Goal: Task Accomplishment & Management: Use online tool/utility

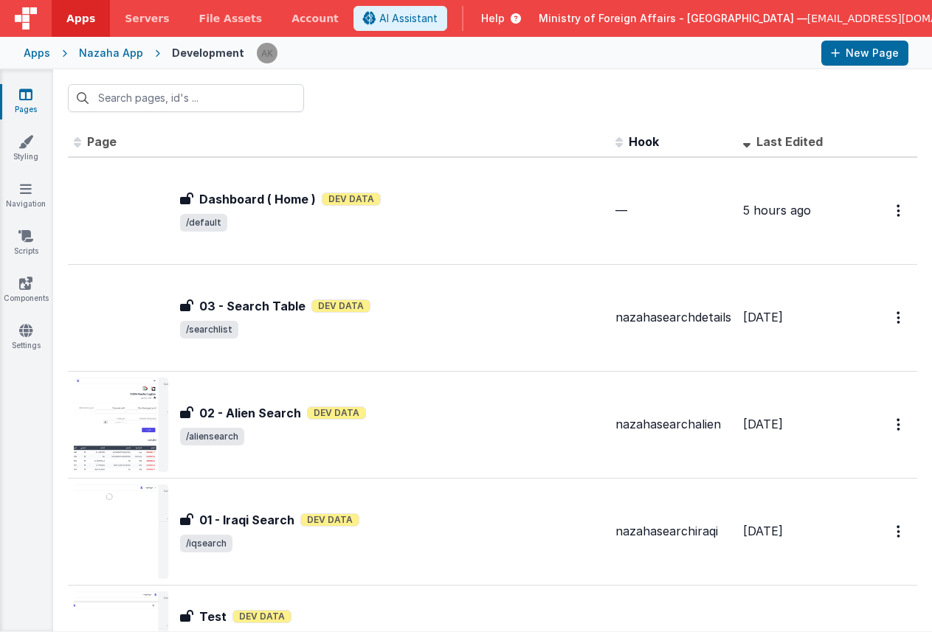
click at [39, 49] on div "Apps" at bounding box center [37, 53] width 27 height 15
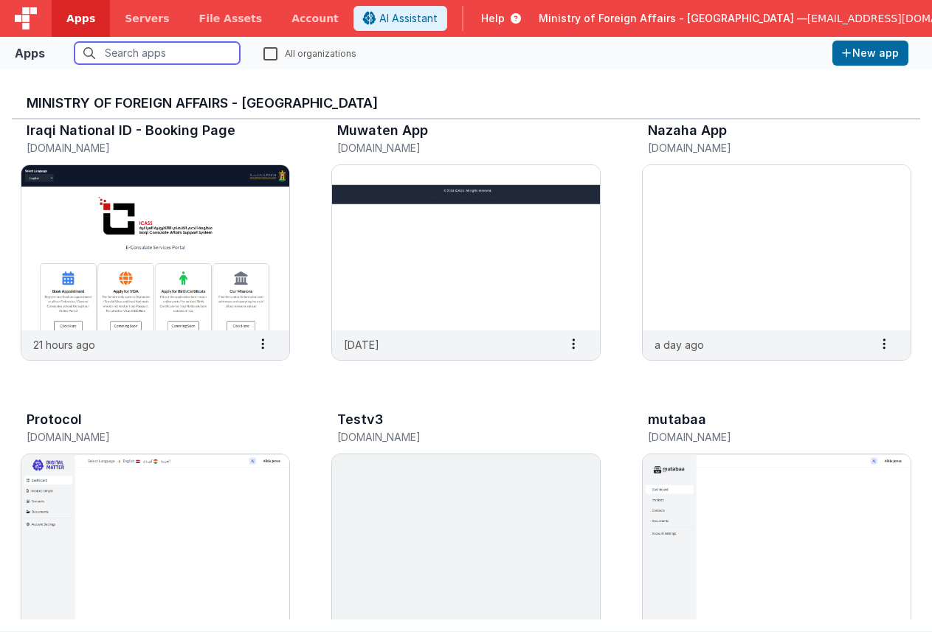
scroll to position [334, 0]
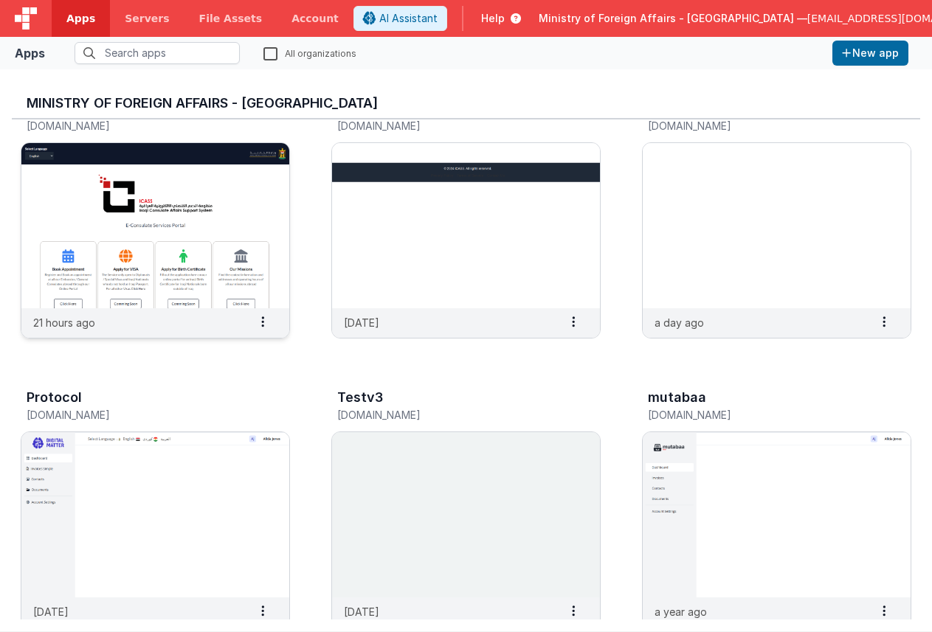
click at [181, 221] on img at bounding box center [155, 225] width 268 height 165
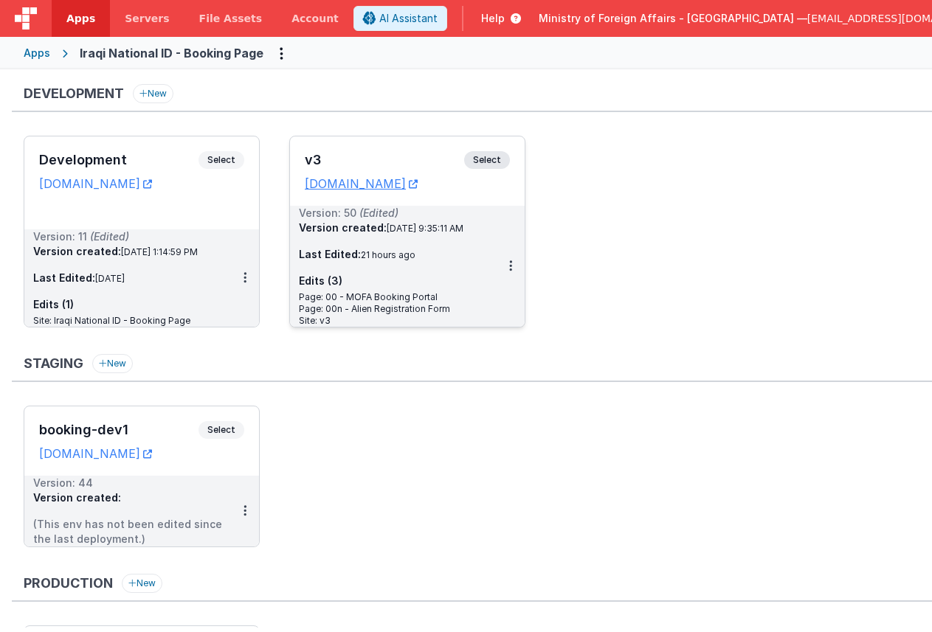
click at [482, 163] on span "Select" at bounding box center [487, 160] width 46 height 18
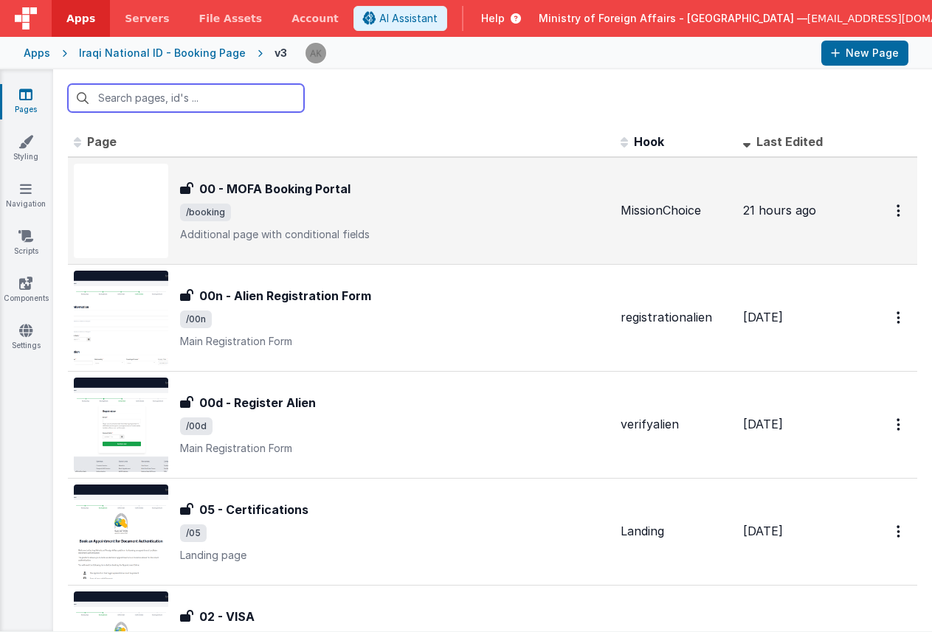
scroll to position [30, 0]
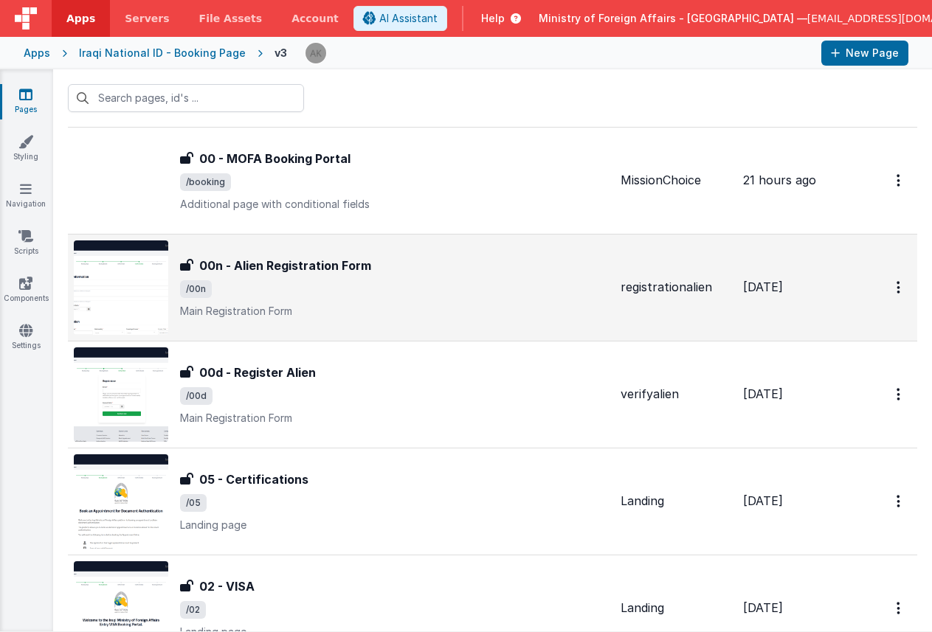
click at [150, 273] on img at bounding box center [121, 287] width 94 height 94
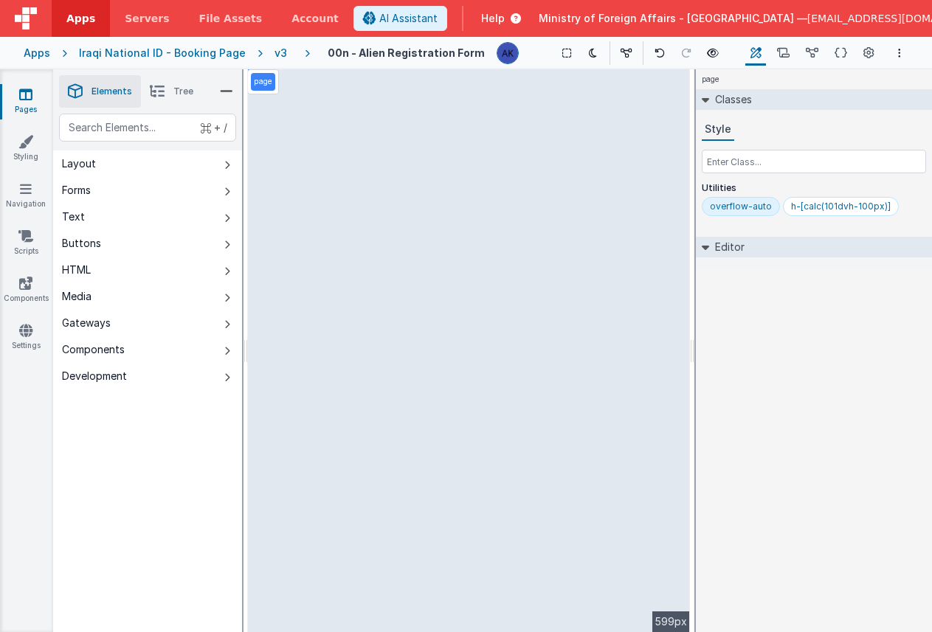
select select "regexp"
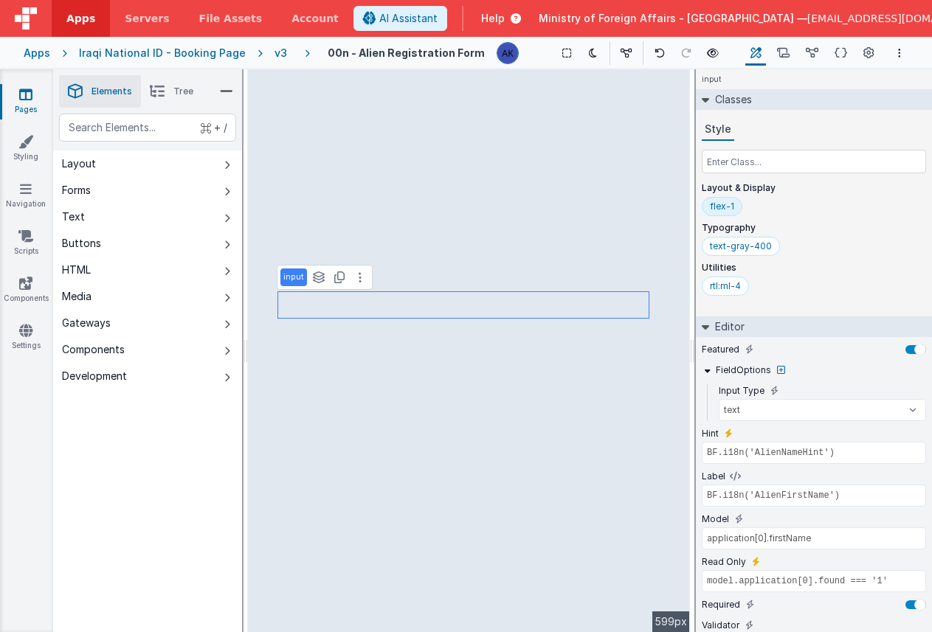
scroll to position [65, 0]
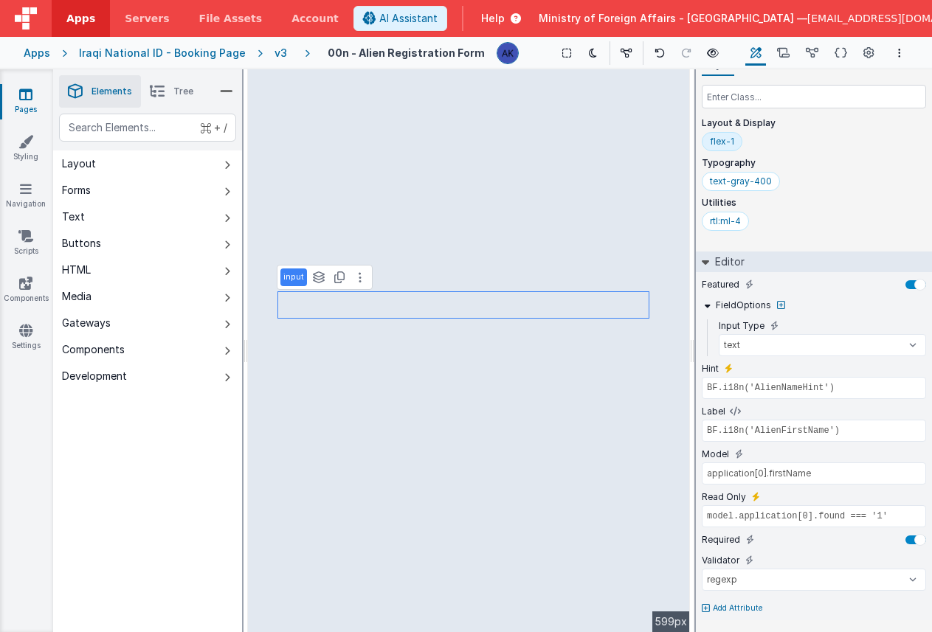
click at [731, 606] on p "Add Attribute" at bounding box center [738, 609] width 50 height 12
type input "pattern"
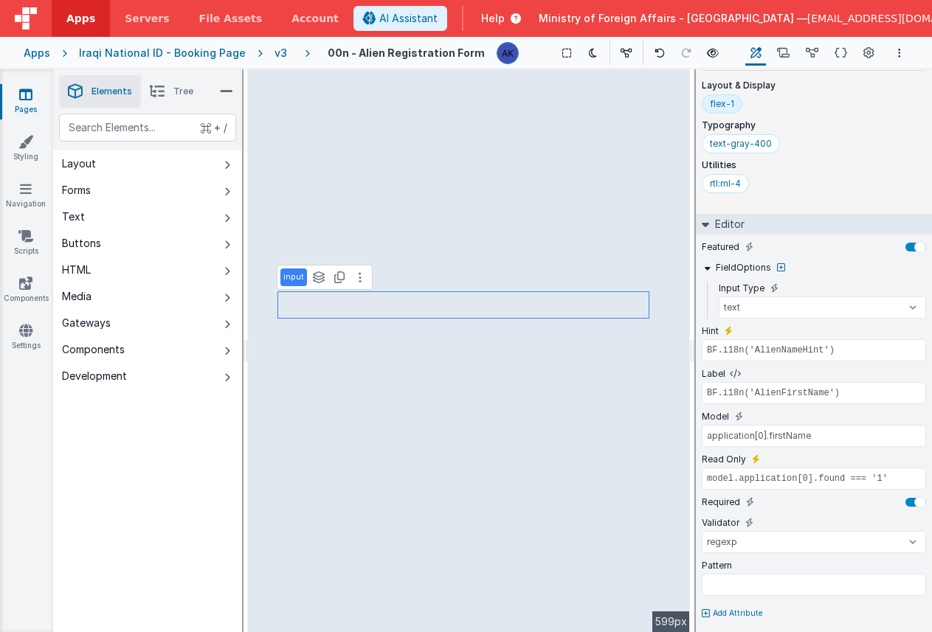
scroll to position [108, 0]
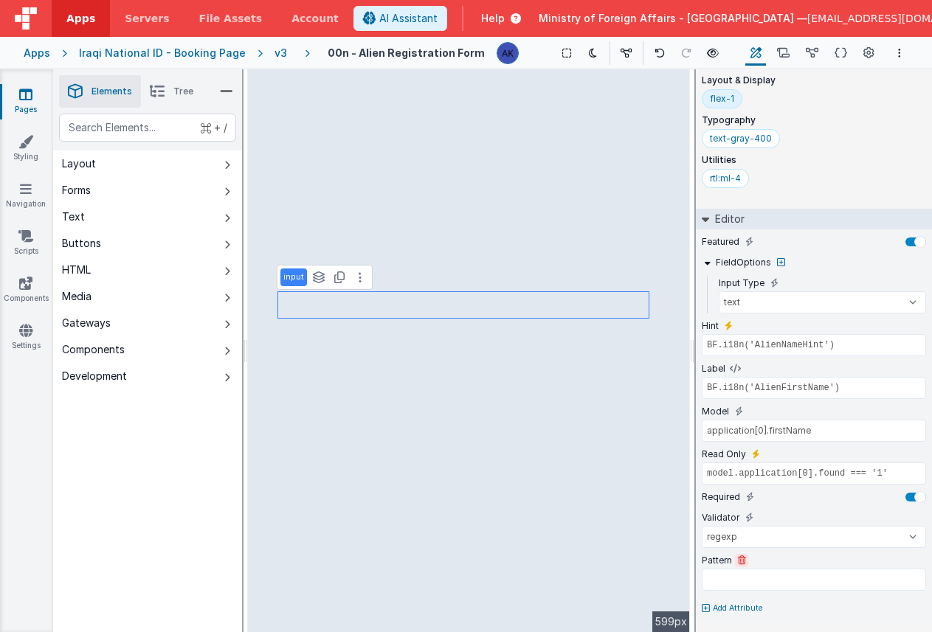
click at [738, 558] on icon at bounding box center [742, 560] width 8 height 9
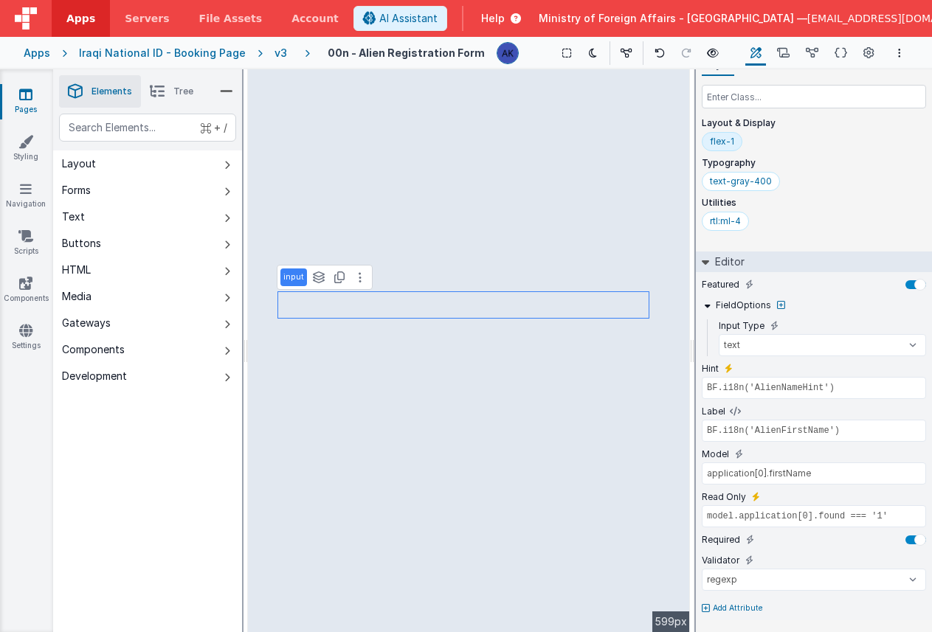
scroll to position [65, 0]
click at [841, 57] on icon at bounding box center [840, 53] width 13 height 15
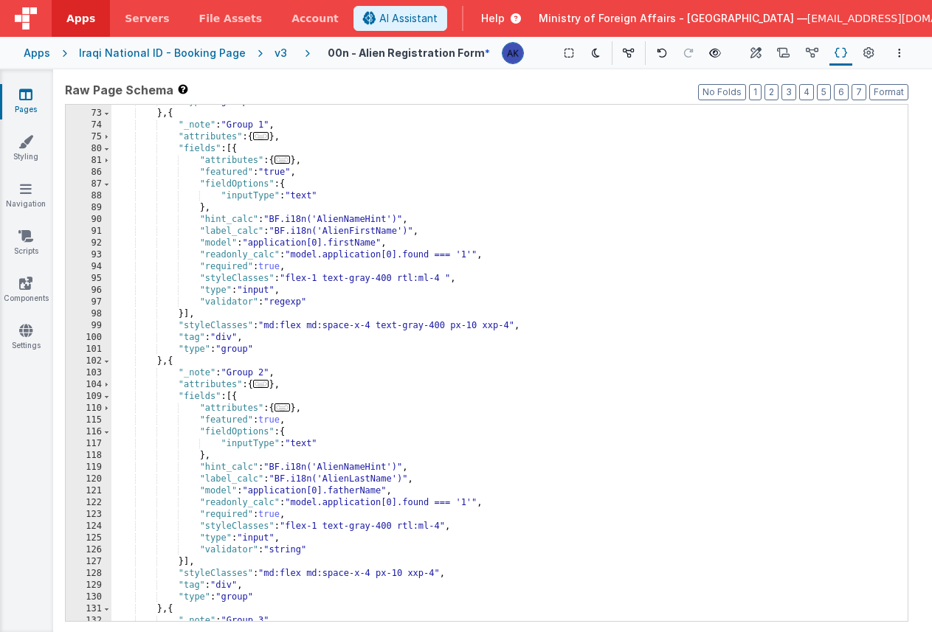
scroll to position [458, 0]
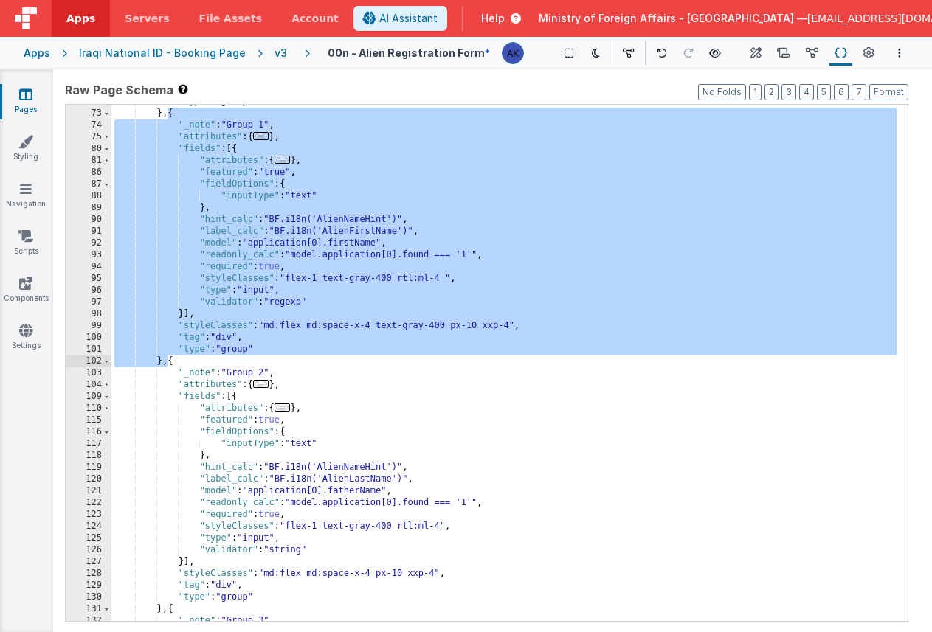
drag, startPoint x: 169, startPoint y: 113, endPoint x: 168, endPoint y: 359, distance: 246.4
click at [168, 359] on div ""type" : "group" } , { "_note" : "Group 1" , "attributes" : { ... } , "fields" …" at bounding box center [503, 366] width 785 height 540
click at [352, 303] on div ""type" : "group" } , { "_note" : "Group 1" , "attributes" : { ... } , "fields" …" at bounding box center [503, 366] width 785 height 540
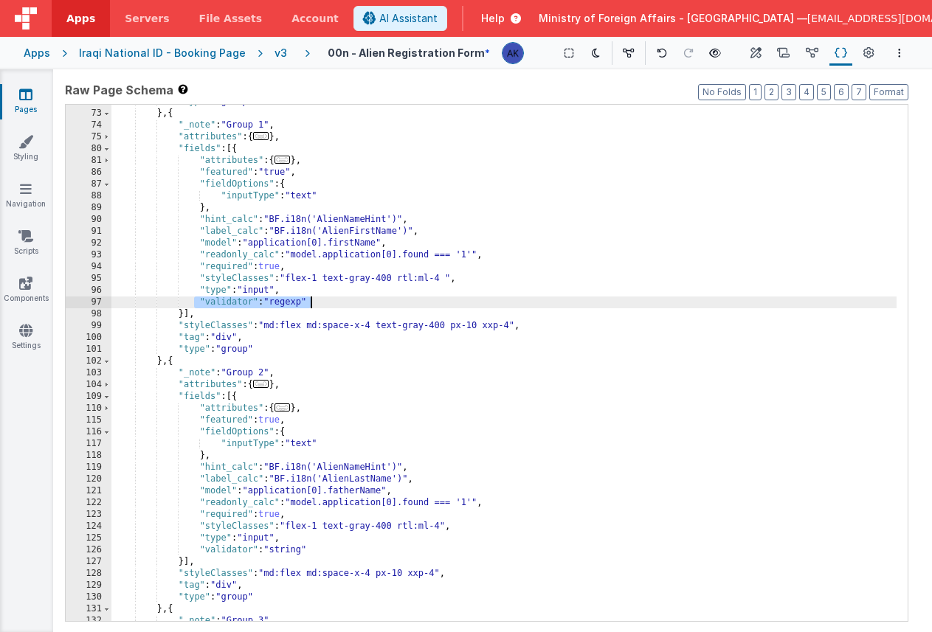
drag, startPoint x: 194, startPoint y: 299, endPoint x: 311, endPoint y: 305, distance: 116.7
click at [311, 305] on div ""type" : "group" } , { "_note" : "Group 1" , "attributes" : { ... } , "fields" …" at bounding box center [503, 366] width 785 height 540
click at [437, 14] on span "AI Assistant" at bounding box center [408, 18] width 58 height 15
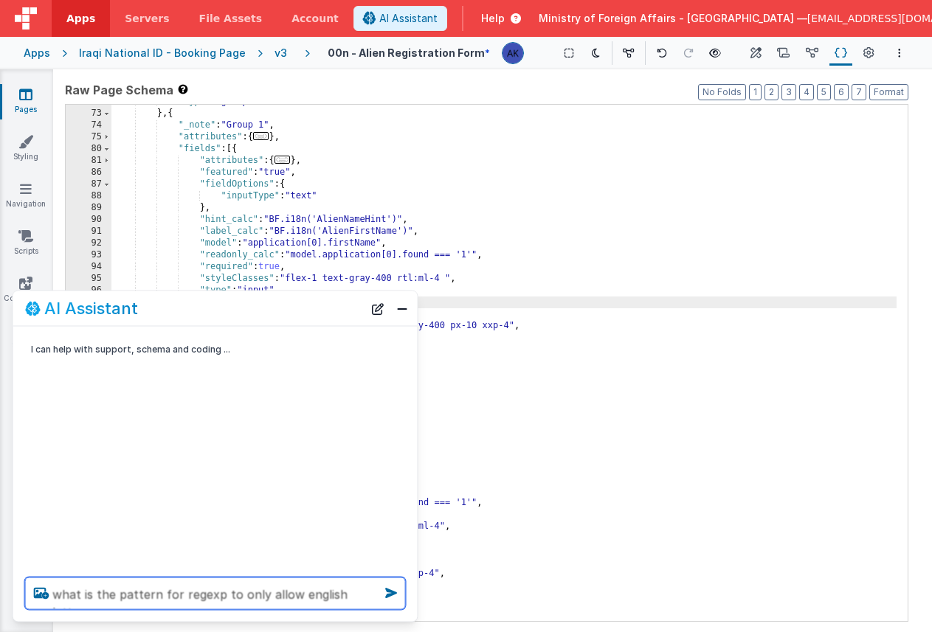
type textarea "what is the pattern for regexp to only allow english letters"
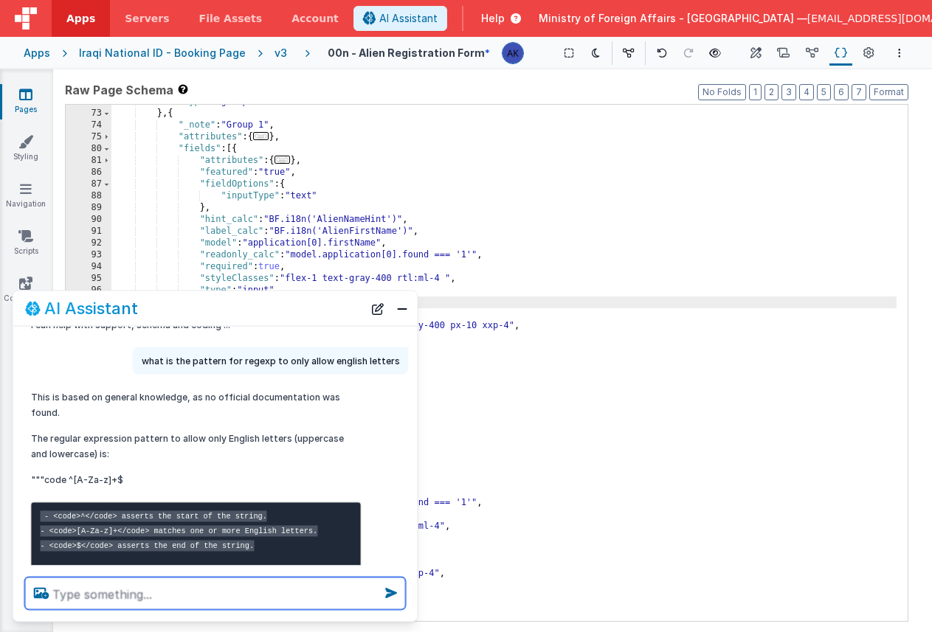
scroll to position [113, 0]
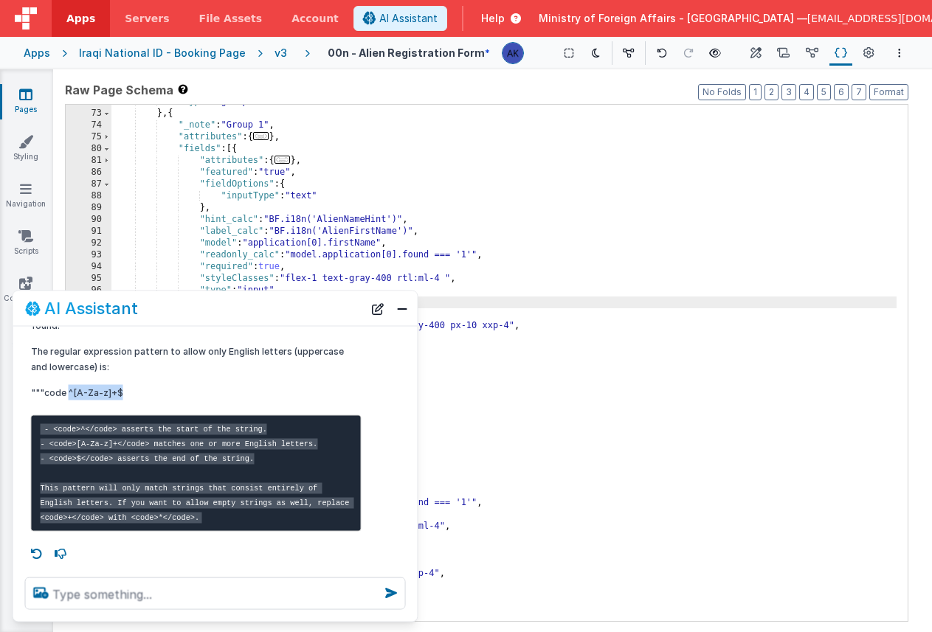
drag, startPoint x: 68, startPoint y: 391, endPoint x: 124, endPoint y: 390, distance: 56.1
click at [124, 390] on p """"code ^[A-Za-z]+$" at bounding box center [196, 392] width 330 height 15
copy p "^[A-Za-z]+$"
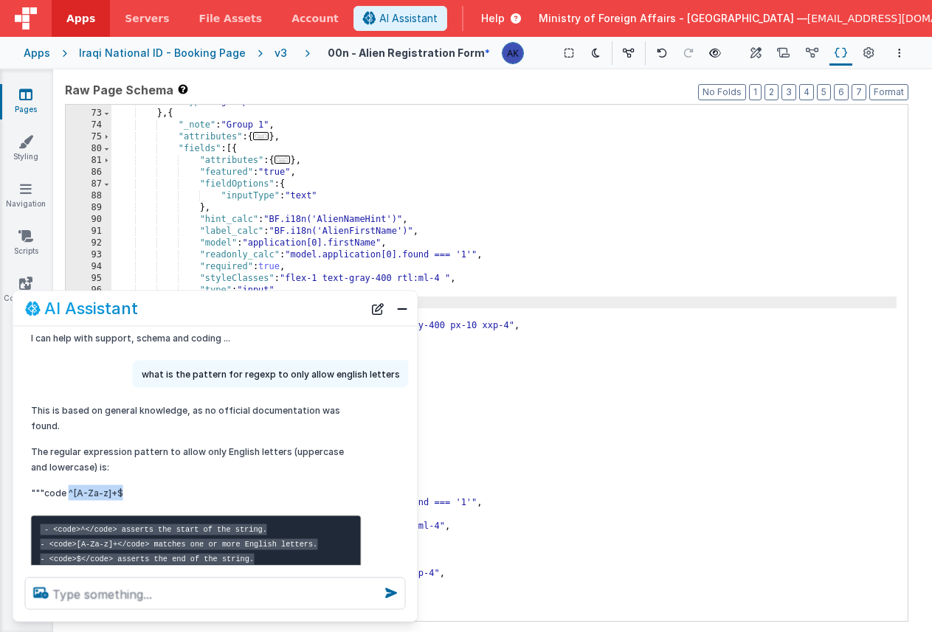
scroll to position [141, 0]
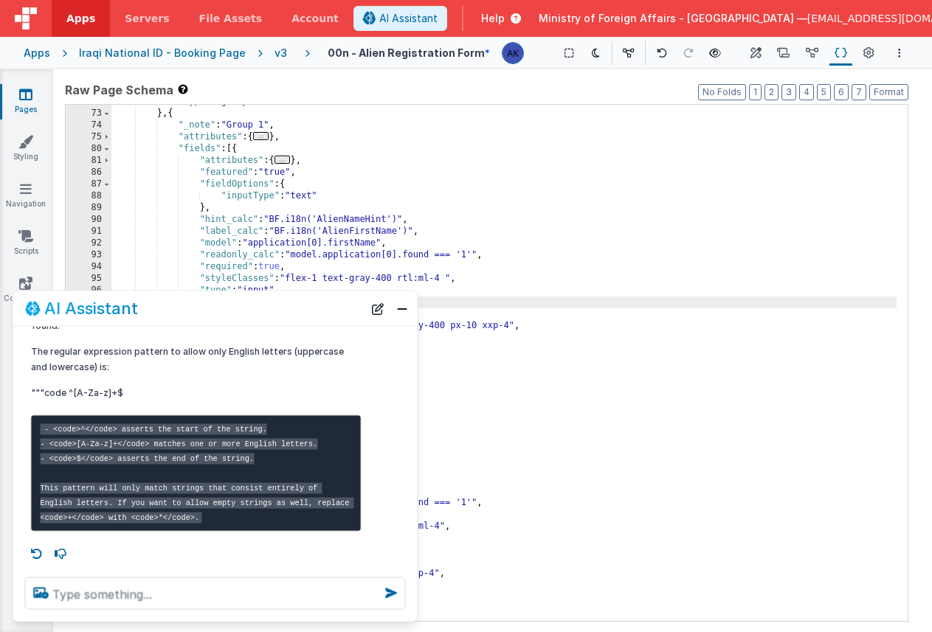
click at [496, 370] on div ""type" : "group" } , { "_note" : "Group 1" , "attributes" : { ... } , "fields" …" at bounding box center [503, 366] width 785 height 540
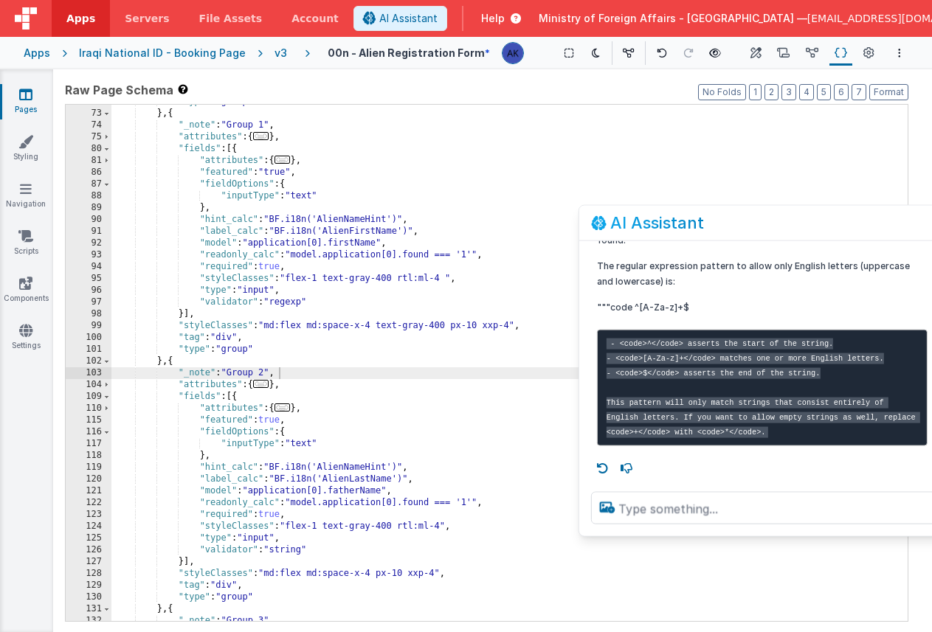
drag, startPoint x: 293, startPoint y: 309, endPoint x: 859, endPoint y: 223, distance: 572.2
click at [859, 223] on div "AI Assistant" at bounding box center [760, 223] width 338 height 18
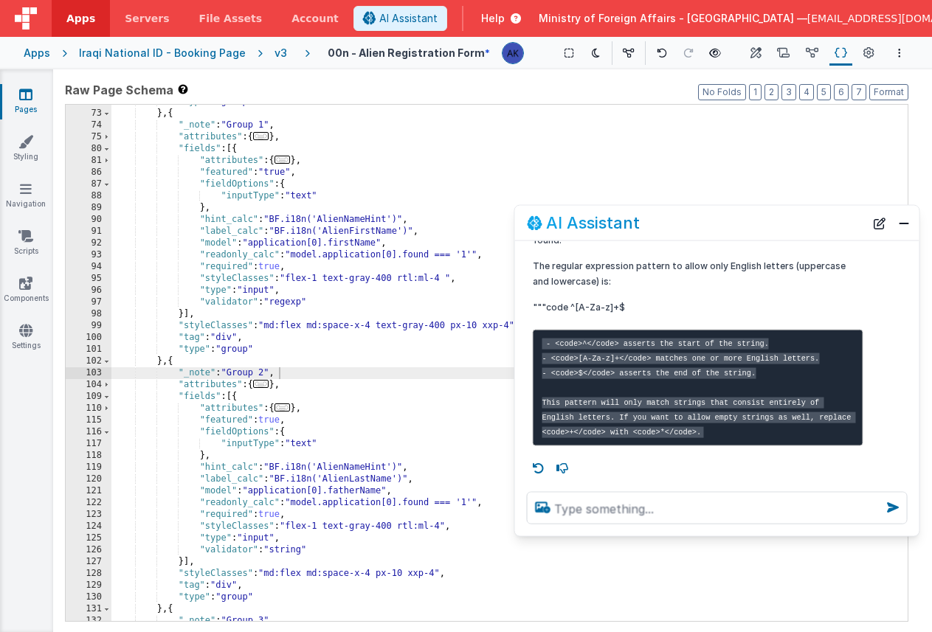
click at [344, 308] on div ""type" : "group" } , { "_note" : "Group 1" , "attributes" : { ... } , "fields" …" at bounding box center [503, 366] width 785 height 540
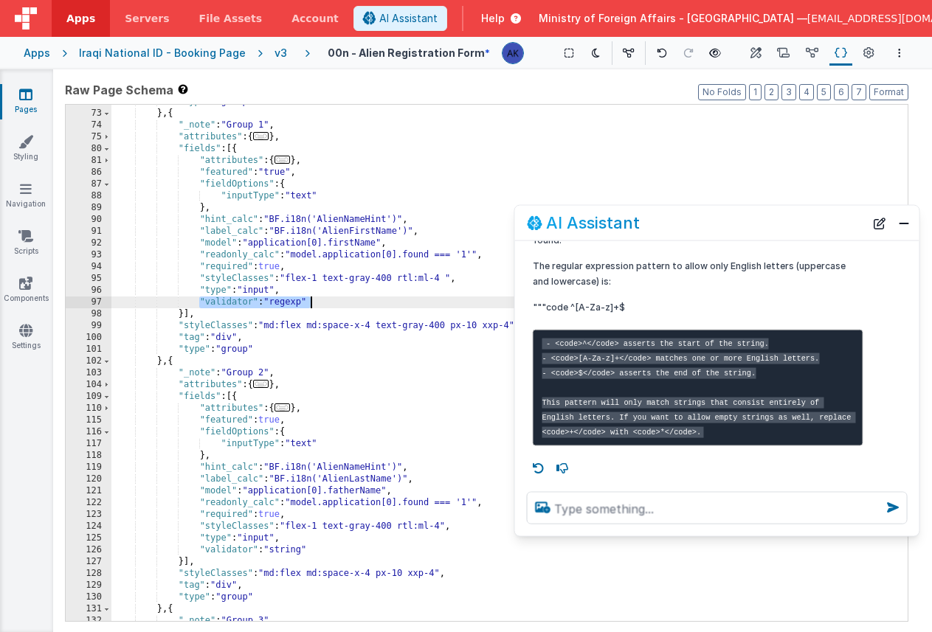
drag, startPoint x: 198, startPoint y: 301, endPoint x: 418, endPoint y: 305, distance: 220.6
click at [418, 305] on div ""type" : "group" } , { "_note" : "Group 1" , "attributes" : { ... } , "fields" …" at bounding box center [503, 366] width 785 height 540
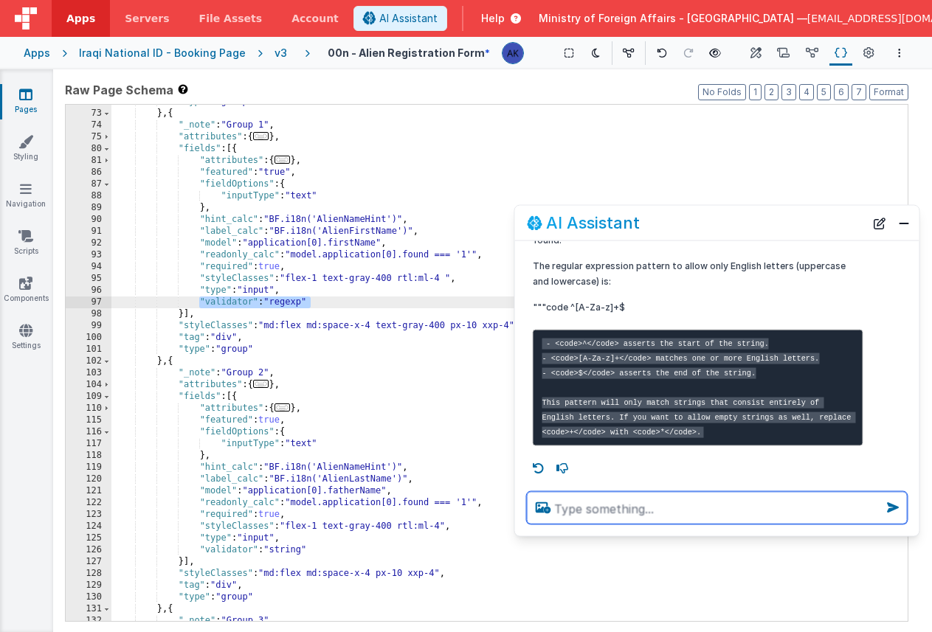
click at [572, 513] on textarea at bounding box center [717, 508] width 381 height 32
paste textarea ""validator": "regexp""
type textarea "how would i add to "validator": "regexp""
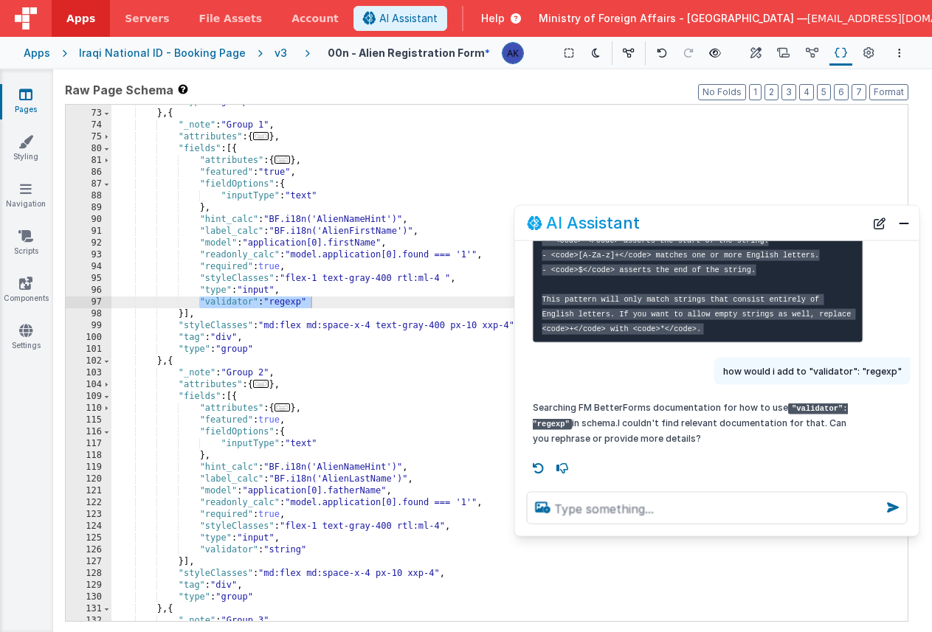
scroll to position [244, 0]
click at [318, 301] on div ""type" : "group" } , { "_note" : "Group 1" , "attributes" : { ... } , "fields" …" at bounding box center [503, 366] width 785 height 540
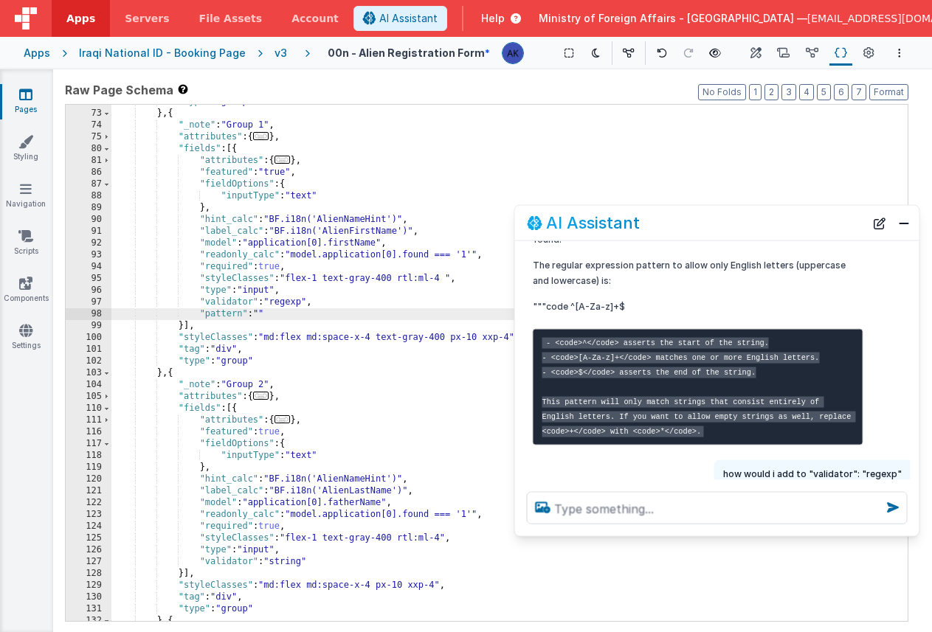
scroll to position [107, 0]
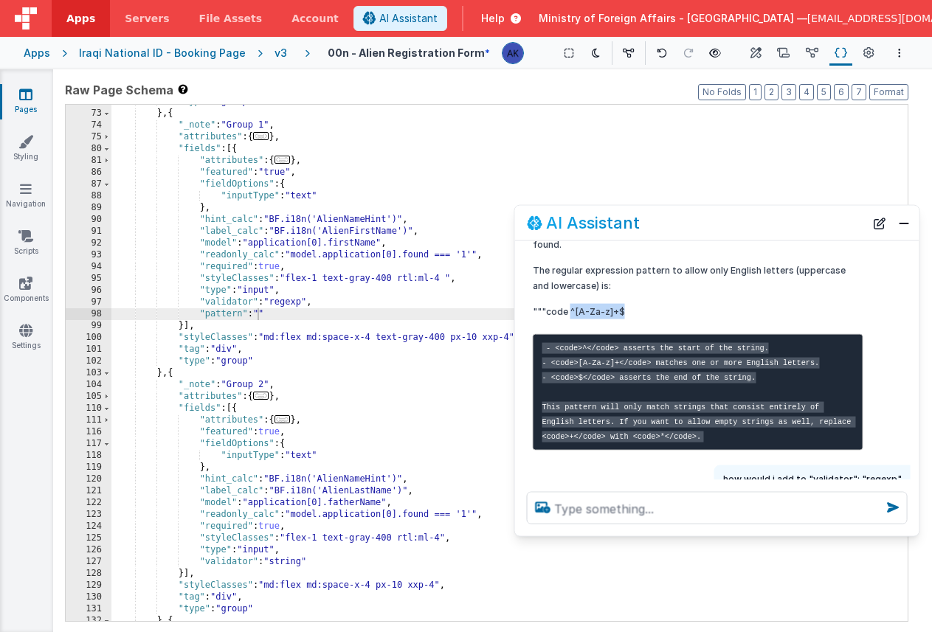
drag, startPoint x: 571, startPoint y: 311, endPoint x: 623, endPoint y: 312, distance: 52.4
click at [623, 312] on p """"code ^[A-Za-z]+$" at bounding box center [698, 311] width 330 height 15
copy p "^[A-Za-z]+$"
click at [257, 313] on div ""type" : "group" } , { "_note" : "Group 1" , "attributes" : { ... } , "fields" …" at bounding box center [503, 366] width 785 height 540
click at [311, 316] on div ""type" : "group" } , { "_note" : "Group 1" , "attributes" : { ... } , "fields" …" at bounding box center [503, 366] width 785 height 540
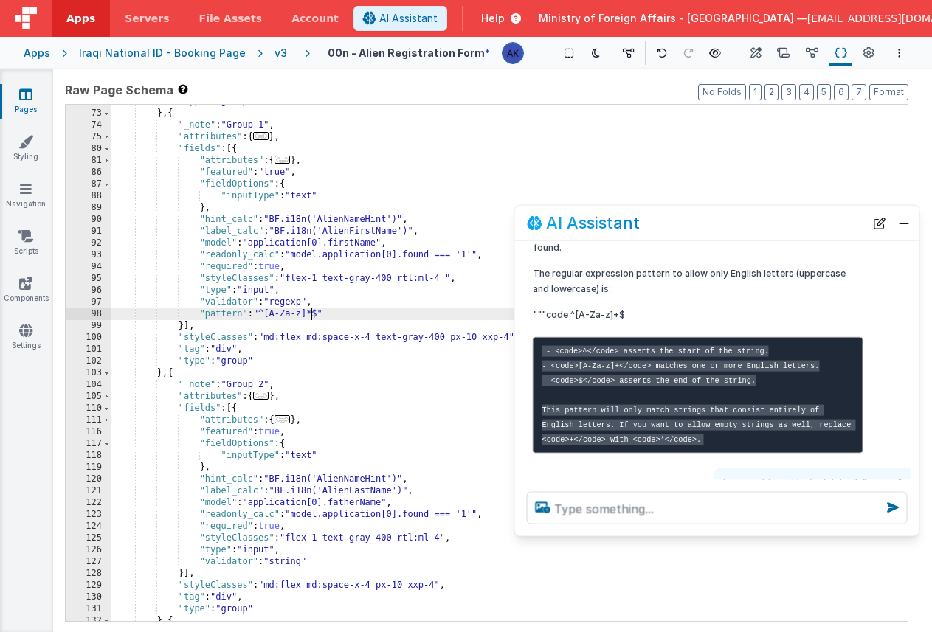
scroll to position [102, 0]
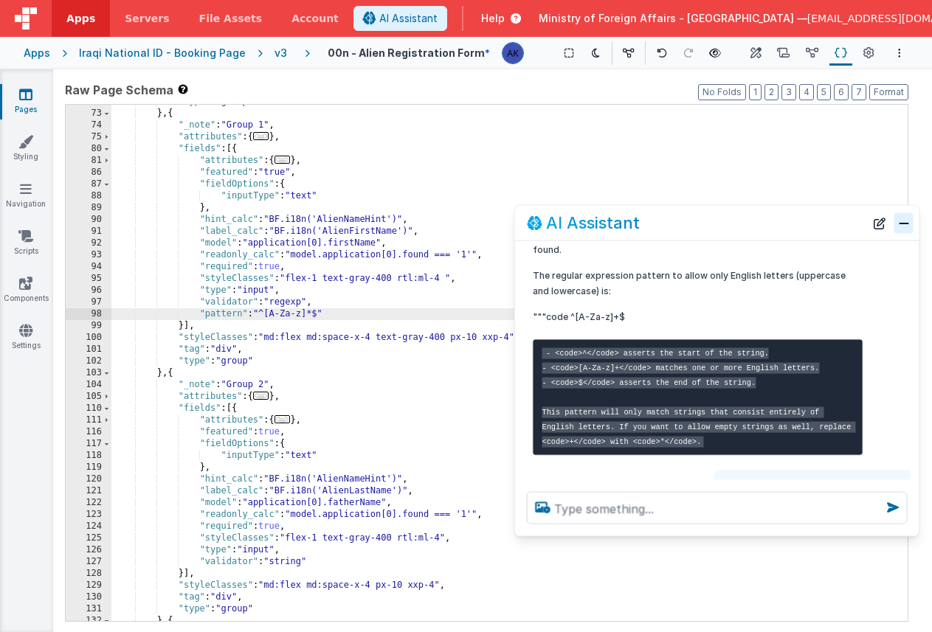
click at [899, 225] on button "Close" at bounding box center [903, 222] width 19 height 21
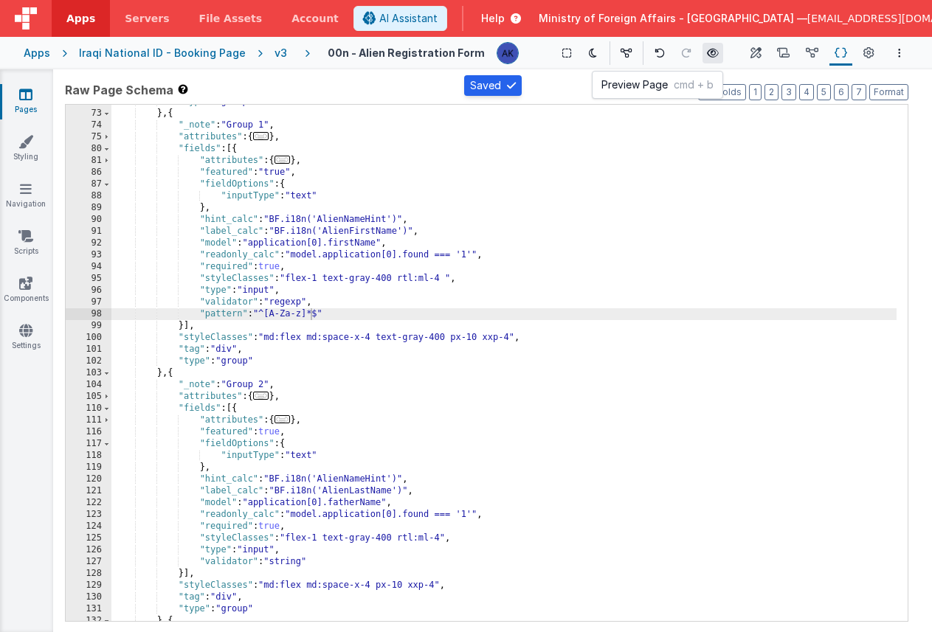
click at [707, 54] on icon at bounding box center [713, 53] width 12 height 10
click at [707, 51] on icon at bounding box center [713, 53] width 12 height 10
click at [860, 50] on button "Page Settings" at bounding box center [868, 53] width 21 height 25
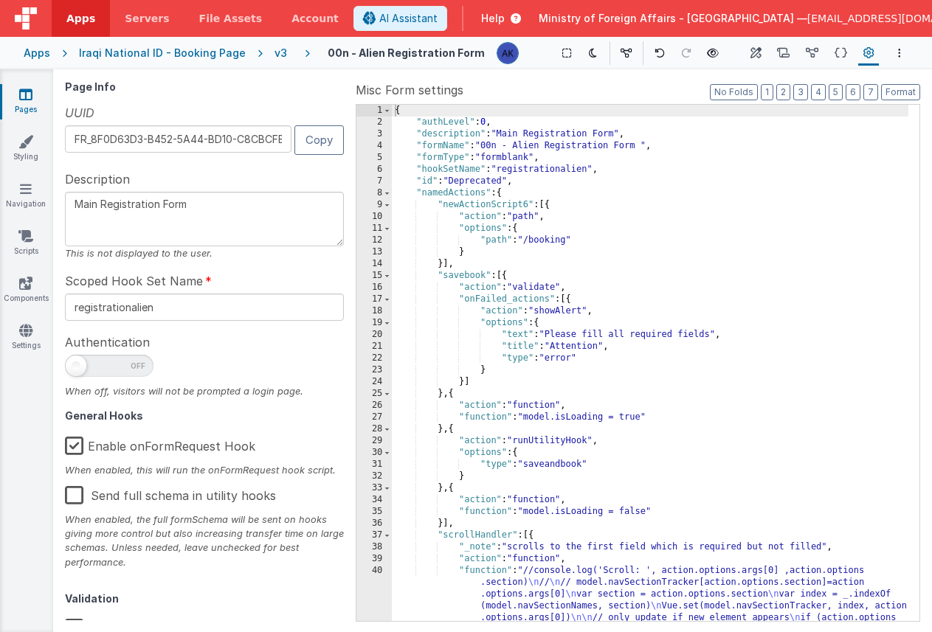
click at [73, 449] on label "Enable onFormRequest Hook" at bounding box center [160, 444] width 190 height 32
click at [0, 0] on input "Enable onFormRequest Hook" at bounding box center [0, 0] width 0 height 0
click at [707, 57] on icon at bounding box center [713, 53] width 12 height 10
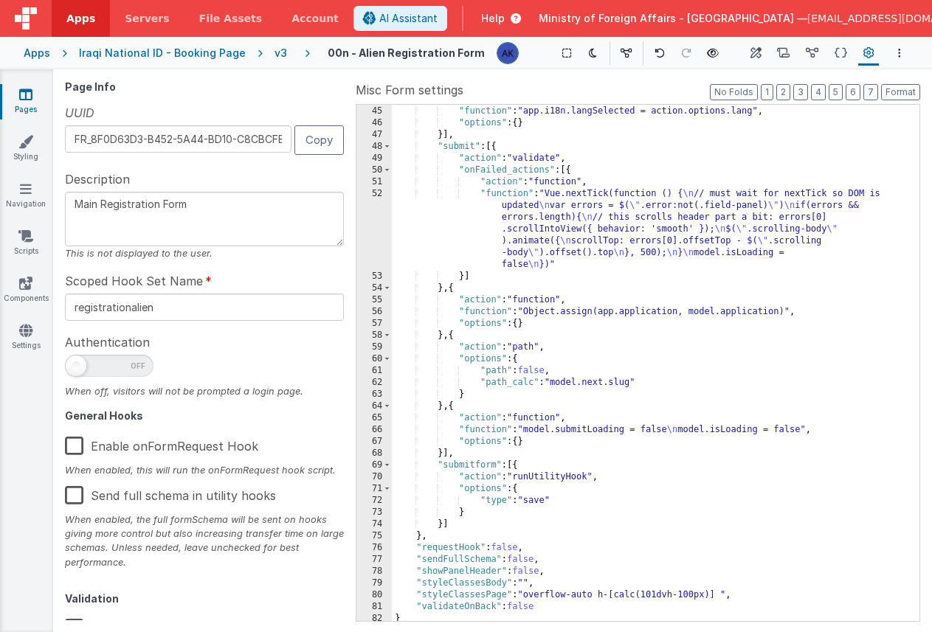
scroll to position [0, 0]
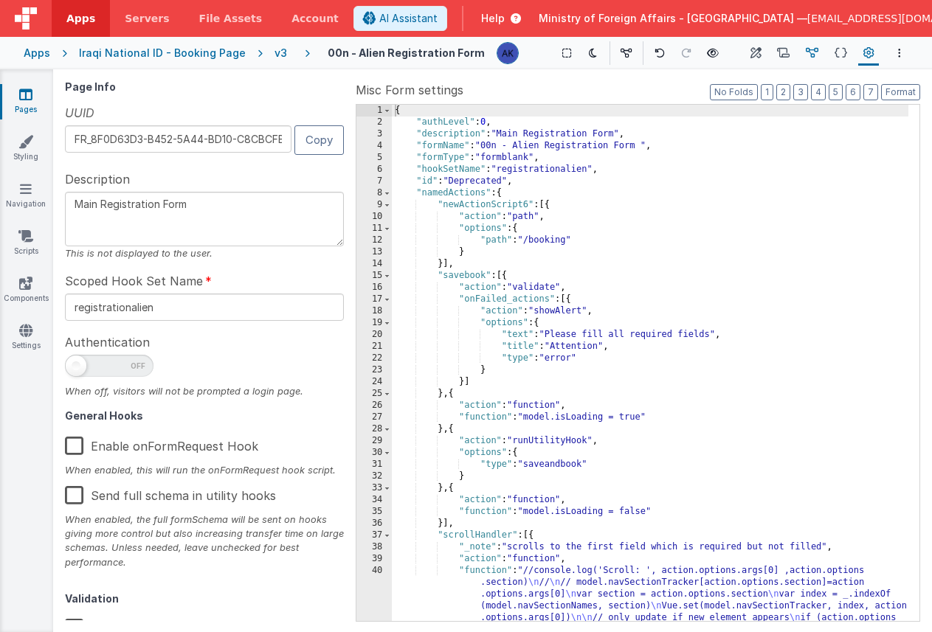
click at [813, 55] on icon at bounding box center [811, 53] width 13 height 15
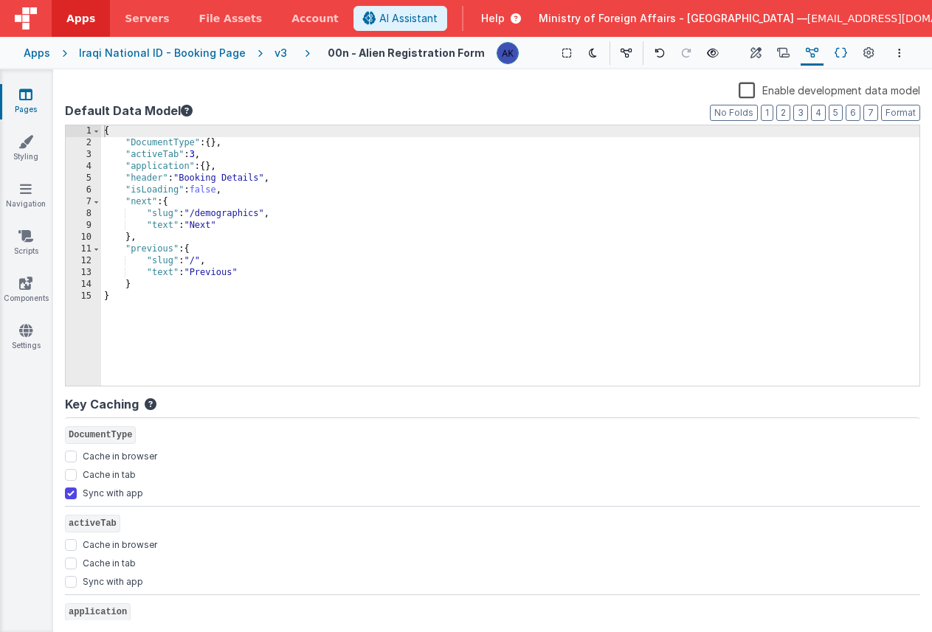
click at [847, 53] on button "Schema" at bounding box center [840, 53] width 23 height 25
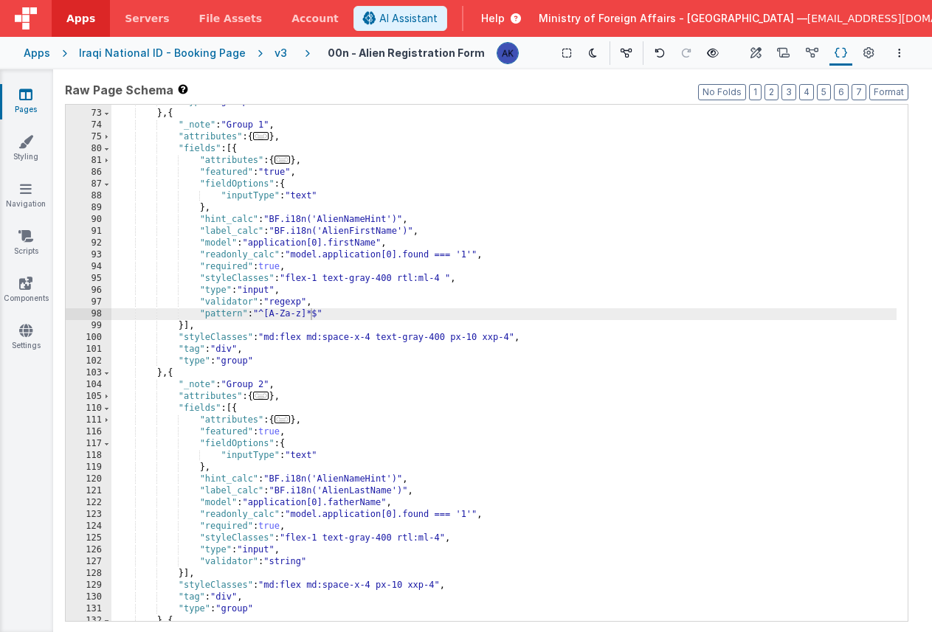
scroll to position [414, 0]
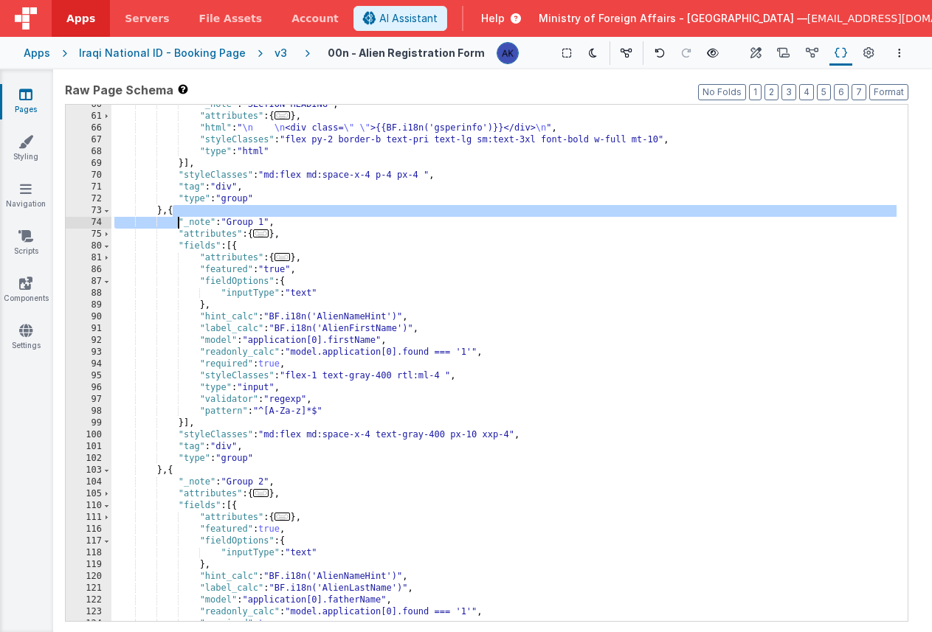
click at [178, 217] on div ""_note" : "SECTION HEADING" , "attributes" : { ... } , "html" : " \n \n <div cl…" at bounding box center [503, 369] width 785 height 540
click at [223, 247] on div ""_note" : "SECTION HEADING" , "attributes" : { ... } , "html" : " \n \n <div cl…" at bounding box center [503, 369] width 785 height 540
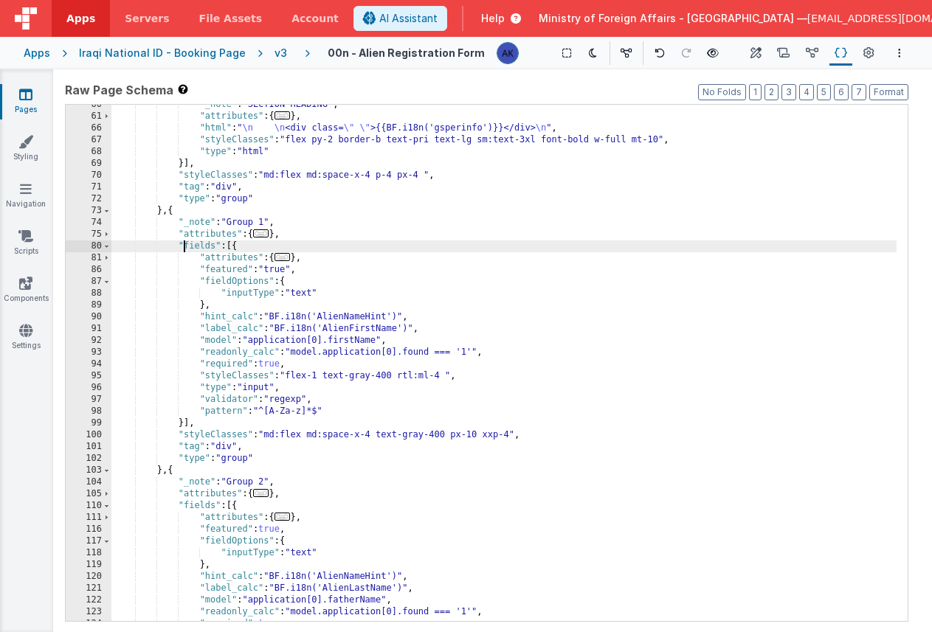
click at [181, 246] on div ""_note" : "SECTION HEADING" , "attributes" : { ... } , "html" : " \n \n <div cl…" at bounding box center [503, 369] width 785 height 540
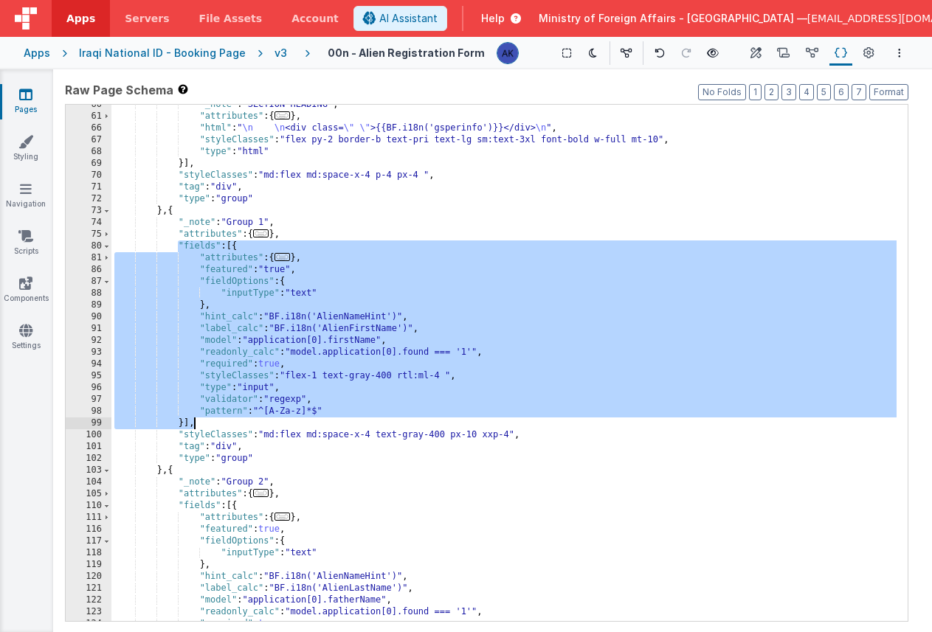
drag, startPoint x: 178, startPoint y: 246, endPoint x: 319, endPoint y: 418, distance: 222.2
click at [319, 418] on div ""_note" : "SECTION HEADING" , "attributes" : { ... } , "html" : " \n \n <div cl…" at bounding box center [503, 369] width 785 height 540
click at [437, 19] on span "AI Assistant" at bounding box center [408, 18] width 58 height 15
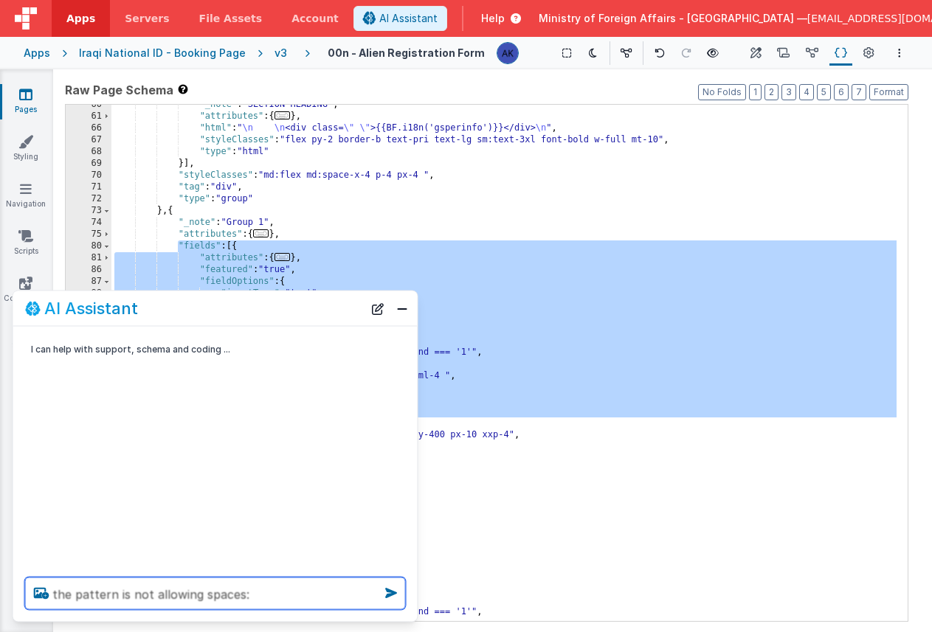
paste textarea ""fields": [{ "attributes": { "formElement": { "data-idbf": "idbf_e_2fgetr" } },…"
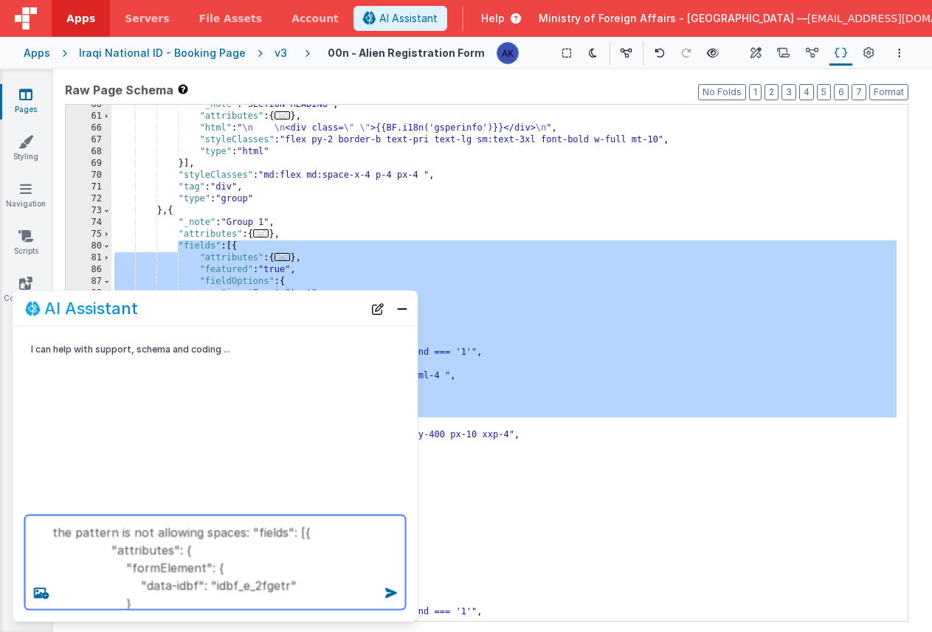
scroll to position [285, 0]
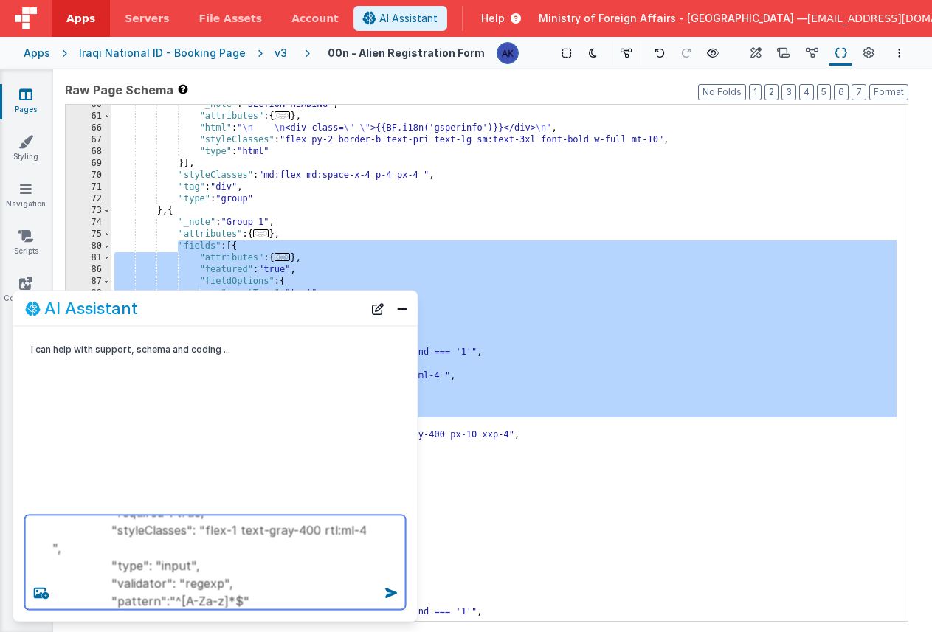
type textarea "the pattern is not allowing spaces: "fields": [{ "attributes": { "formElement":…"
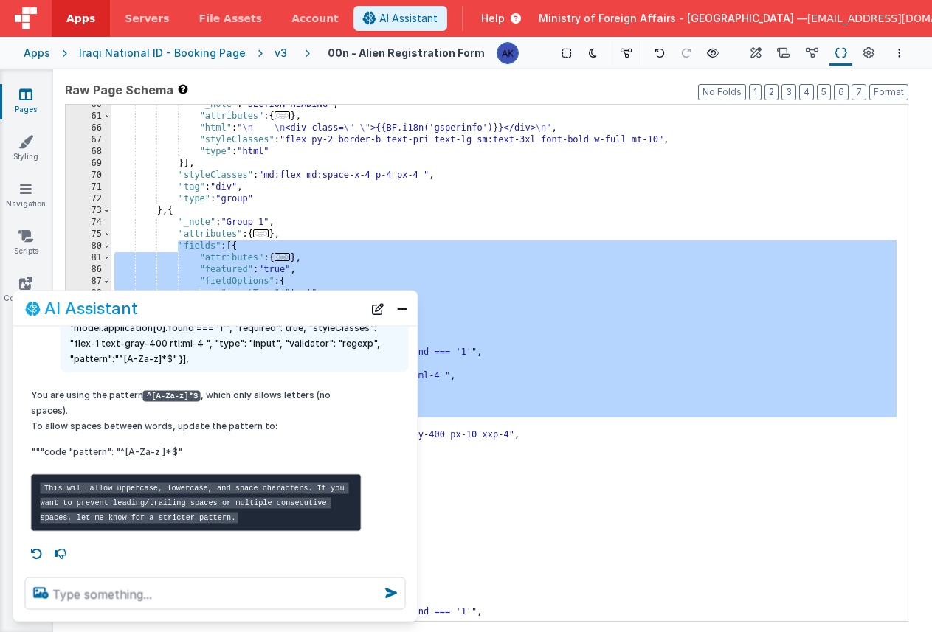
scroll to position [149, 0]
drag, startPoint x: 119, startPoint y: 421, endPoint x: 176, endPoint y: 424, distance: 56.9
click at [176, 444] on p """"code "pattern": "^[A-Za-z ]*$"" at bounding box center [196, 451] width 330 height 15
click at [145, 444] on p """"code "pattern": "^[A-Za-z ]*$"" at bounding box center [196, 451] width 330 height 15
drag, startPoint x: 119, startPoint y: 424, endPoint x: 173, endPoint y: 424, distance: 53.8
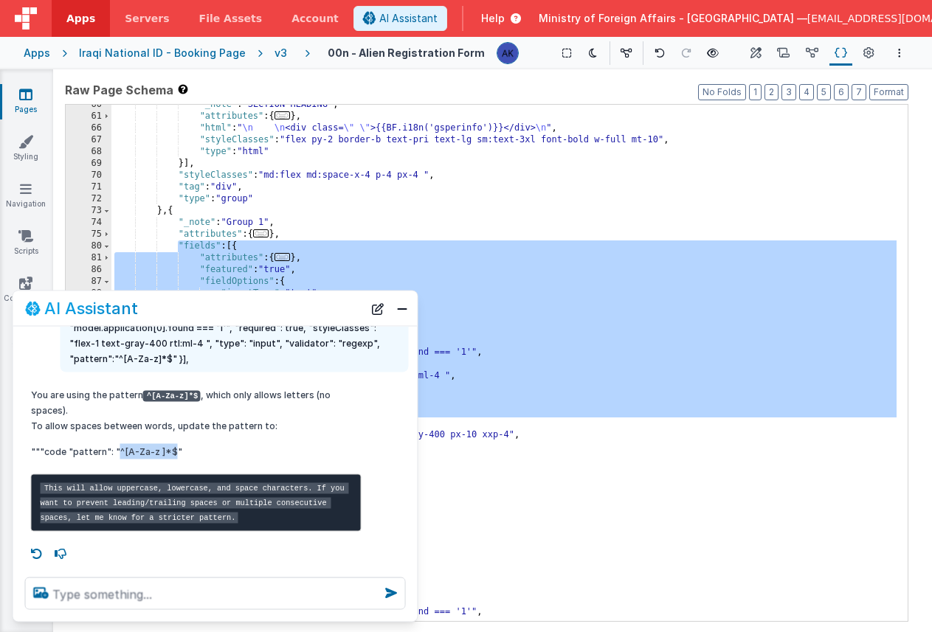
click at [173, 444] on p """"code "pattern": "^[A-Za-z ]*$"" at bounding box center [196, 451] width 330 height 15
copy p "^[A-Za-z ]*$"
click at [394, 316] on button "Close" at bounding box center [401, 308] width 19 height 21
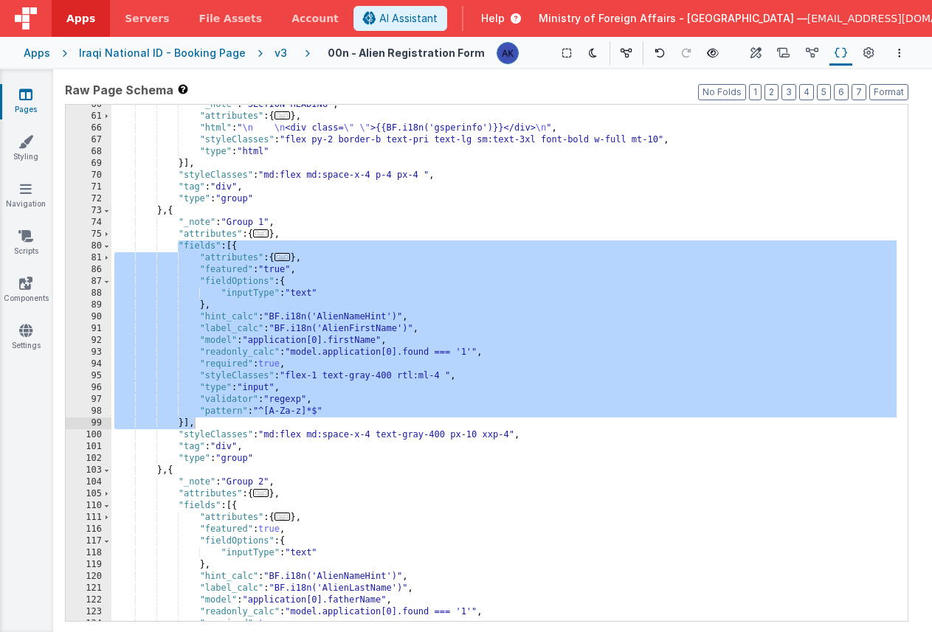
click at [337, 415] on div ""_note" : "SECTION HEADING" , "attributes" : { ... } , "html" : " \n \n <div cl…" at bounding box center [503, 369] width 785 height 540
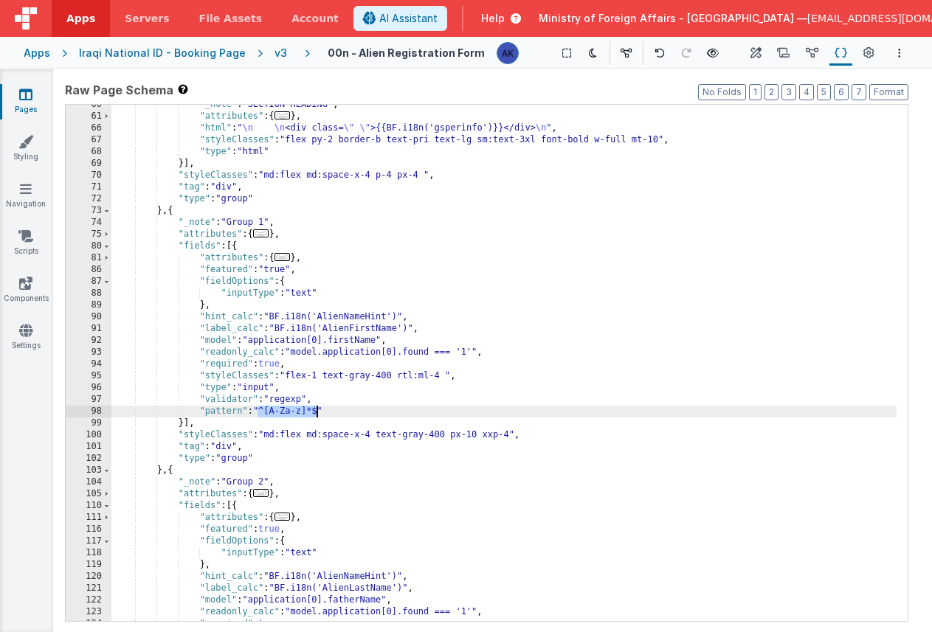
drag, startPoint x: 257, startPoint y: 412, endPoint x: 314, endPoint y: 411, distance: 57.5
click at [314, 411] on div ""_note" : "SECTION HEADING" , "attributes" : { ... } , "html" : " \n \n <div cl…" at bounding box center [503, 369] width 785 height 540
click at [202, 410] on div ""_note" : "SECTION HEADING" , "attributes" : { ... } , "html" : " \n \n <div cl…" at bounding box center [503, 369] width 785 height 540
drag, startPoint x: 200, startPoint y: 410, endPoint x: 331, endPoint y: 408, distance: 131.3
click at [331, 408] on div ""_note" : "SECTION HEADING" , "attributes" : { ... } , "html" : " \n \n <div cl…" at bounding box center [503, 369] width 785 height 540
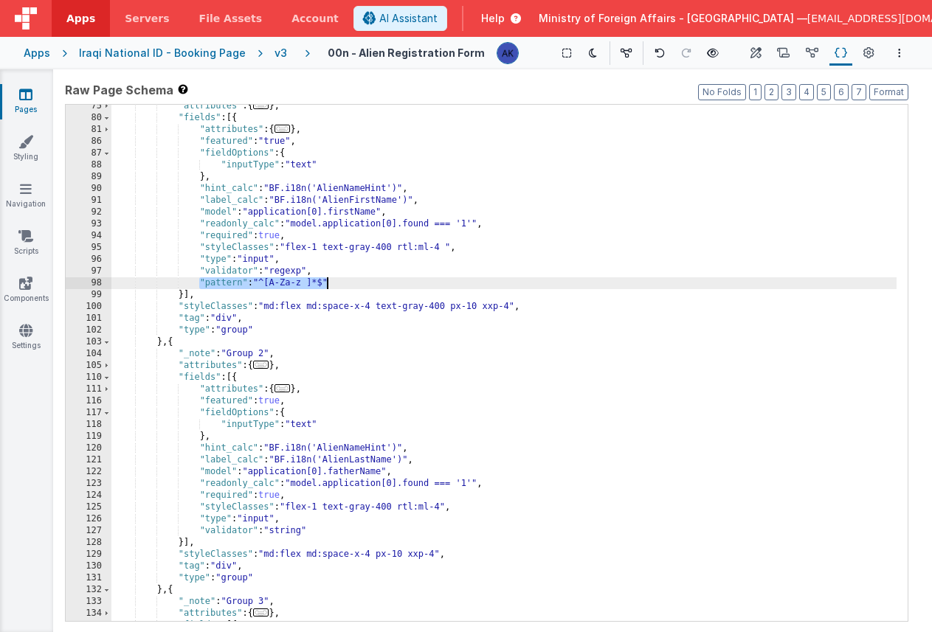
scroll to position [473, 0]
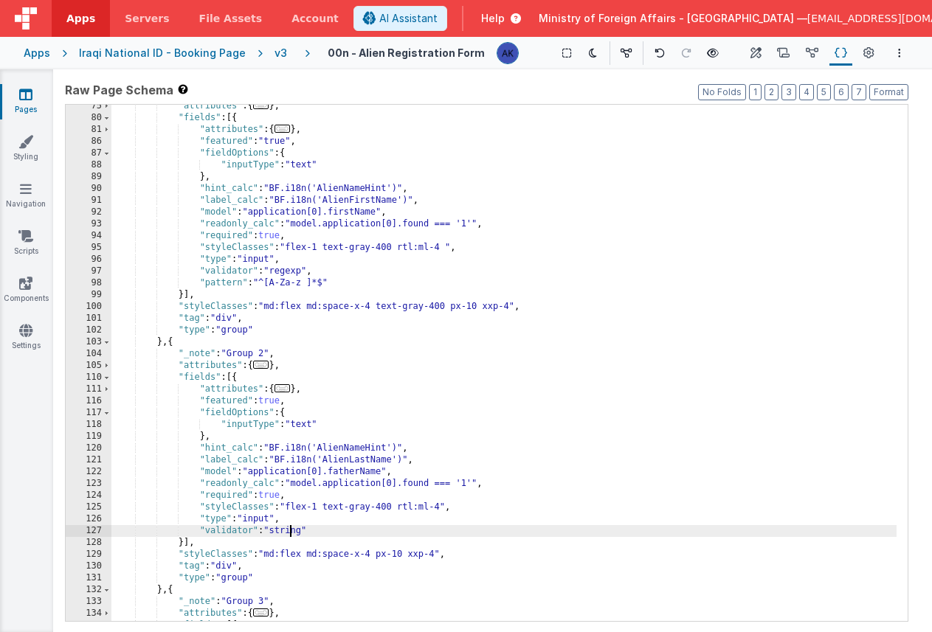
click at [292, 534] on div ""attributes" : { ... } , "fields" : [{ "attributes" : { ... } , "featured" : "t…" at bounding box center [503, 370] width 785 height 540
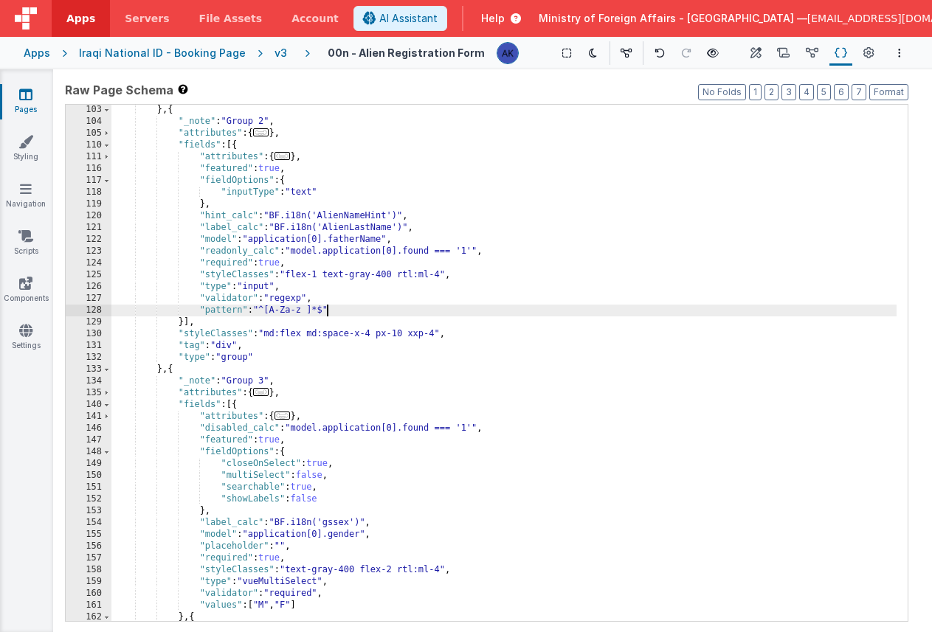
scroll to position [575, 0]
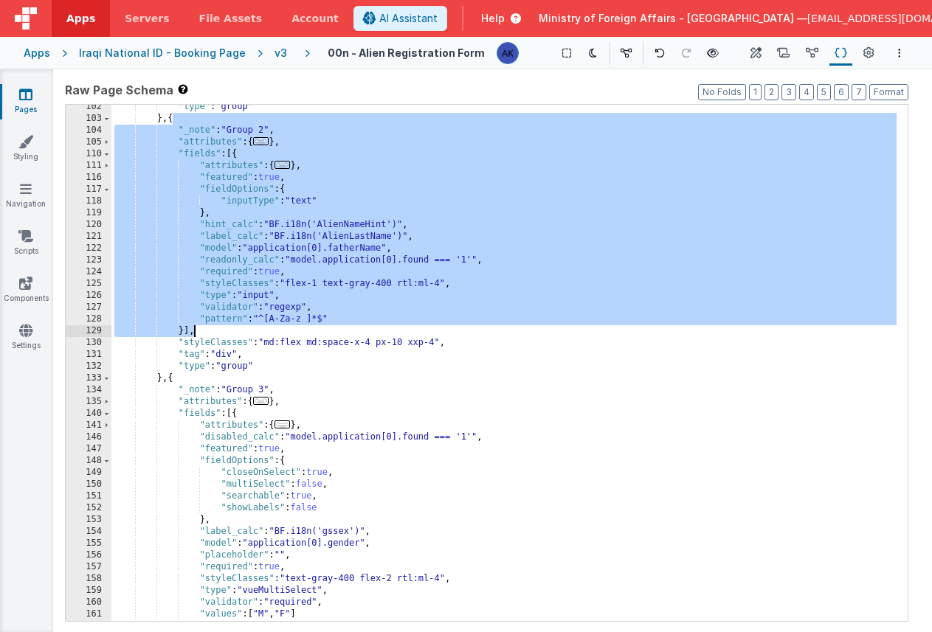
drag, startPoint x: 172, startPoint y: 119, endPoint x: 271, endPoint y: 330, distance: 232.6
click at [271, 330] on div ""type" : "group" } , { "_note" : "Group 2" , "attributes" : { ... } , "fields" …" at bounding box center [503, 371] width 785 height 540
click at [437, 15] on span "AI Assistant" at bounding box center [408, 18] width 58 height 15
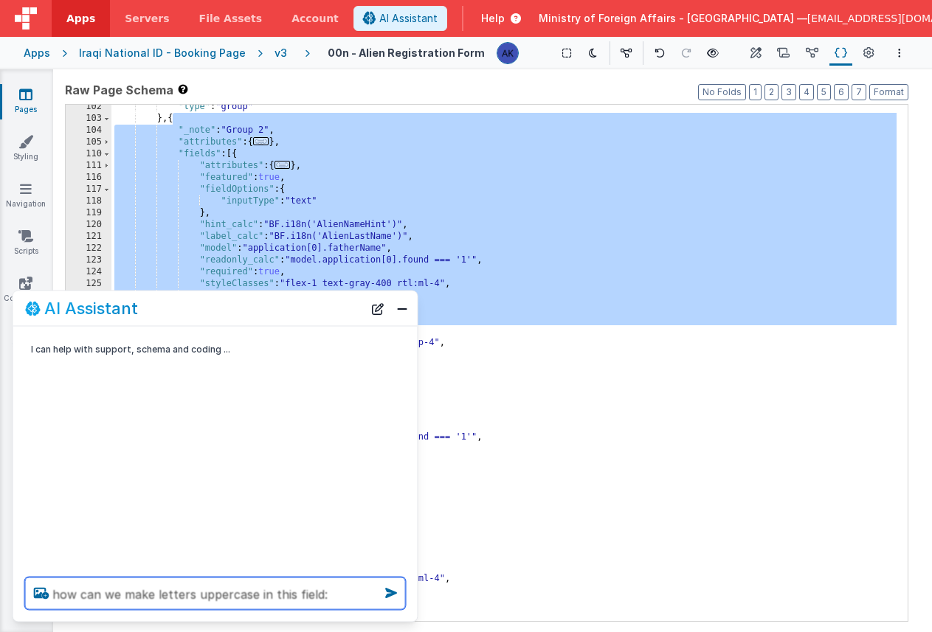
paste textarea "{ "_note": "Group 2", "attributes": { "formGroup": { "data-idbf": "idbf_g_f62rz…"
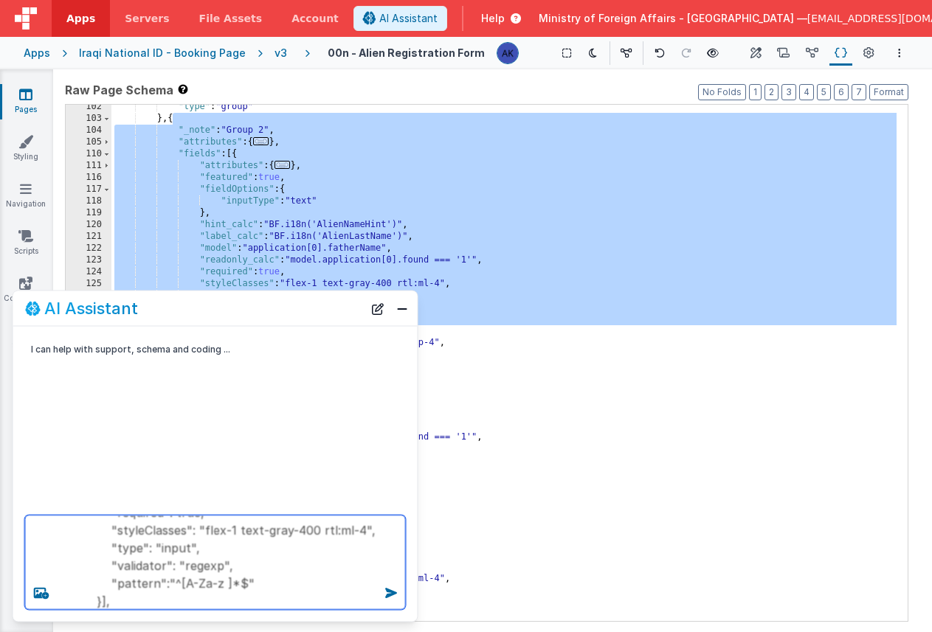
type textarea "how can we make letters uppercase in this field: { "_note": "Group 2", "attribu…"
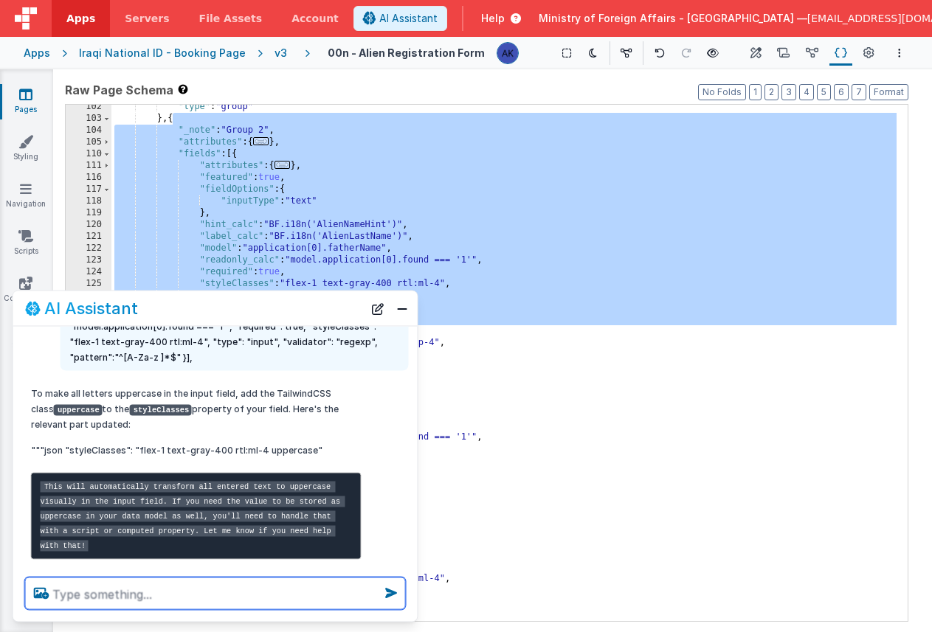
scroll to position [209, 0]
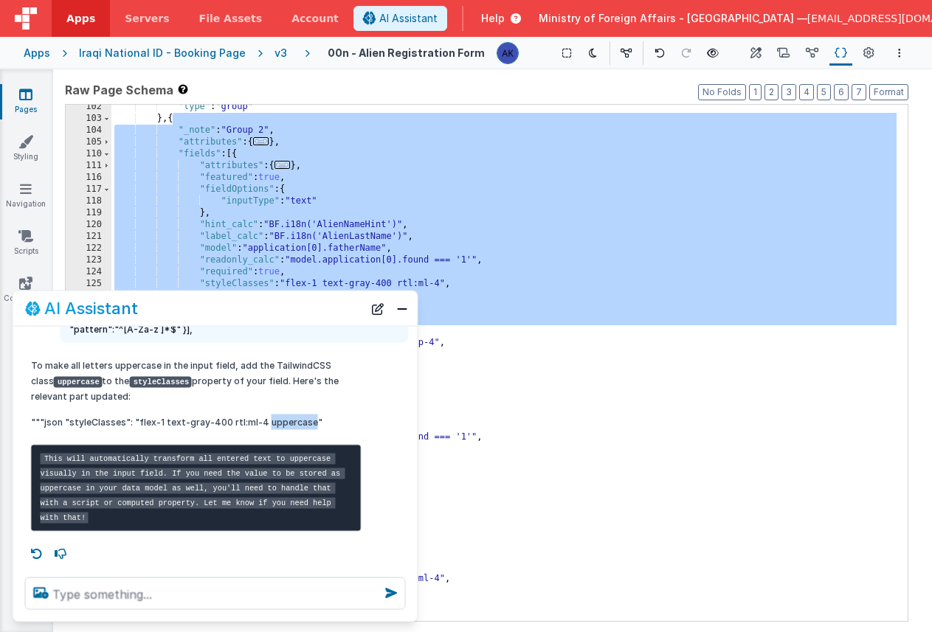
drag, startPoint x: 263, startPoint y: 395, endPoint x: 308, endPoint y: 394, distance: 44.3
click at [308, 415] on p """"json "styleClasses": "flex-1 text-gray-400 rtl:ml-4 uppercase"" at bounding box center [196, 422] width 330 height 15
copy p "uppercase"
click at [406, 308] on button "Close" at bounding box center [401, 308] width 19 height 21
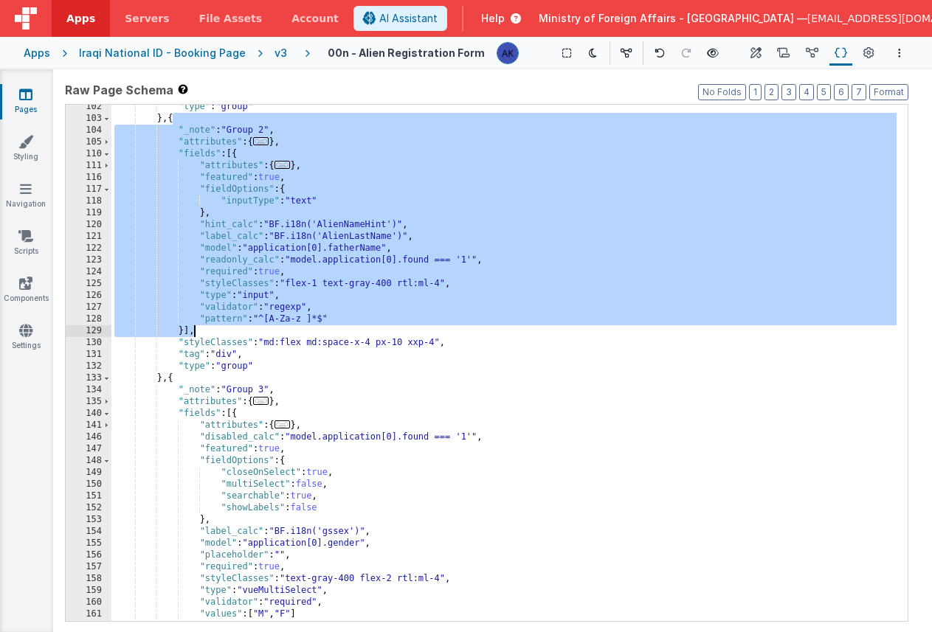
click at [443, 285] on div ""type" : "group" } , { "_note" : "Group 2" , "attributes" : { ... } , "fields" …" at bounding box center [503, 371] width 785 height 540
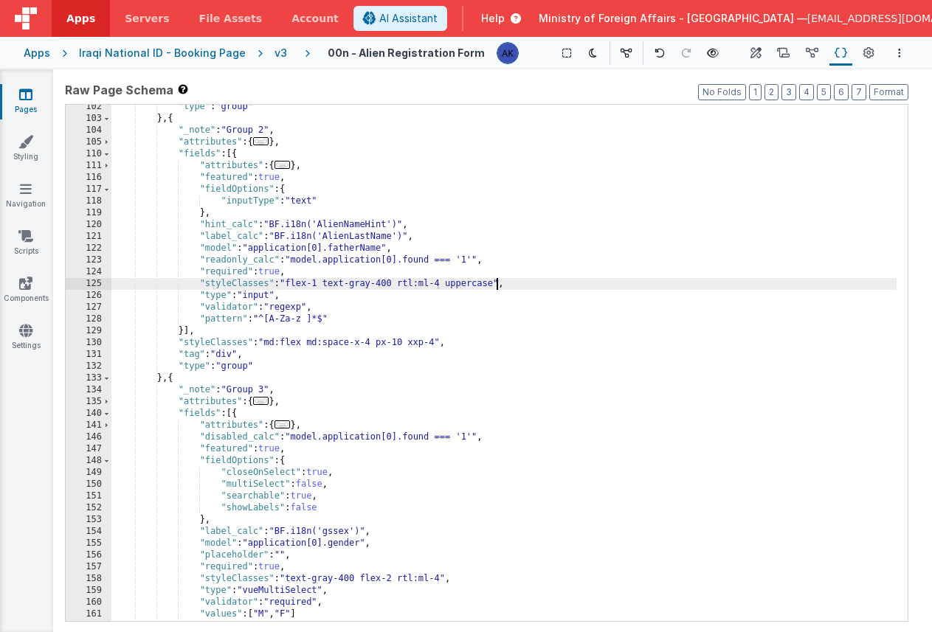
click at [443, 575] on div ""type" : "group" } , { "_note" : "Group 2" , "attributes" : { ... } , "fields" …" at bounding box center [503, 371] width 785 height 540
click at [465, 282] on div ""type" : "group" } , { "_note" : "Group 2" , "attributes" : { ... } , "fields" …" at bounding box center [503, 371] width 785 height 540
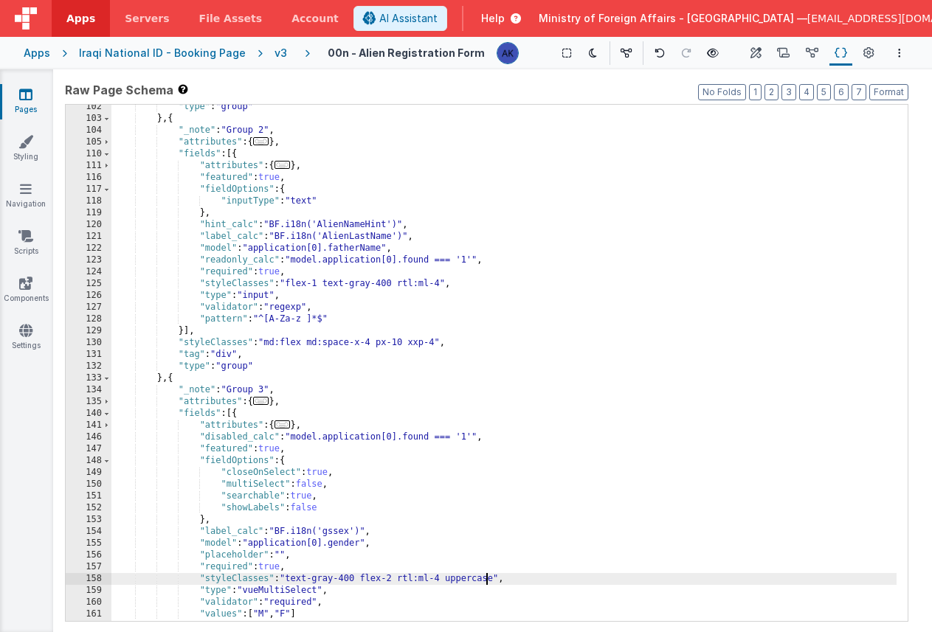
click at [486, 577] on div ""type" : "group" } , { "_note" : "Group 2" , "attributes" : { ... } , "fields" …" at bounding box center [503, 371] width 785 height 540
click at [437, 15] on span "AI Assistant" at bounding box center [408, 18] width 58 height 15
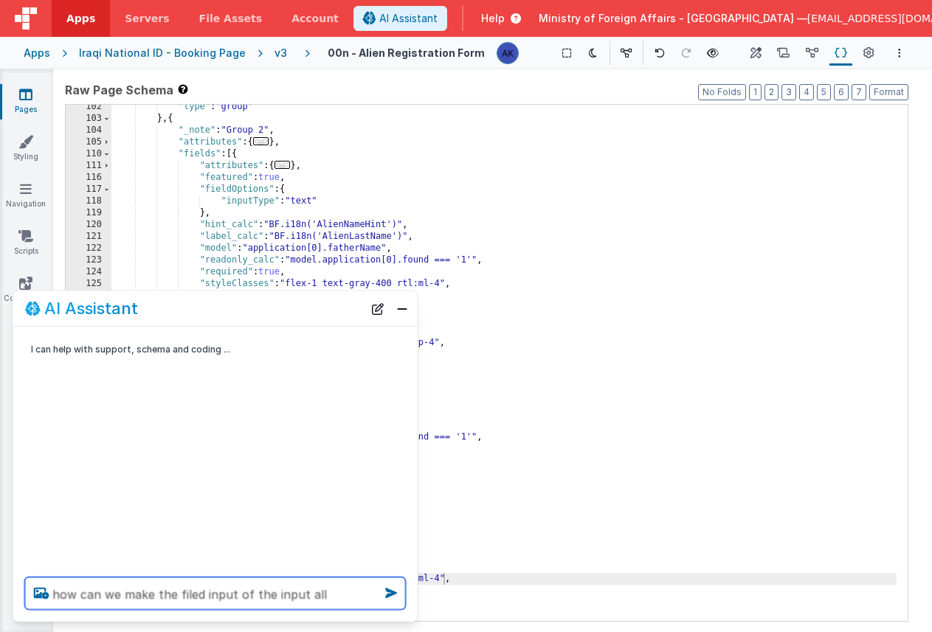
click at [195, 589] on textarea "how can we make the filed input of the input all uppercase" at bounding box center [215, 594] width 381 height 32
type textarea "how can we make the field input of the input all uppercase"
click at [379, 598] on icon at bounding box center [391, 593] width 24 height 24
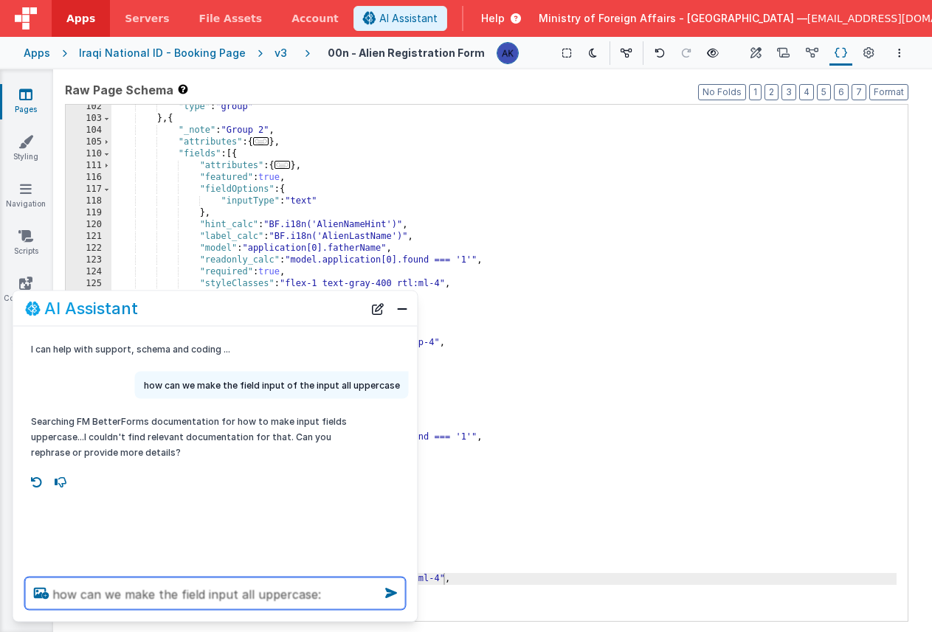
paste textarea "uppercase"
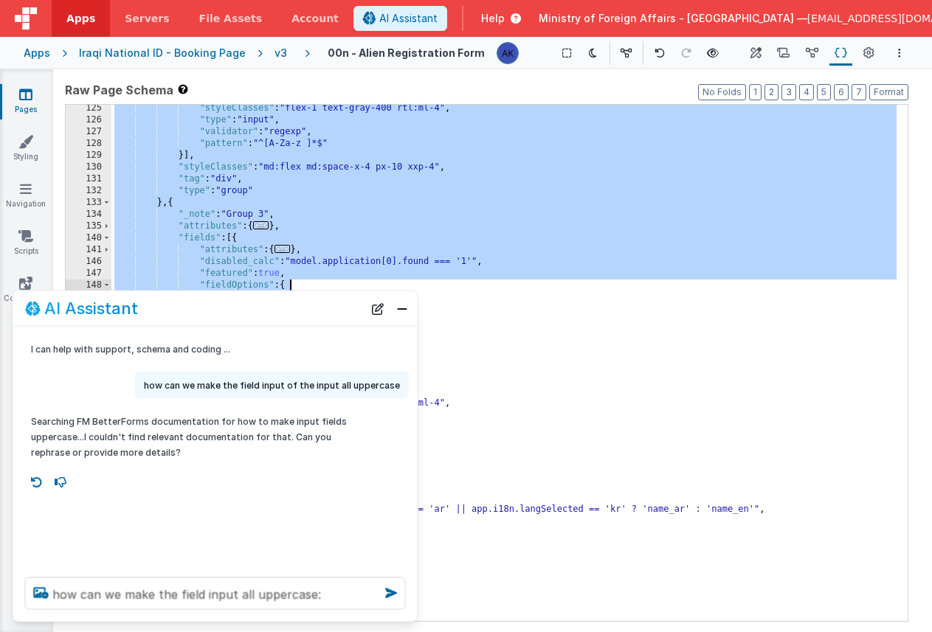
scroll to position [655, 0]
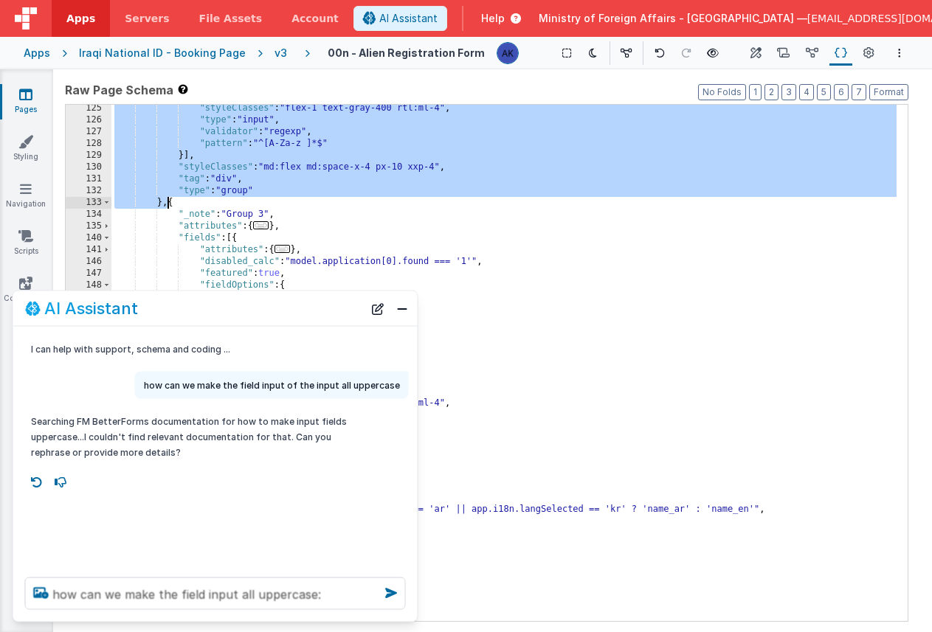
drag, startPoint x: 178, startPoint y: 150, endPoint x: 166, endPoint y: 204, distance: 54.6
click at [166, 204] on div ""styleClasses" : "flex-1 text-gray-400 rtl:ml-4" , "type" : "input" , "validato…" at bounding box center [503, 373] width 785 height 540
click at [326, 584] on textarea "how can we make the field input all uppercase:" at bounding box center [215, 594] width 381 height 32
click at [327, 589] on textarea "how can we make the field input all uppercase:" at bounding box center [215, 594] width 381 height 32
paste textarea ""fields": [{ "attributes": { "formElement": { "data-idbf": "idbf_e_a9udq7" } },…"
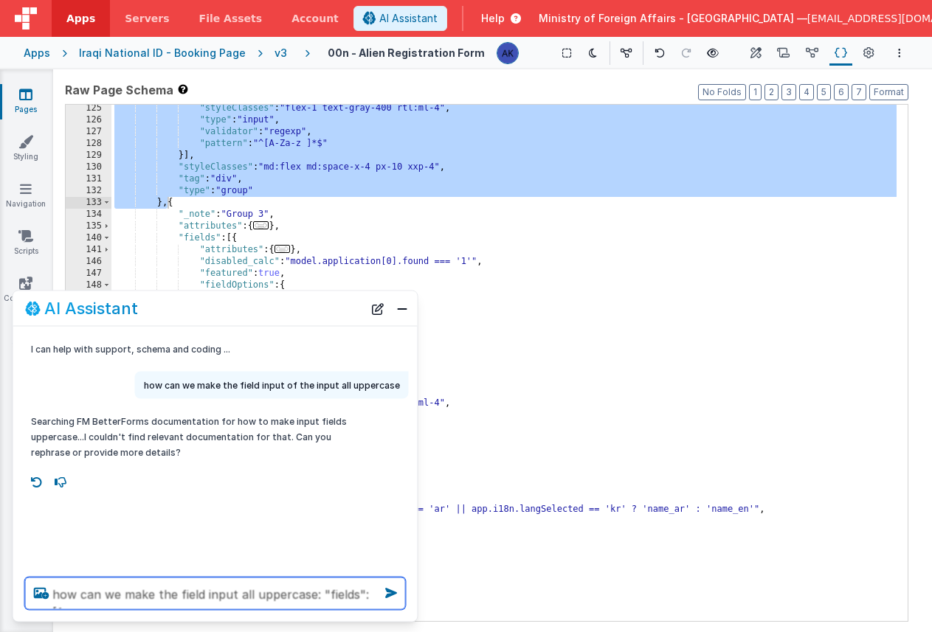
scroll to position [374, 0]
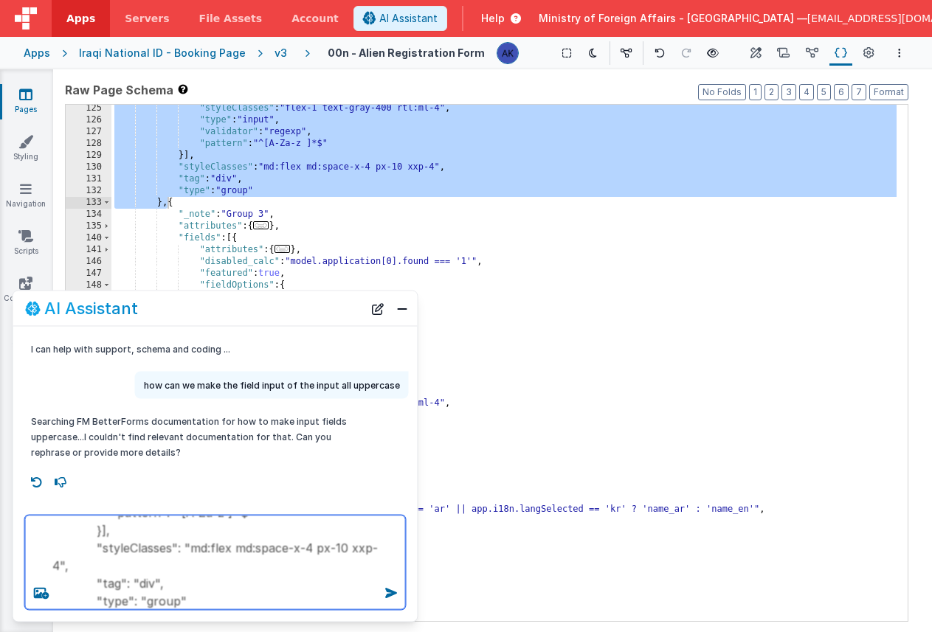
type textarea "how can we make the field input all uppercase: "fields": [{ "attributes": { "fo…"
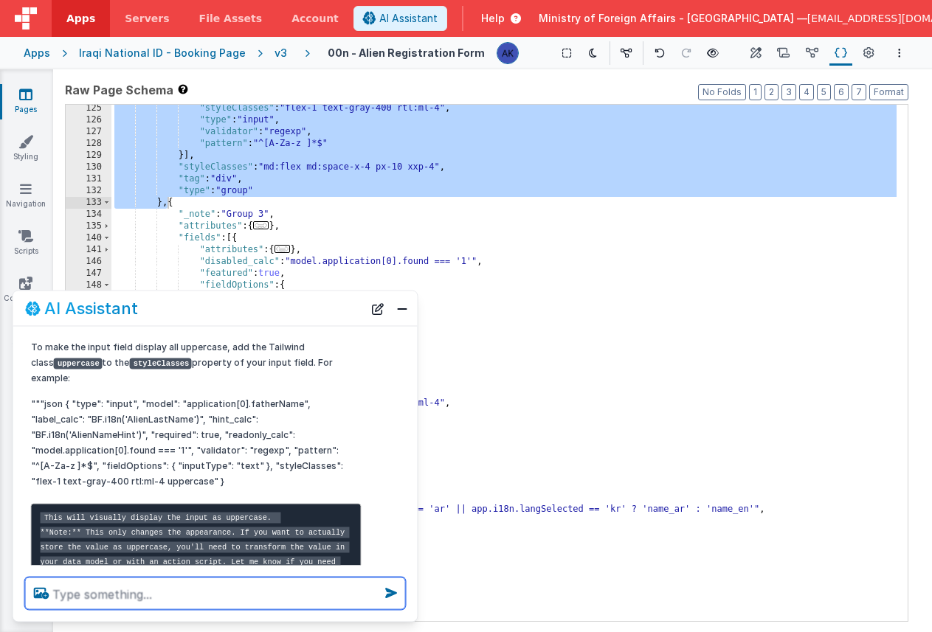
scroll to position [416, 0]
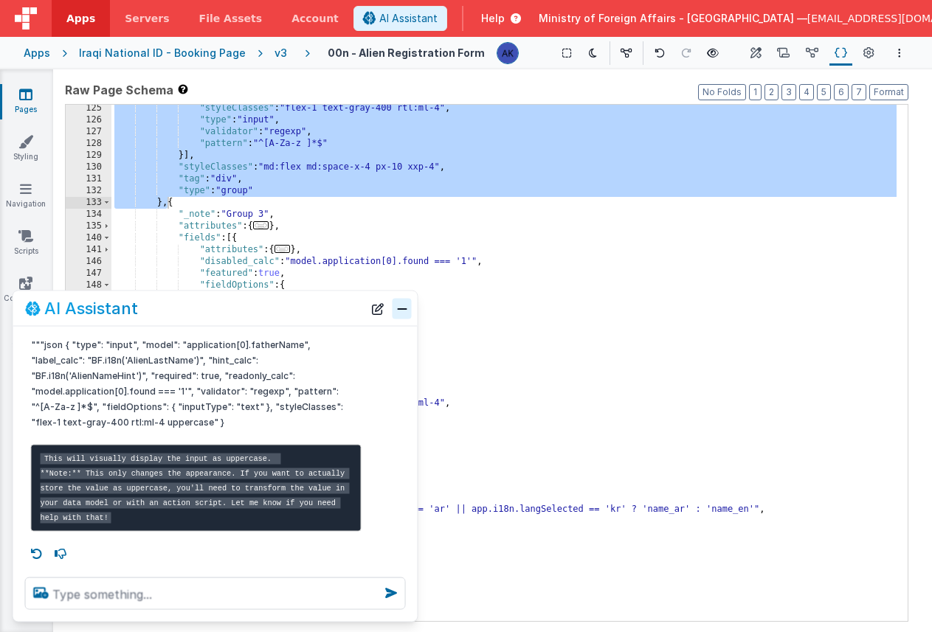
click at [409, 316] on button "Close" at bounding box center [401, 308] width 19 height 21
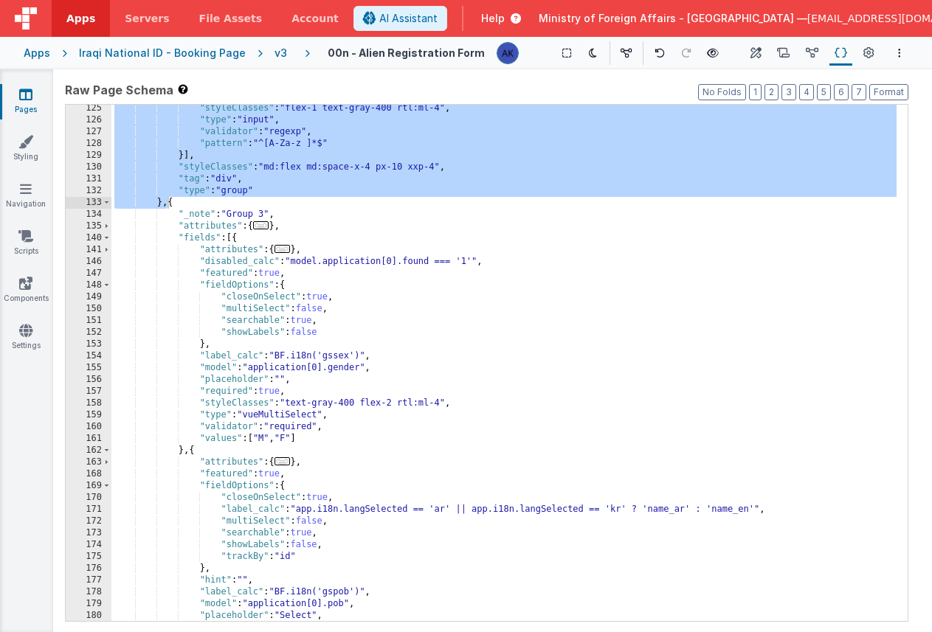
click at [413, 212] on div ""styleClasses" : "flex-1 text-gray-400 rtl:ml-4" , "type" : "input" , "validato…" at bounding box center [503, 373] width 785 height 540
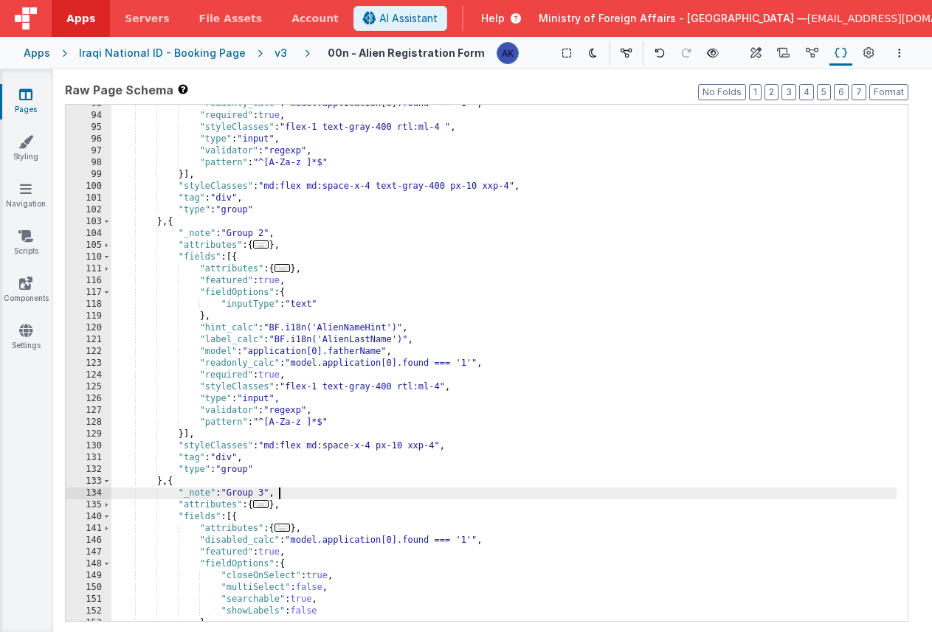
scroll to position [485, 0]
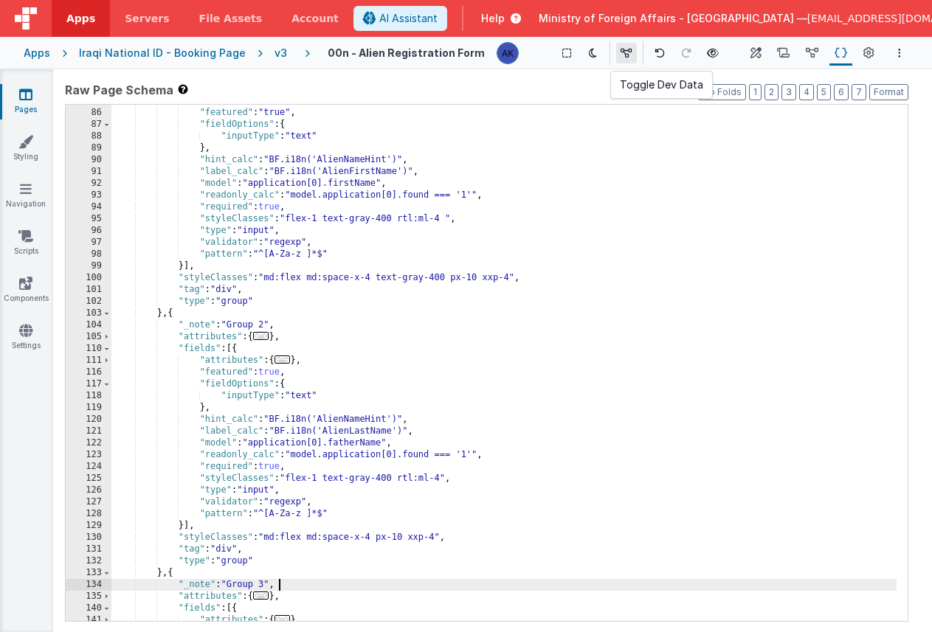
click at [622, 53] on button at bounding box center [626, 53] width 21 height 21
click at [618, 58] on button at bounding box center [628, 53] width 21 height 21
click at [776, 52] on button "Scripts" at bounding box center [783, 53] width 23 height 25
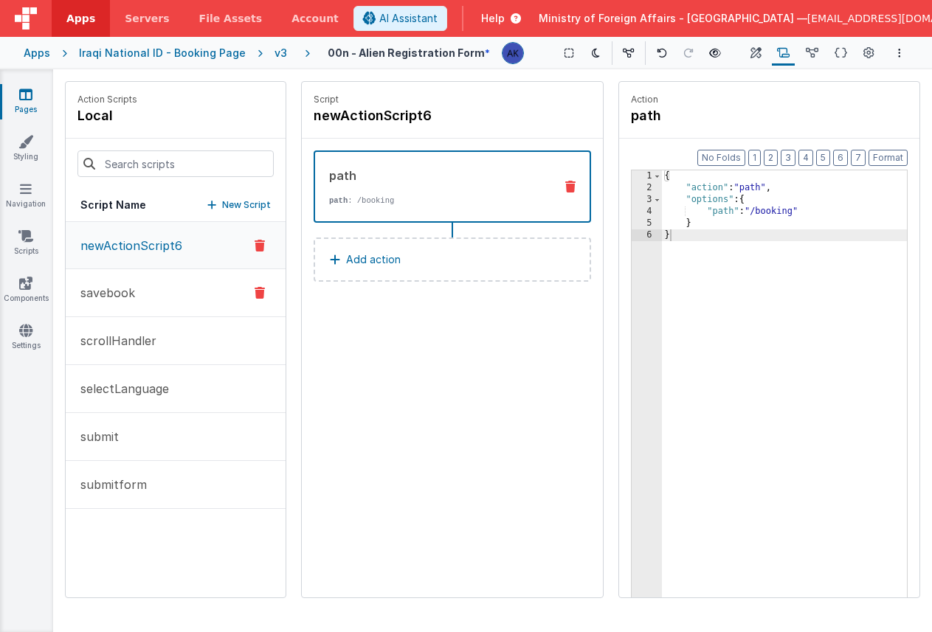
click at [149, 282] on button "savebook" at bounding box center [176, 293] width 220 height 48
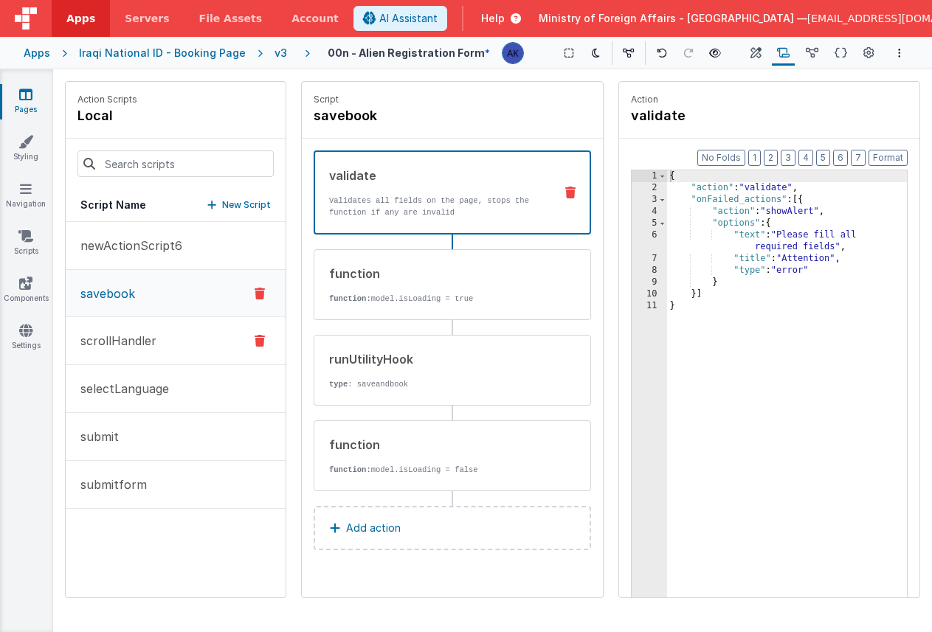
click at [129, 347] on p "scrollHandler" at bounding box center [114, 341] width 85 height 18
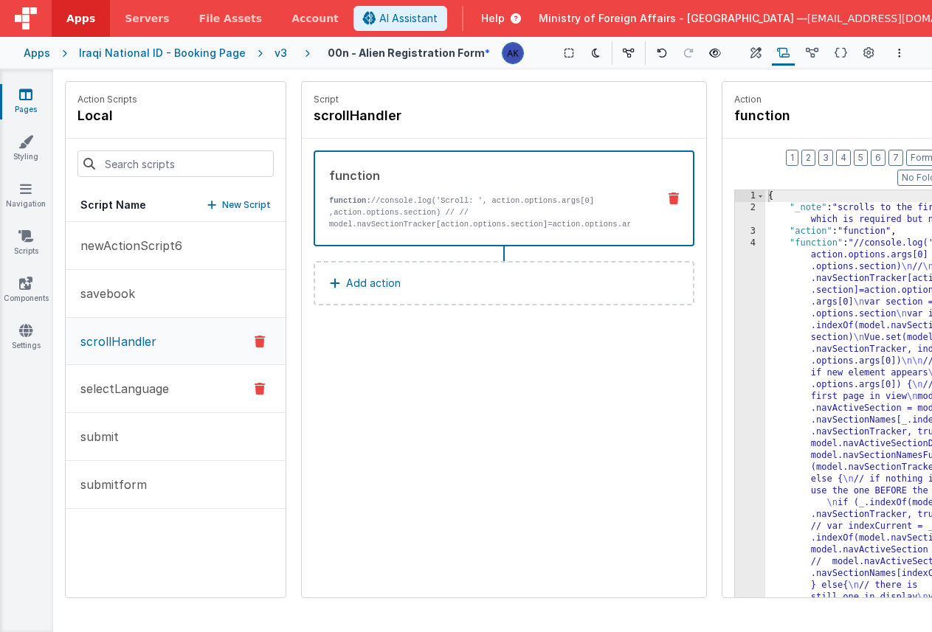
click at [140, 368] on button "selectLanguage" at bounding box center [176, 389] width 220 height 48
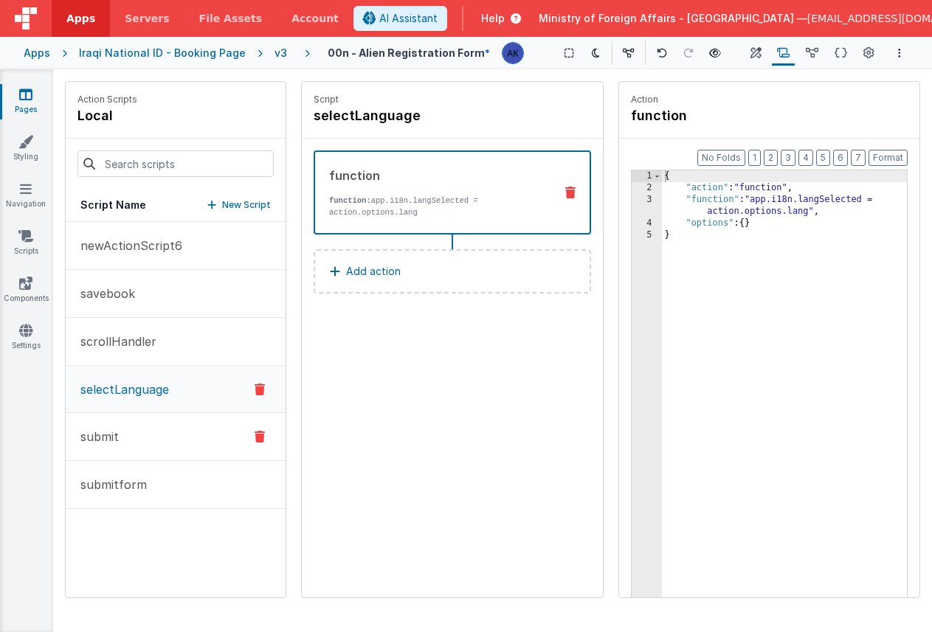
click at [145, 437] on button "submit" at bounding box center [176, 437] width 220 height 48
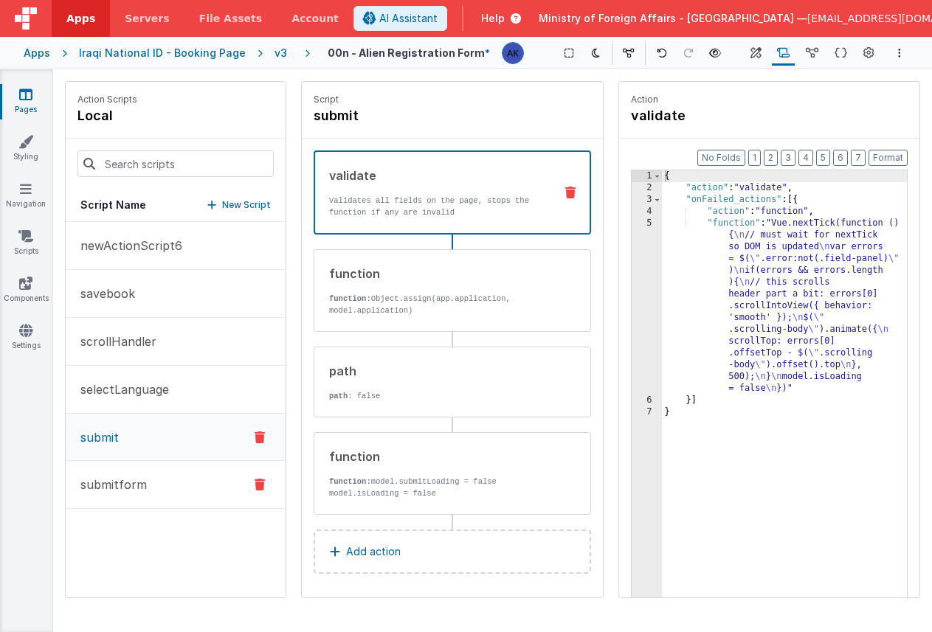
click at [142, 490] on p "submitform" at bounding box center [109, 485] width 75 height 18
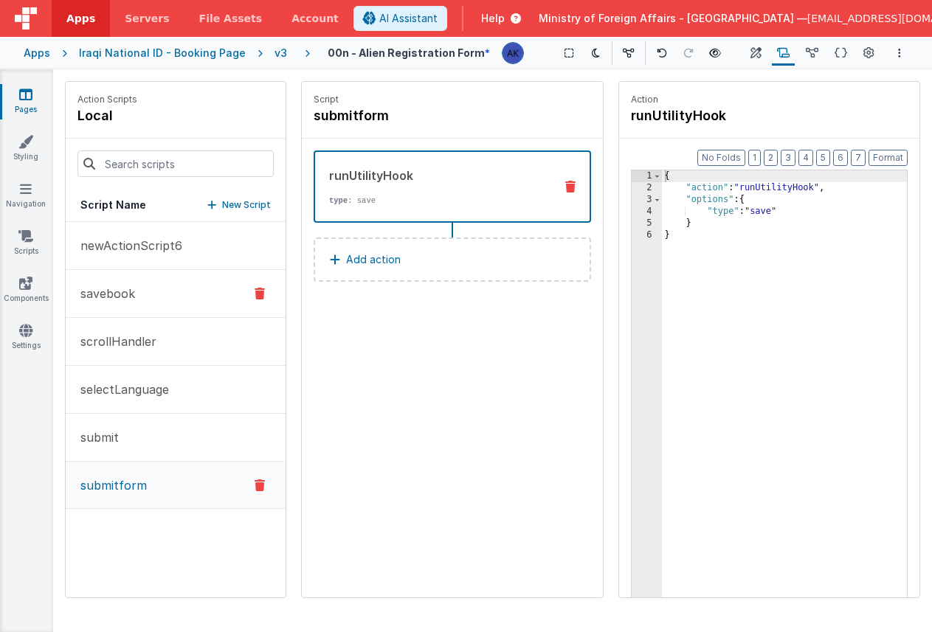
click at [156, 308] on button "savebook" at bounding box center [176, 294] width 220 height 48
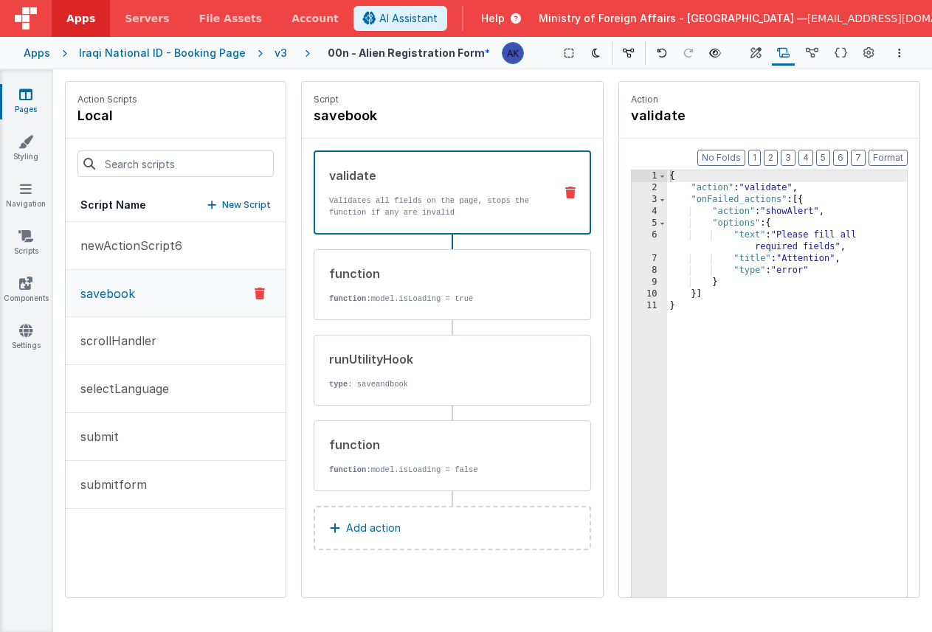
click at [395, 522] on p "Add action" at bounding box center [373, 528] width 55 height 18
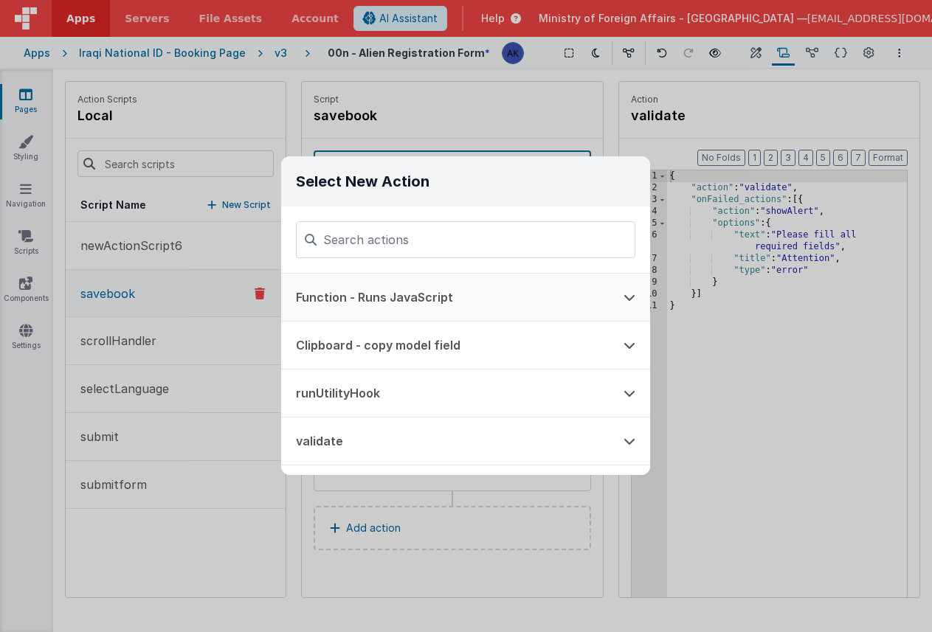
click at [387, 299] on button "Function - Runs JavaScript" at bounding box center [444, 297] width 327 height 47
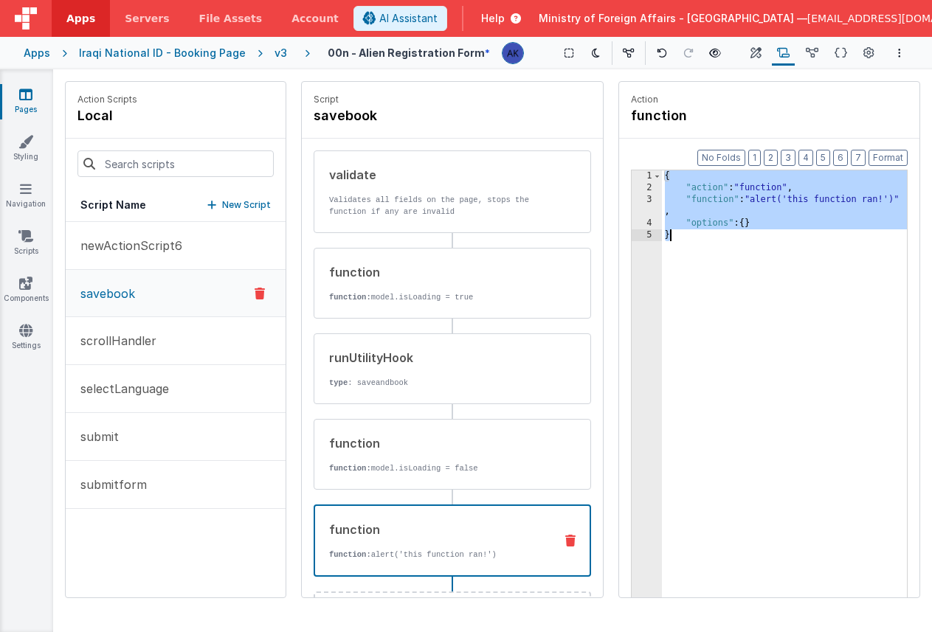
drag, startPoint x: 665, startPoint y: 176, endPoint x: 717, endPoint y: 299, distance: 134.2
click at [717, 299] on div "{ "action" : "function" , "function" : "alert('this function ran!')" , "options…" at bounding box center [785, 418] width 246 height 496
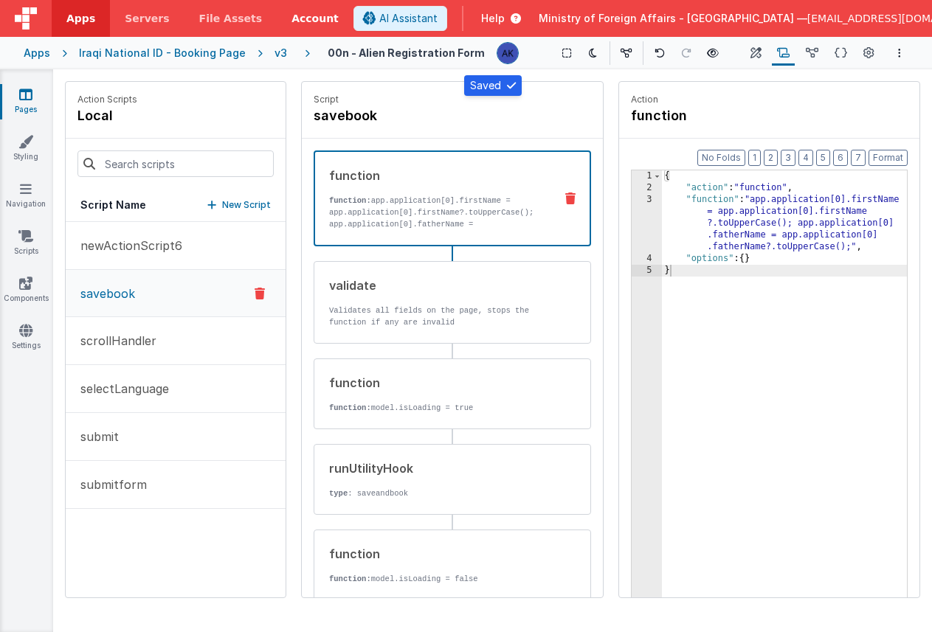
drag, startPoint x: 438, startPoint y: 558, endPoint x: 319, endPoint y: 1, distance: 568.8
click at [274, 55] on div "v3" at bounding box center [283, 53] width 18 height 15
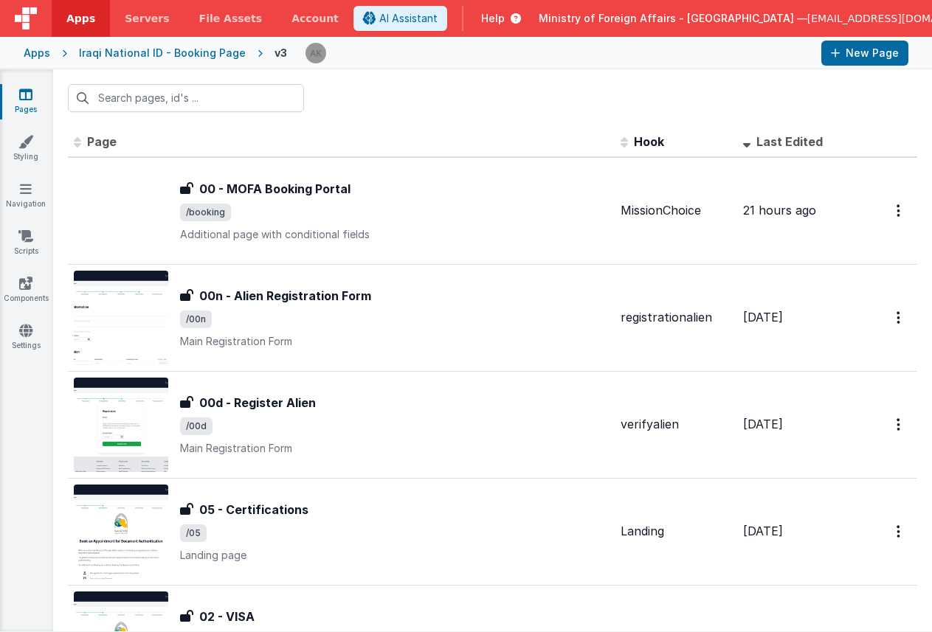
click at [201, 55] on div "Iraqi National ID - Booking Page" at bounding box center [162, 53] width 167 height 15
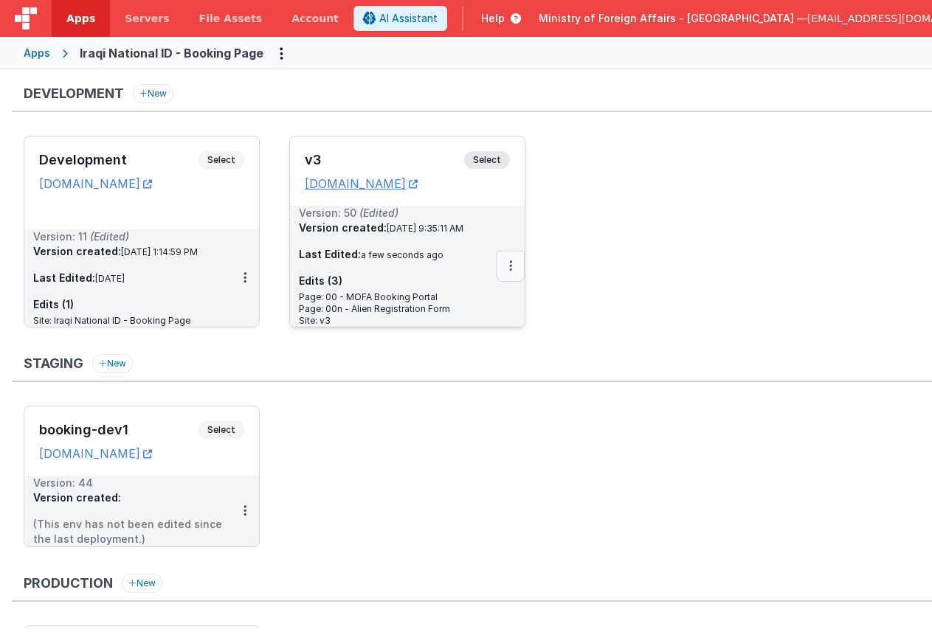
click at [509, 266] on icon at bounding box center [510, 266] width 3 height 1
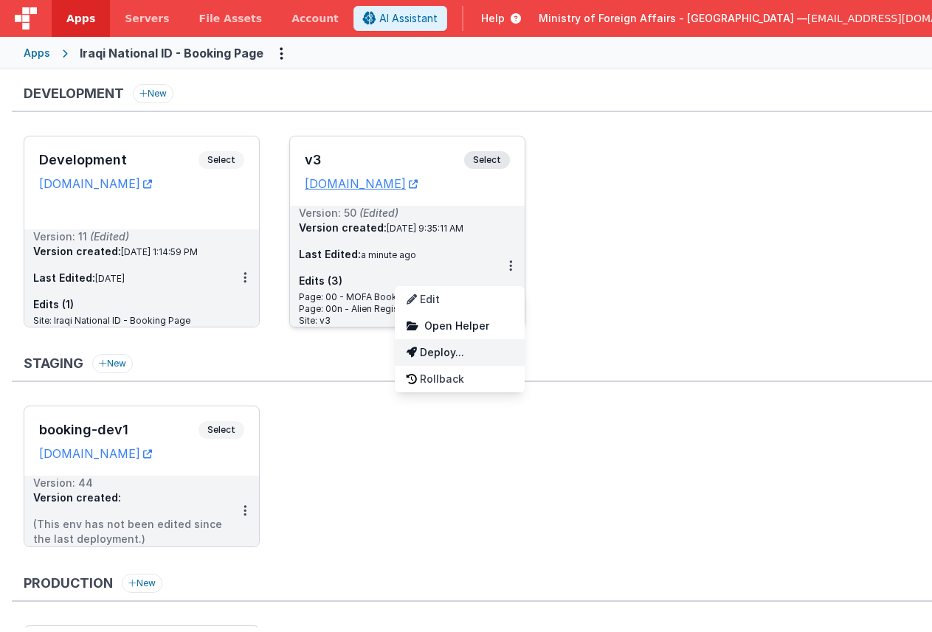
click at [475, 353] on link "Deploy..." at bounding box center [460, 352] width 130 height 27
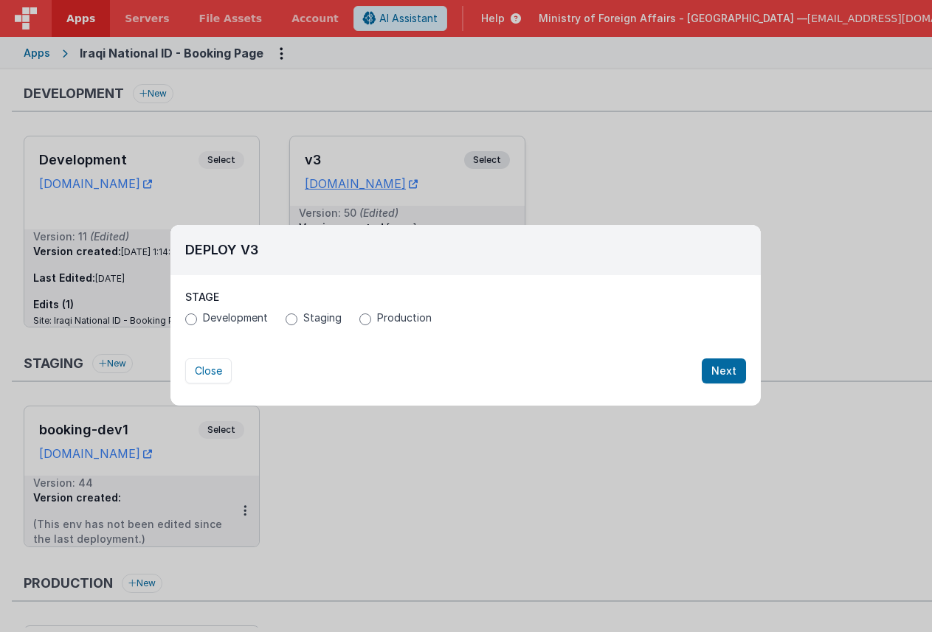
click at [395, 320] on span "Production" at bounding box center [404, 318] width 55 height 15
click at [371, 320] on input "Production" at bounding box center [365, 319] width 12 height 12
radio input "true"
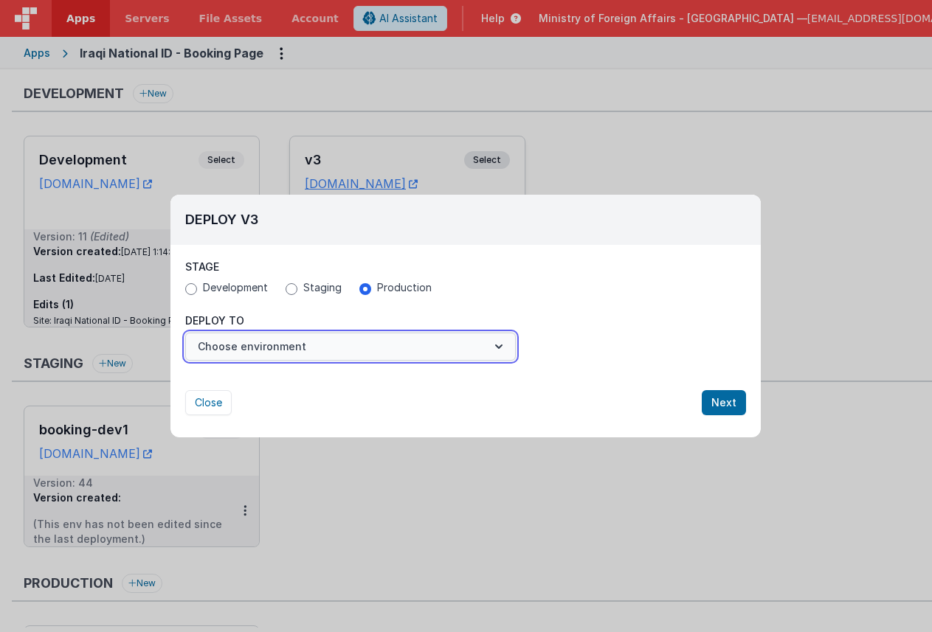
click at [420, 340] on button "Choose environment" at bounding box center [350, 347] width 330 height 28
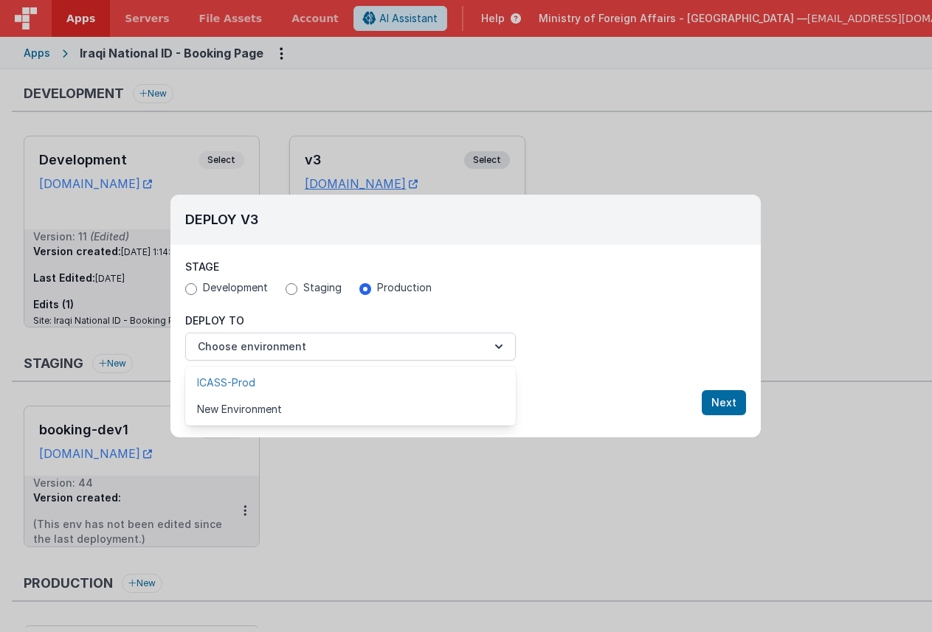
click at [372, 385] on link "ICASS-Prod" at bounding box center [350, 383] width 330 height 27
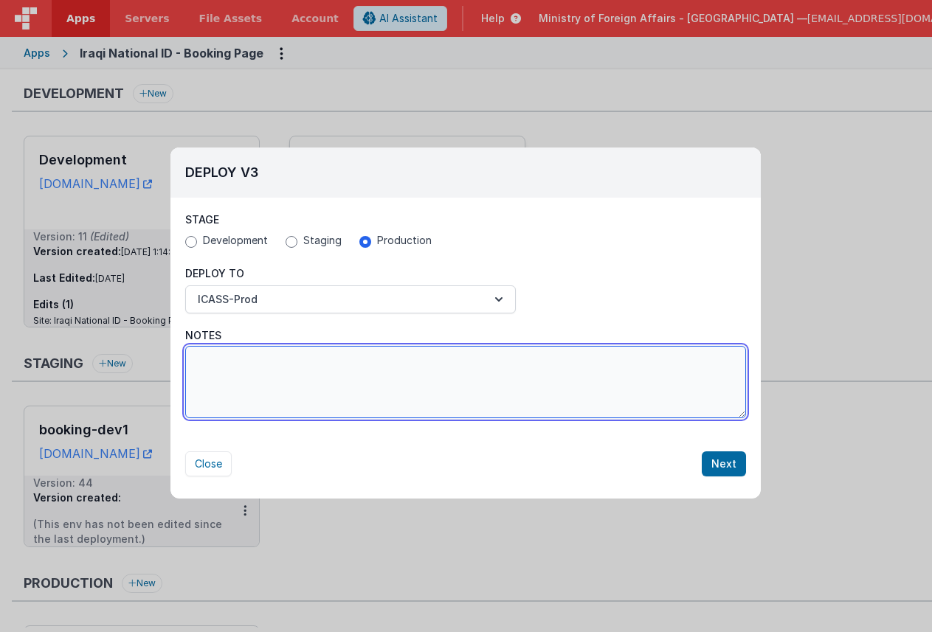
click at [602, 374] on textarea "Notes" at bounding box center [465, 382] width 561 height 72
type textarea "fixed alien form"
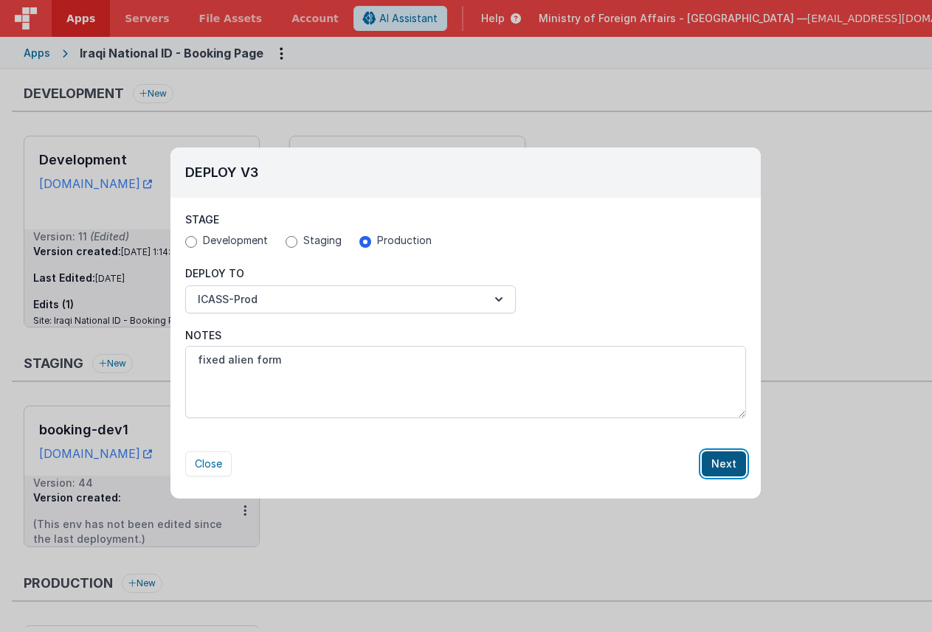
click at [727, 458] on button "Next" at bounding box center [723, 463] width 44 height 25
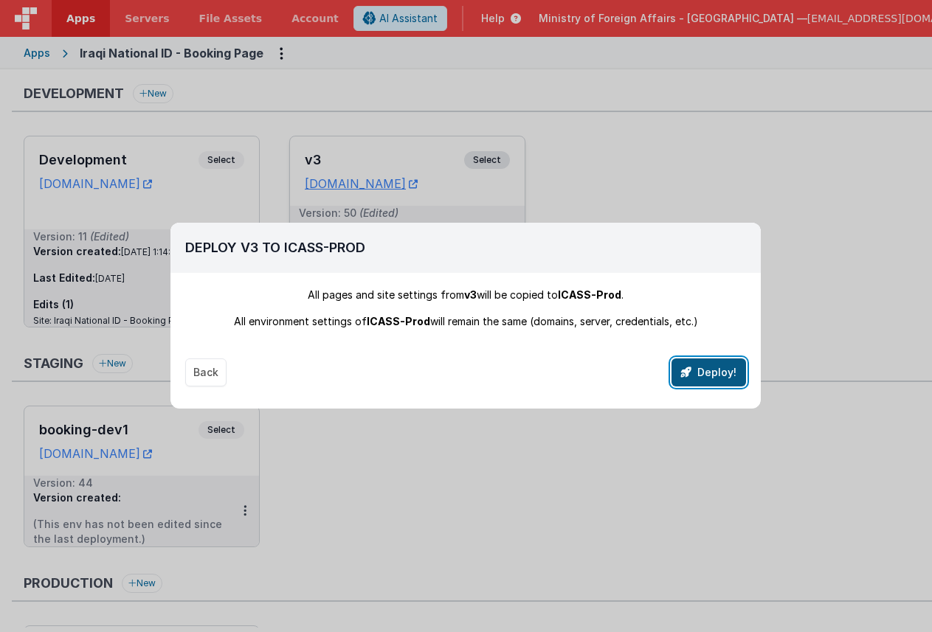
click at [715, 382] on button "Deploy!" at bounding box center [708, 372] width 74 height 28
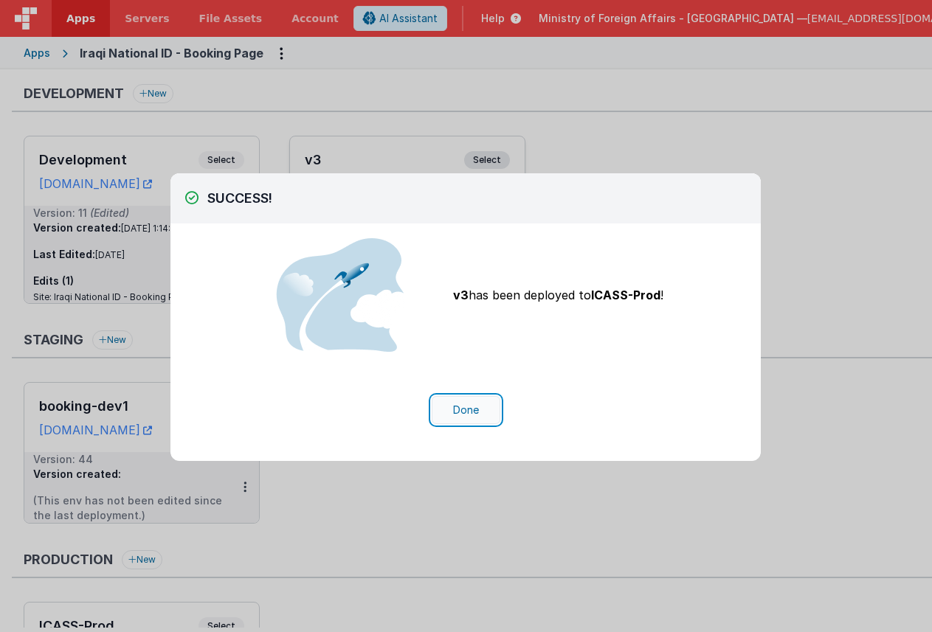
click at [493, 405] on button "Done" at bounding box center [465, 410] width 69 height 28
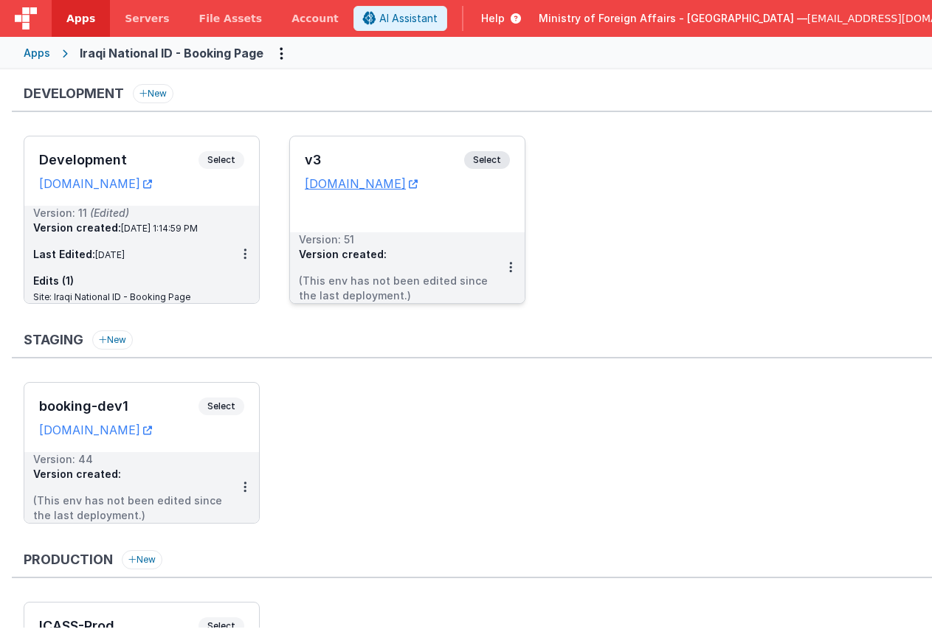
click at [499, 157] on span "Select" at bounding box center [487, 160] width 46 height 18
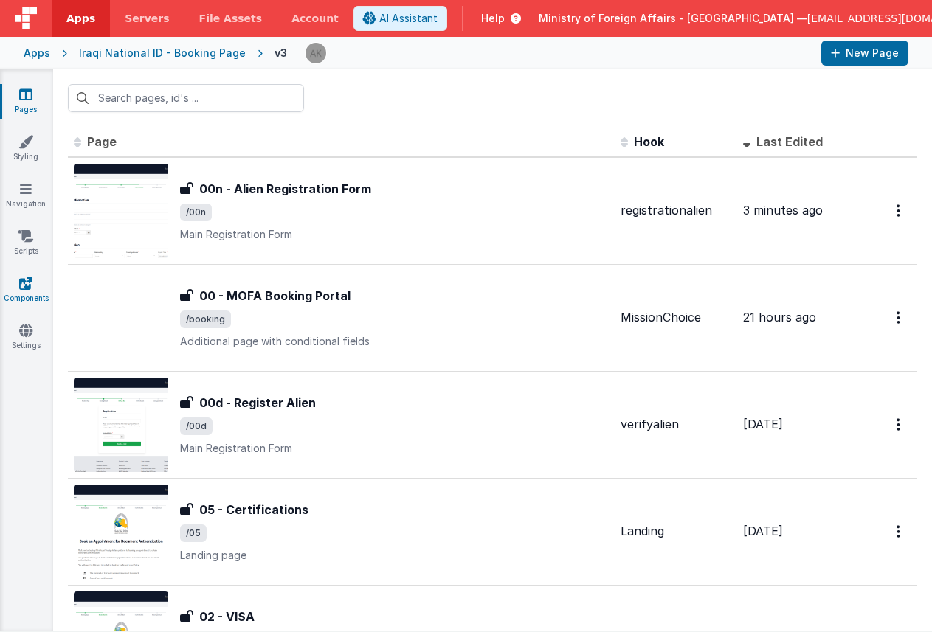
click at [42, 291] on link "Components" at bounding box center [25, 291] width 53 height 30
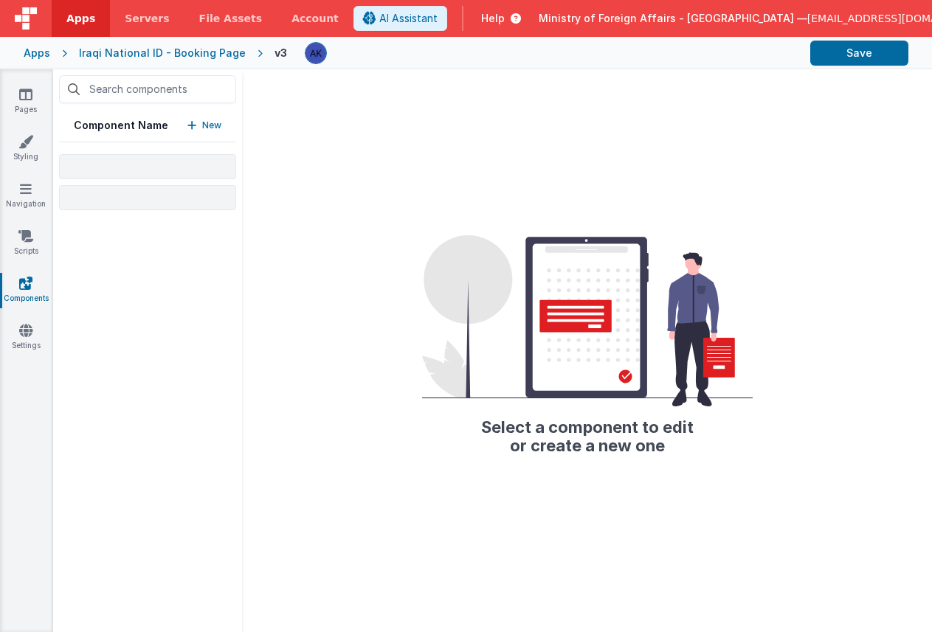
click at [203, 123] on p "New" at bounding box center [211, 125] width 19 height 15
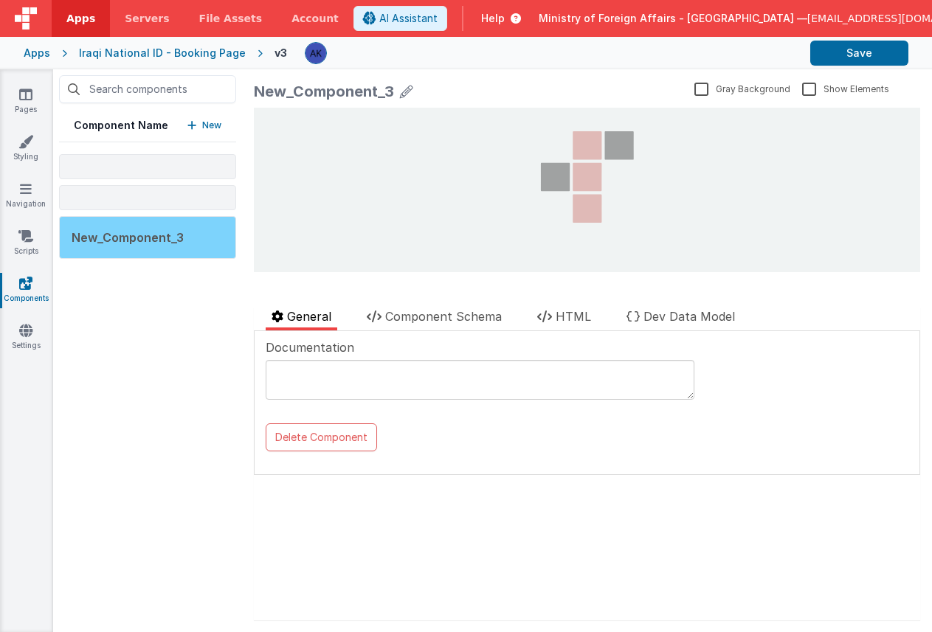
click at [184, 239] on div "New_Component_3" at bounding box center [147, 237] width 177 height 43
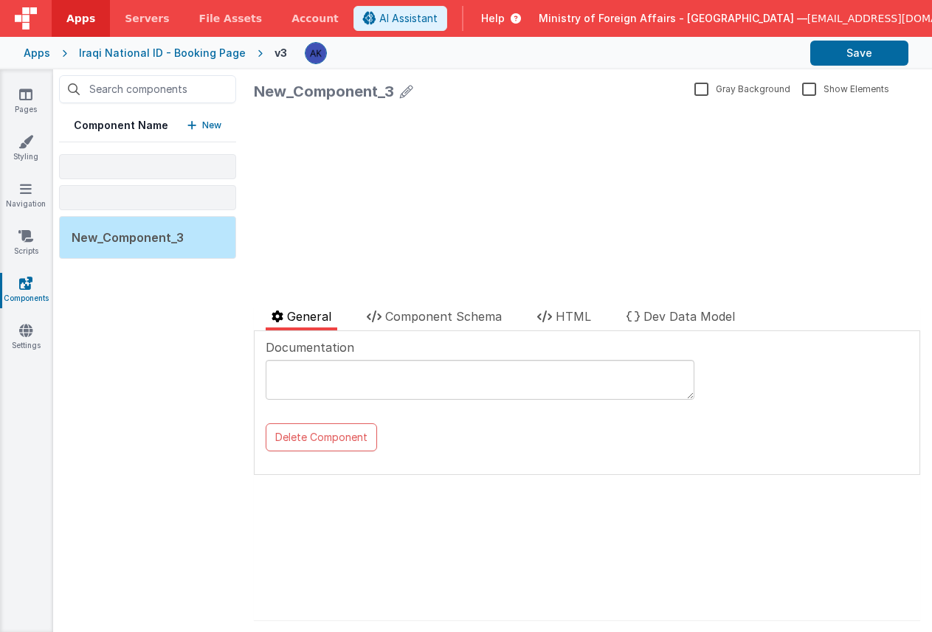
click at [698, 86] on label "Gray Background" at bounding box center [742, 88] width 96 height 14
click at [0, 0] on input "Gray Background" at bounding box center [0, 0] width 0 height 0
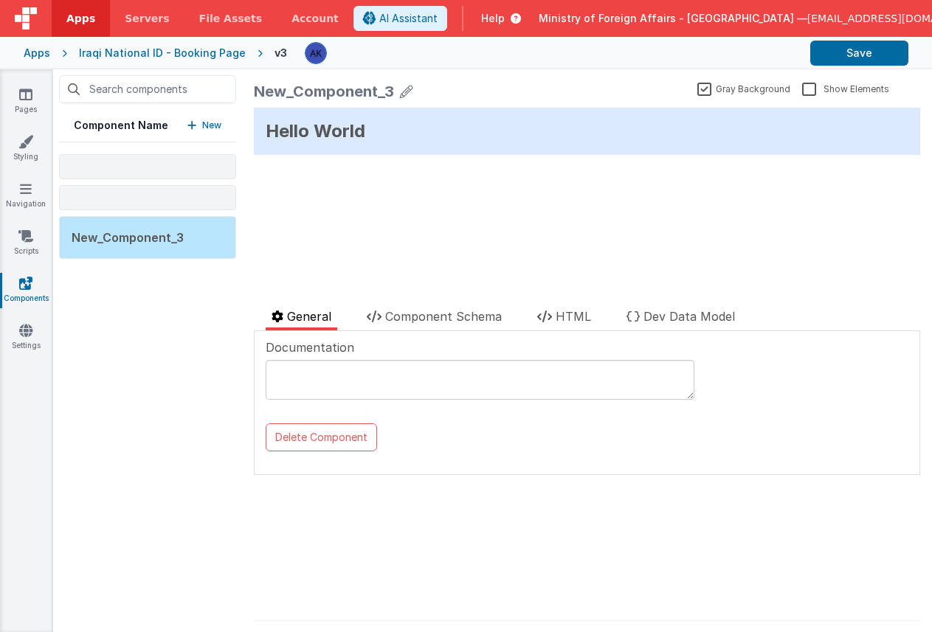
click at [697, 87] on label "Gray Background" at bounding box center [743, 88] width 93 height 14
click at [0, 0] on input "Gray Background" at bounding box center [0, 0] width 0 height 0
click at [459, 314] on span "Component Schema" at bounding box center [443, 316] width 117 height 15
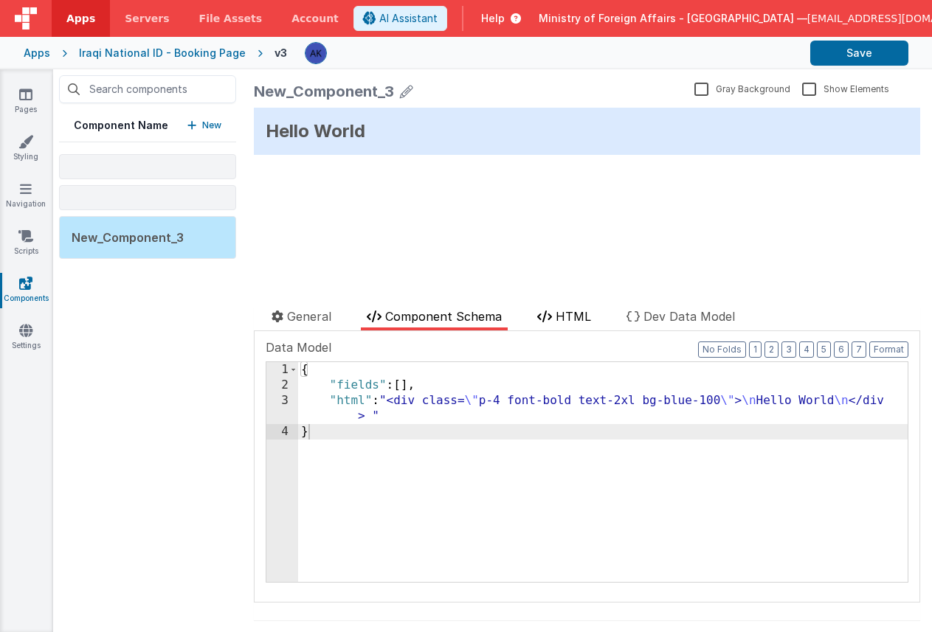
click at [554, 315] on li "HTML" at bounding box center [564, 319] width 66 height 23
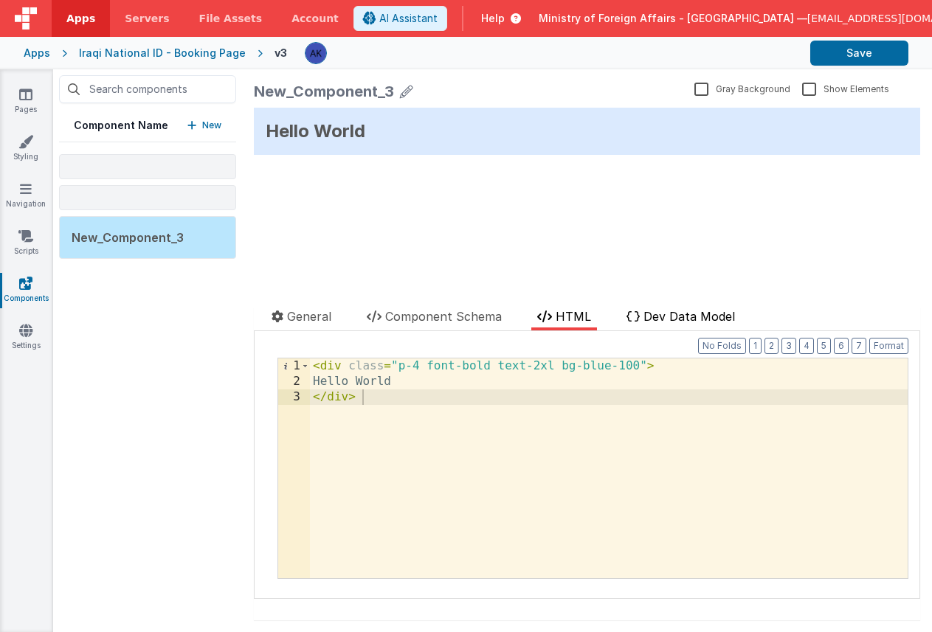
click at [710, 313] on span "Dev Data Model" at bounding box center [688, 316] width 91 height 15
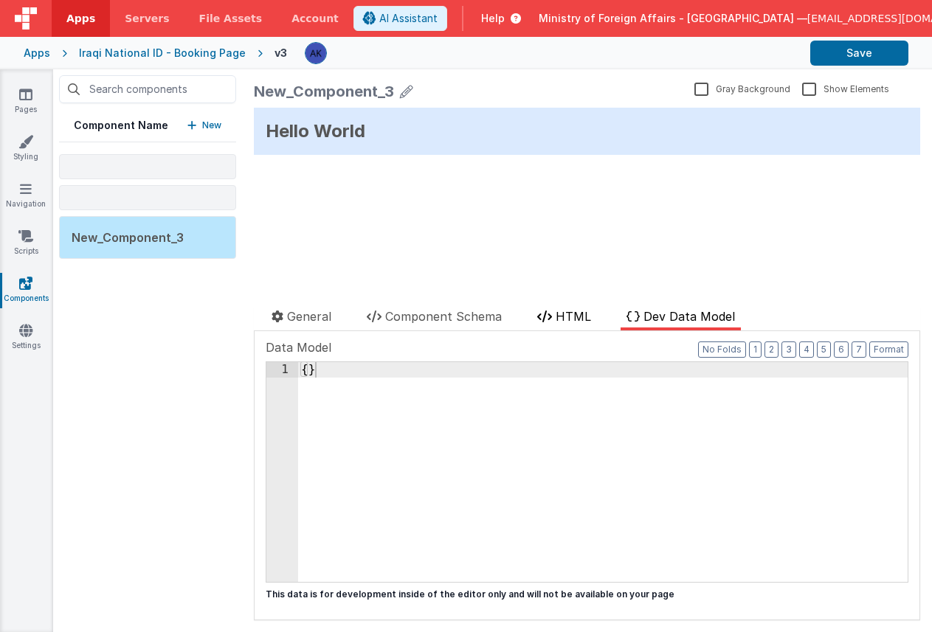
click at [586, 315] on span "HTML" at bounding box center [572, 316] width 35 height 15
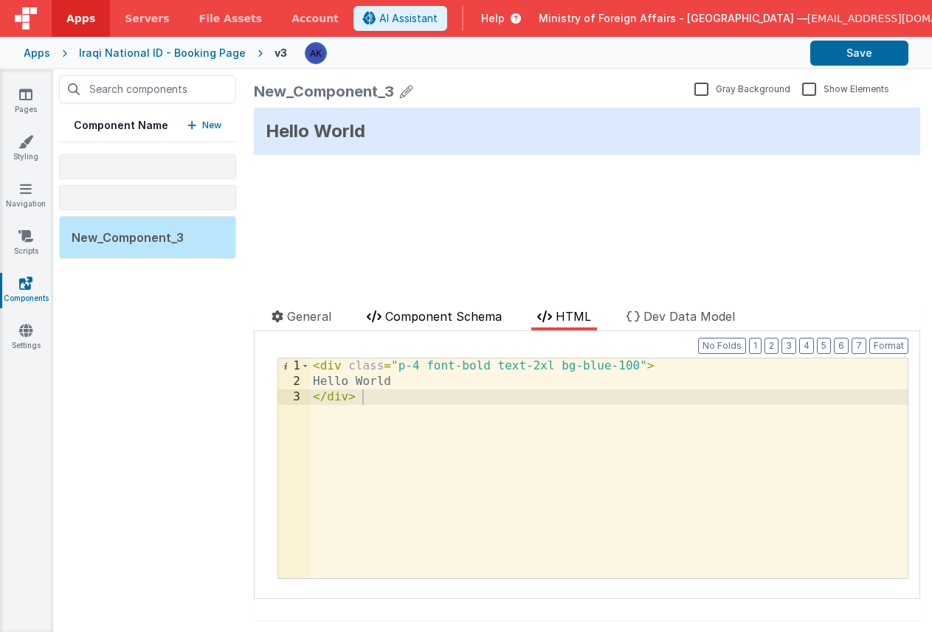
drag, startPoint x: 477, startPoint y: 321, endPoint x: 466, endPoint y: 319, distance: 11.3
click at [477, 321] on span "Component Schema" at bounding box center [443, 316] width 117 height 15
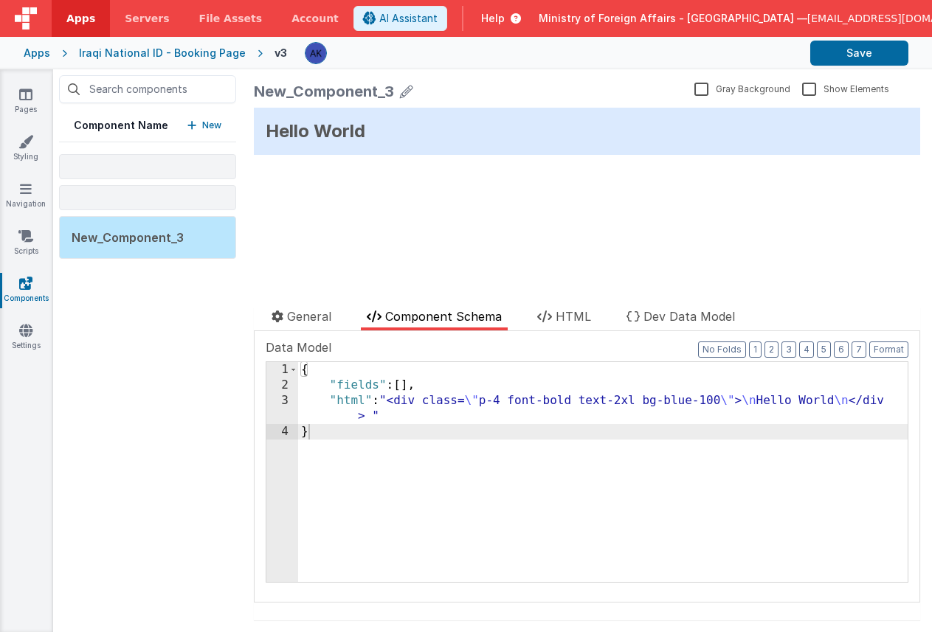
click at [347, 319] on ul "General Component Schema HTML Dev Data Model" at bounding box center [587, 320] width 666 height 24
click at [320, 322] on span "General" at bounding box center [309, 316] width 44 height 15
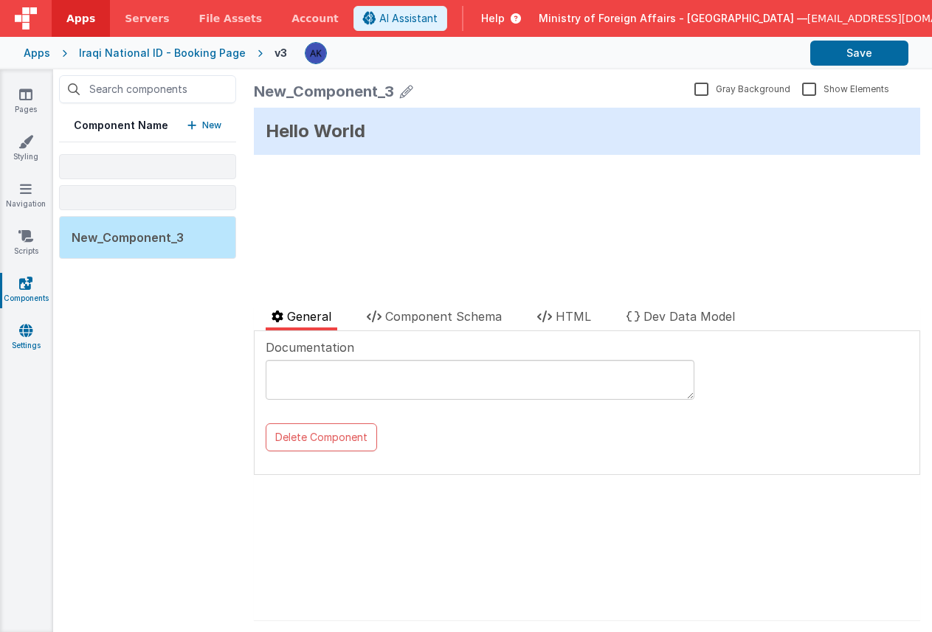
click at [33, 334] on link "Settings" at bounding box center [25, 338] width 53 height 30
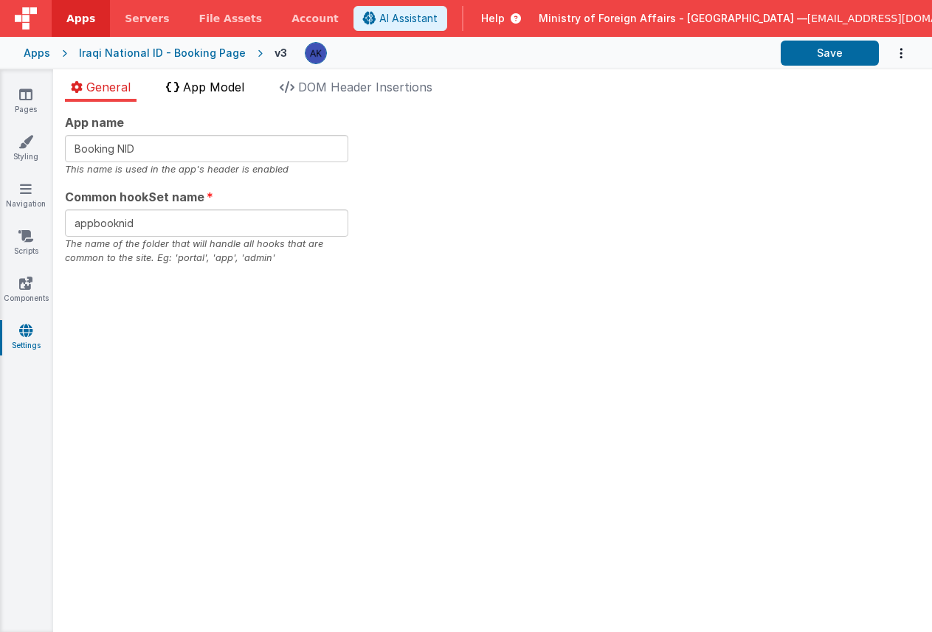
click at [189, 91] on span "App Model" at bounding box center [213, 87] width 61 height 15
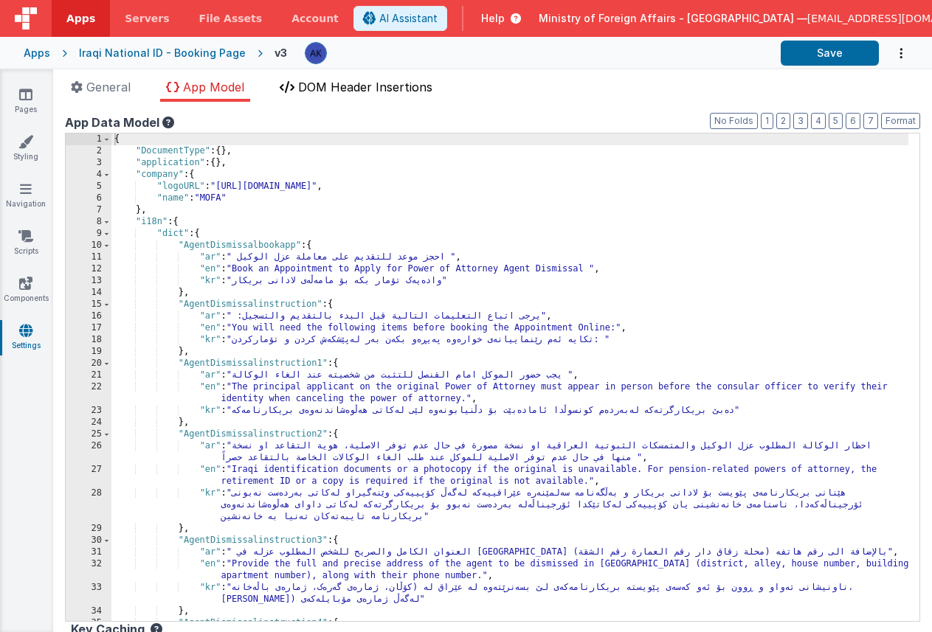
click at [292, 90] on icon at bounding box center [287, 87] width 15 height 12
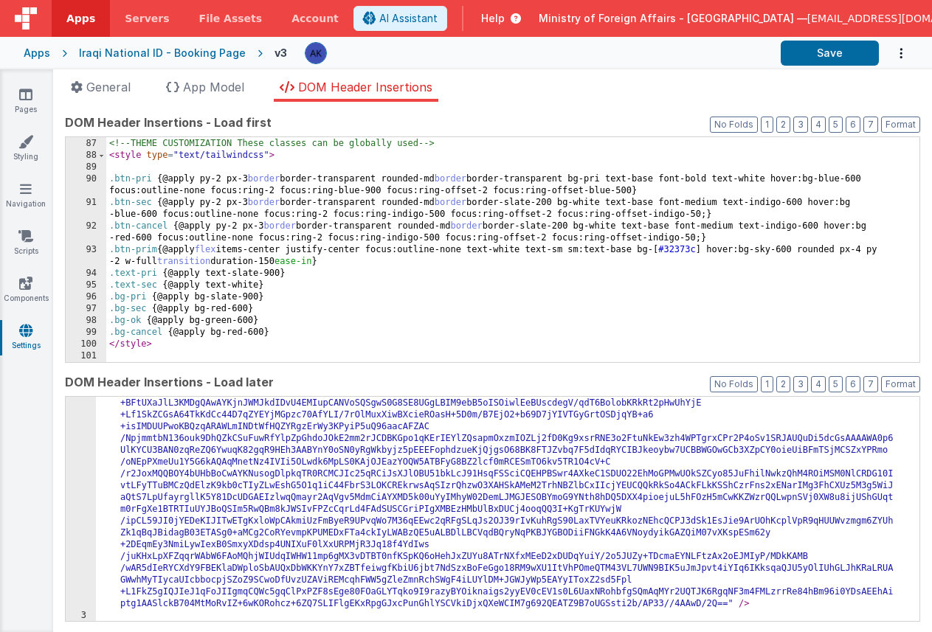
scroll to position [1592, 0]
click at [32, 144] on icon at bounding box center [25, 141] width 15 height 15
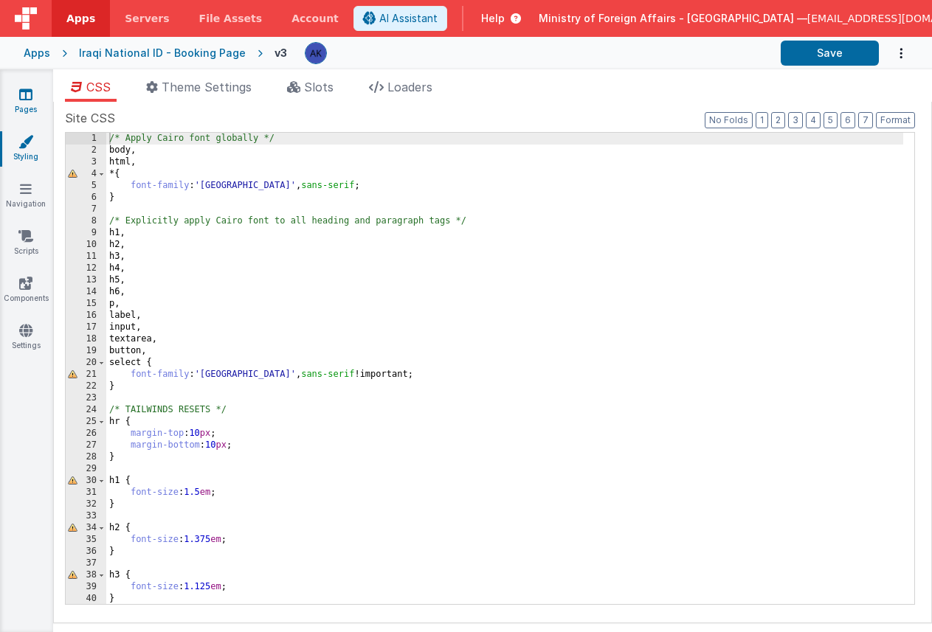
click at [28, 98] on icon at bounding box center [25, 94] width 13 height 15
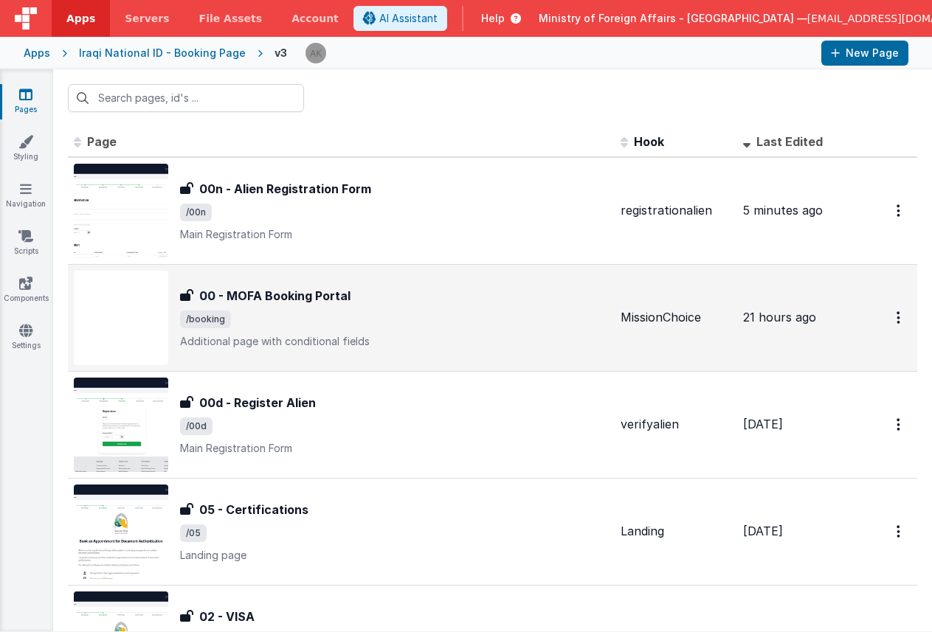
click at [157, 311] on img at bounding box center [121, 318] width 94 height 94
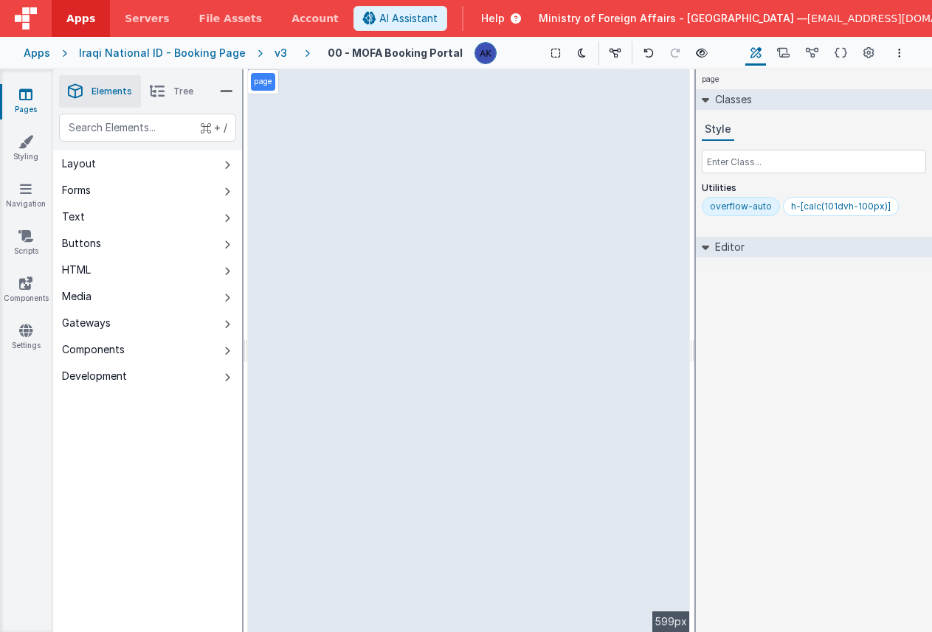
click at [274, 51] on div "v3" at bounding box center [283, 53] width 18 height 15
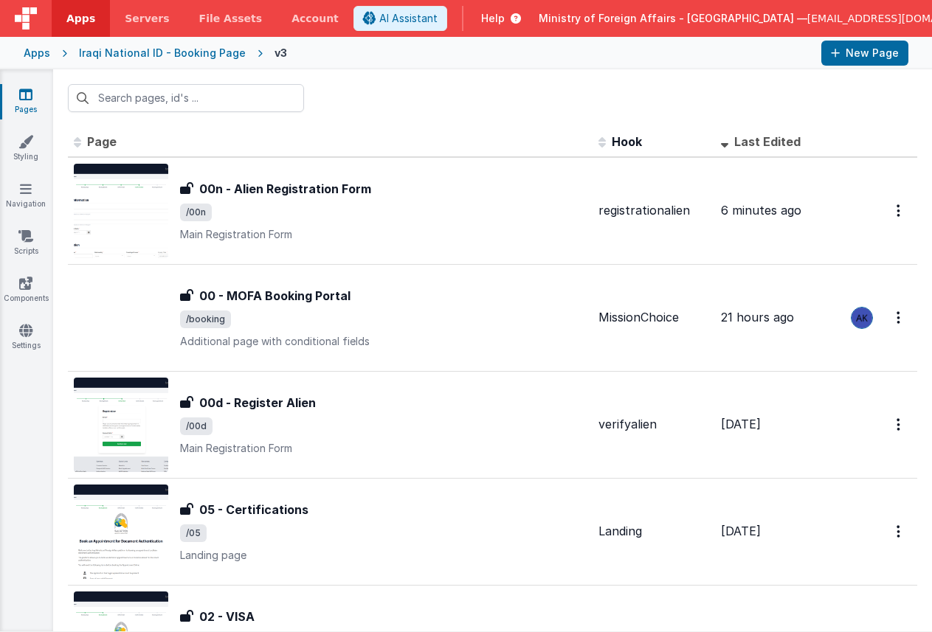
click at [161, 56] on div "Iraqi National ID - Booking Page" at bounding box center [162, 53] width 167 height 15
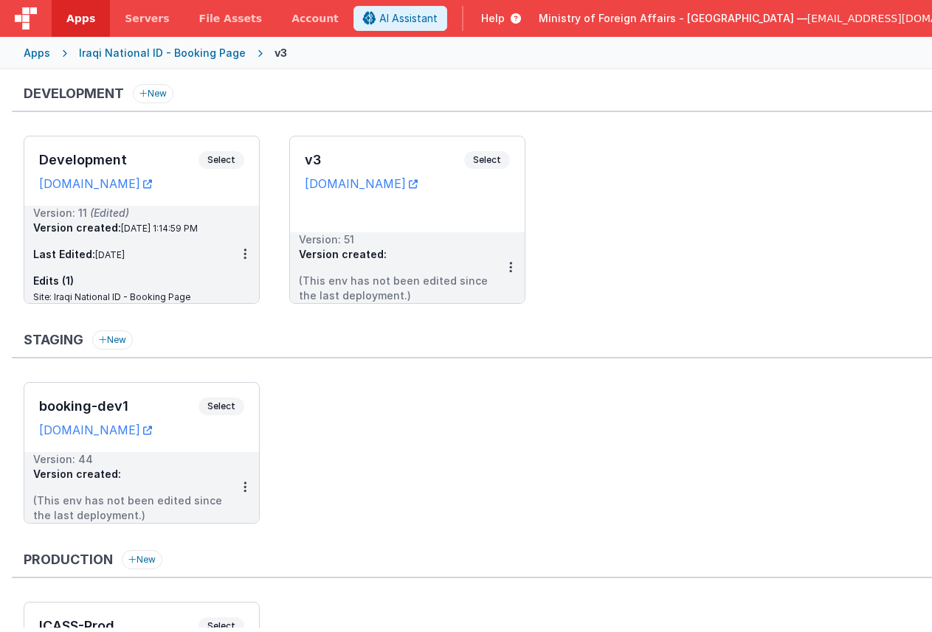
scroll to position [166, 0]
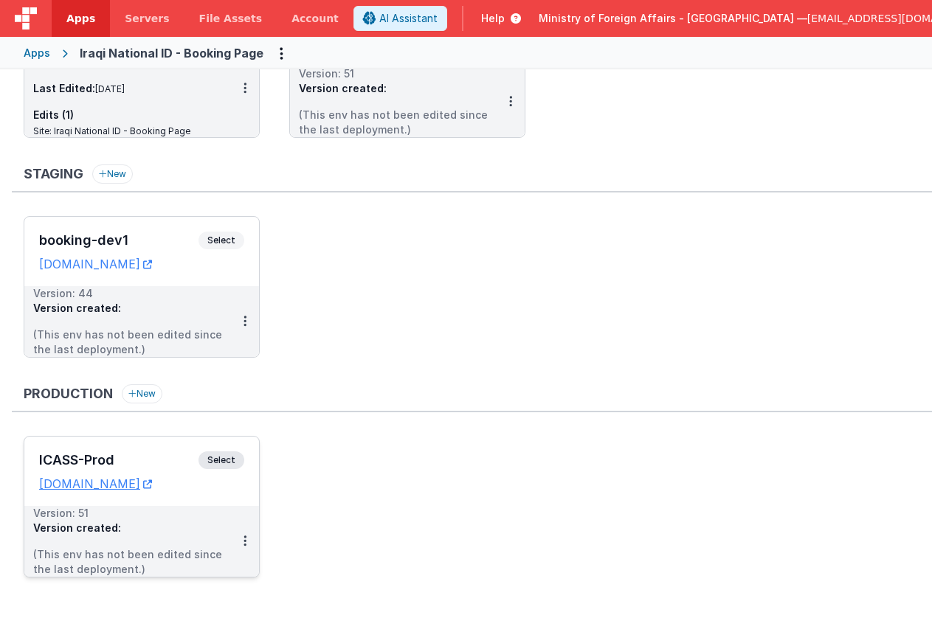
click at [226, 456] on span "Select" at bounding box center [221, 460] width 46 height 18
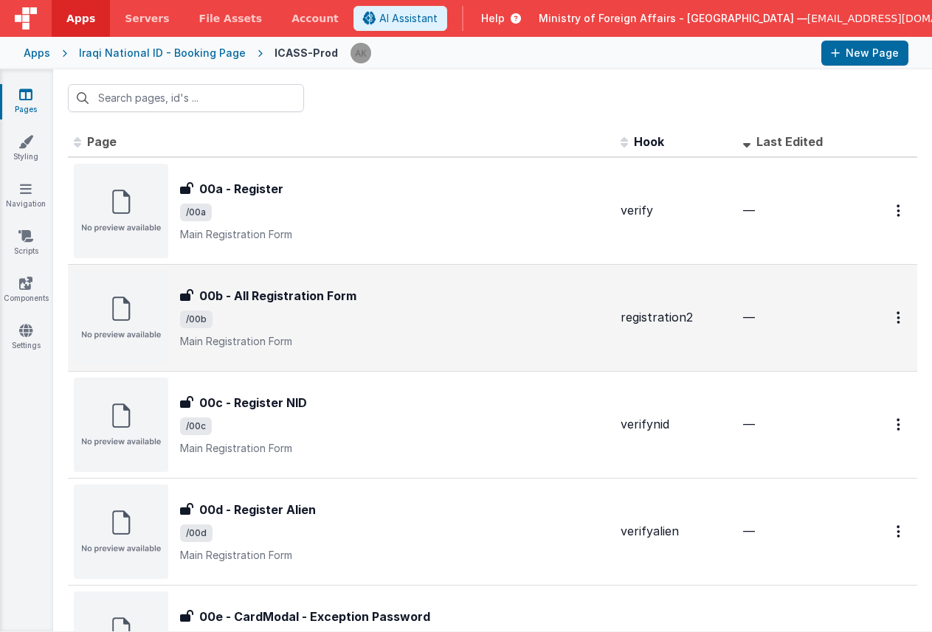
click at [145, 307] on img at bounding box center [121, 318] width 94 height 94
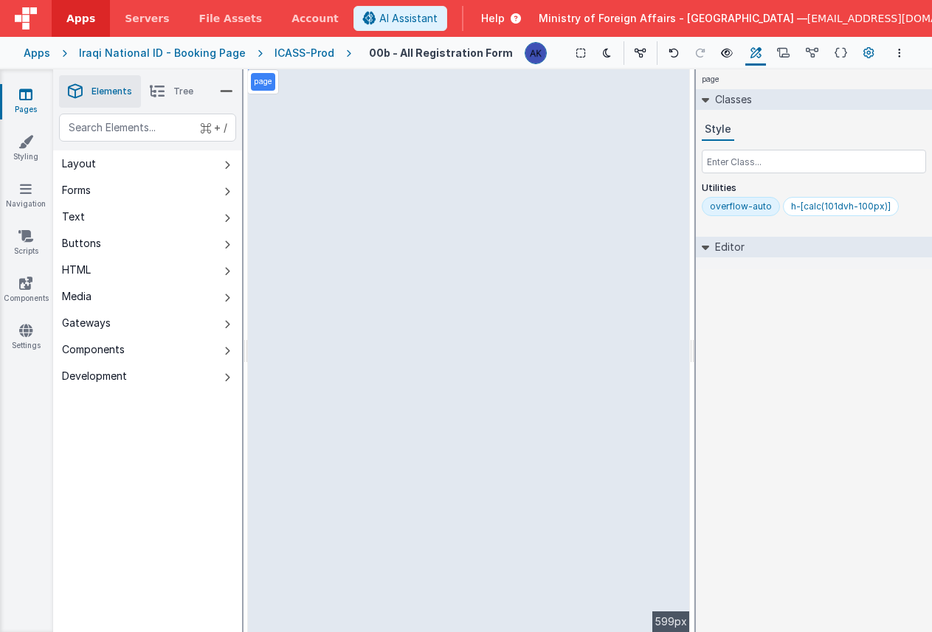
click at [871, 54] on icon at bounding box center [868, 53] width 11 height 15
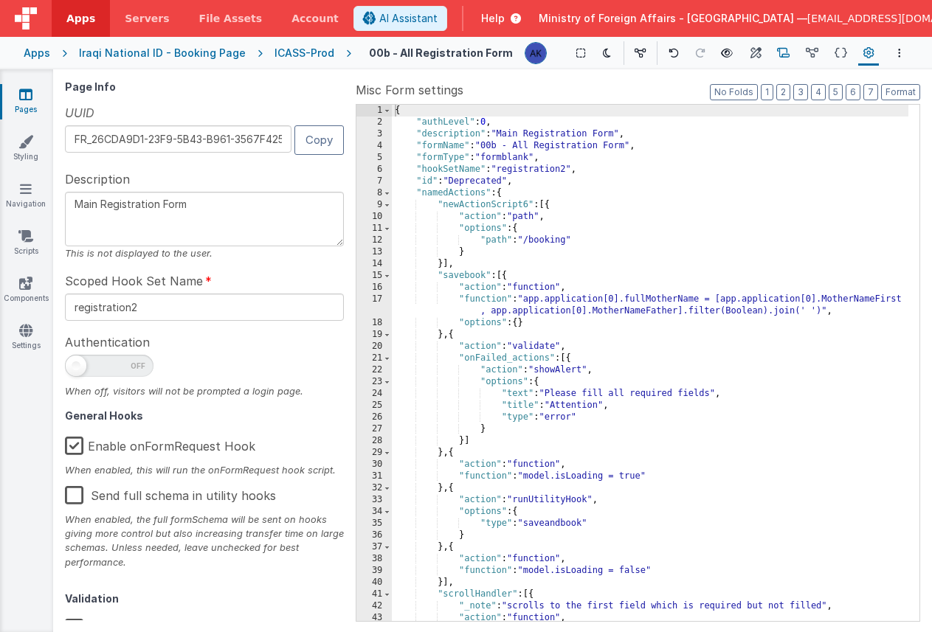
click at [789, 59] on icon at bounding box center [783, 53] width 13 height 15
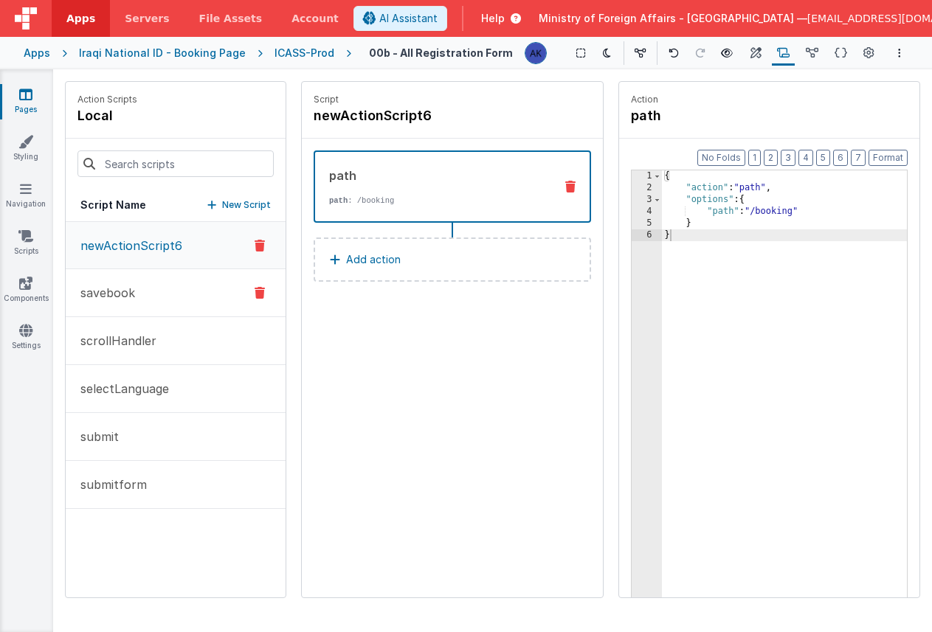
click at [226, 293] on button "savebook" at bounding box center [176, 293] width 220 height 48
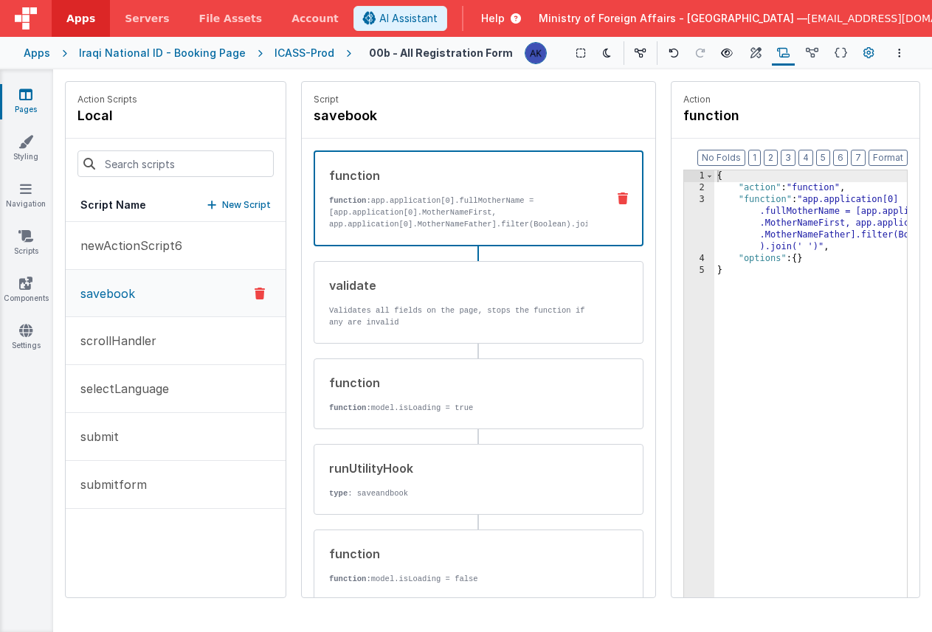
click at [867, 48] on icon at bounding box center [868, 53] width 11 height 15
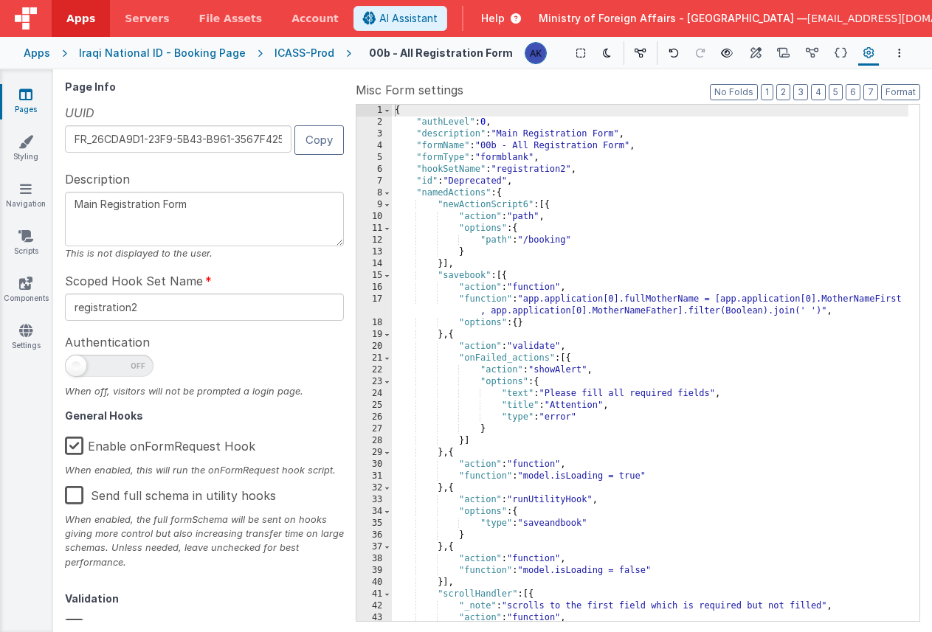
click at [141, 51] on div "Iraqi National ID - Booking Page" at bounding box center [162, 53] width 167 height 15
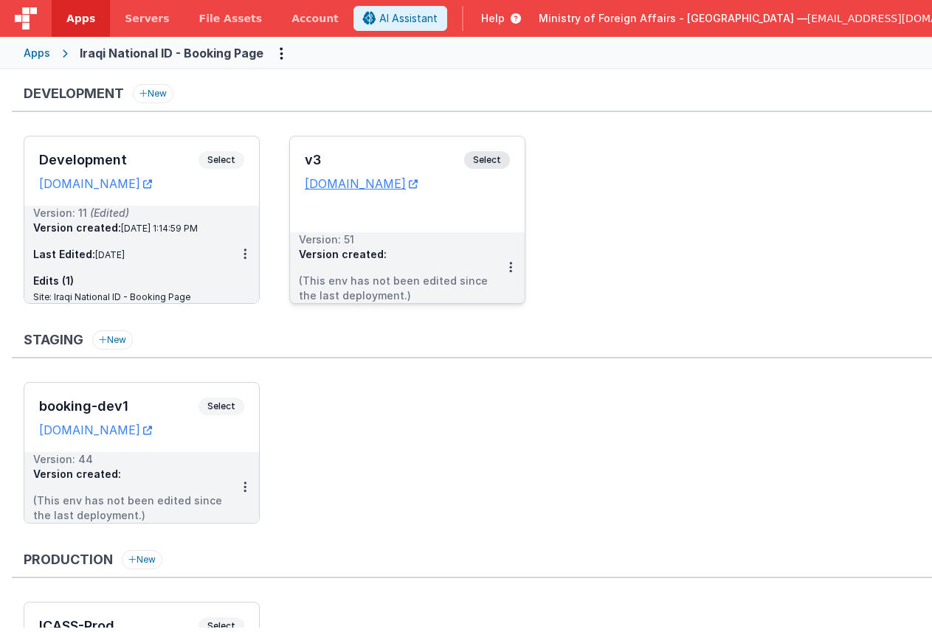
click at [490, 161] on span "Select" at bounding box center [487, 160] width 46 height 18
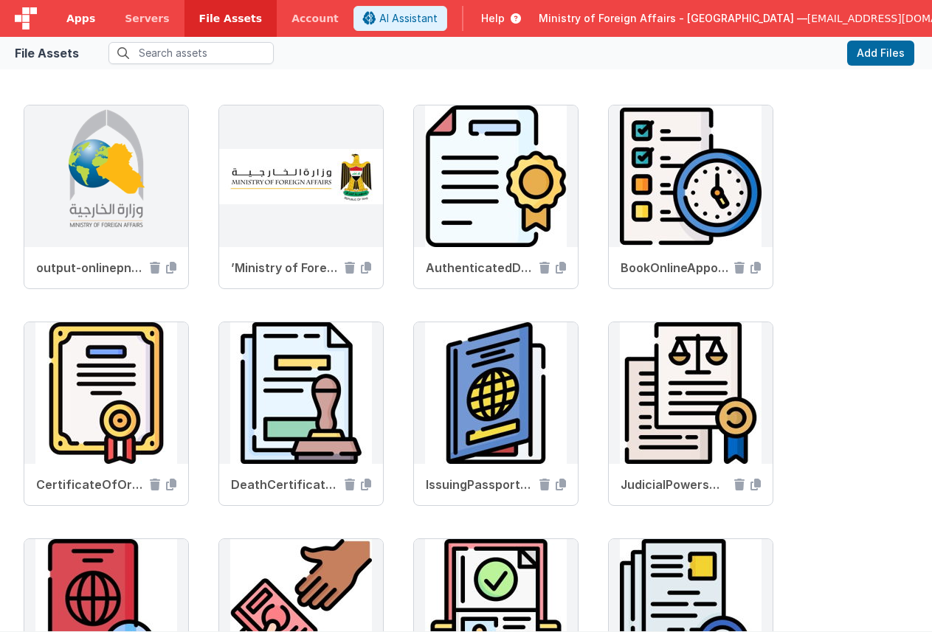
click at [67, 23] on span "Apps" at bounding box center [80, 18] width 29 height 15
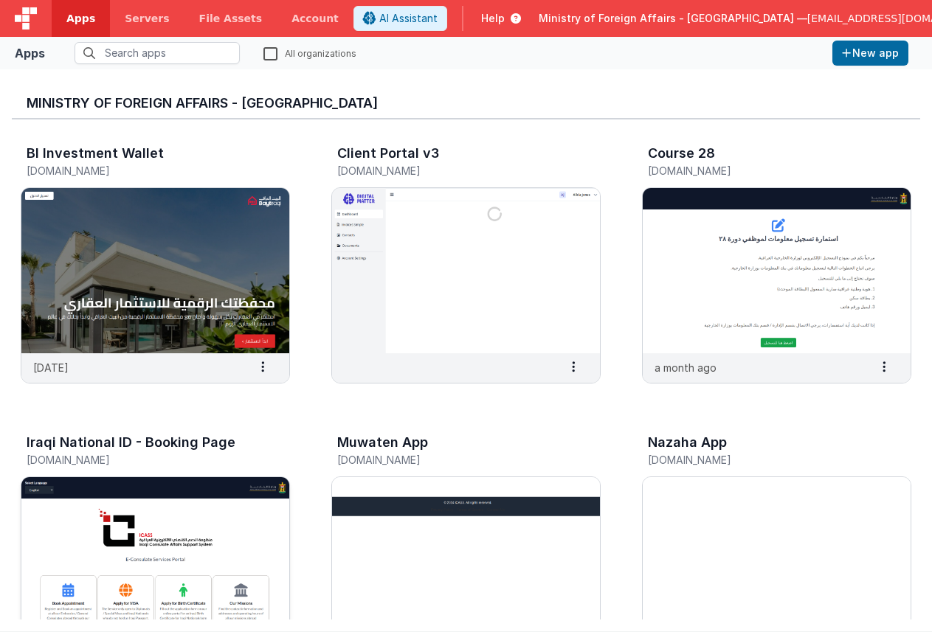
click at [164, 502] on img at bounding box center [155, 559] width 268 height 165
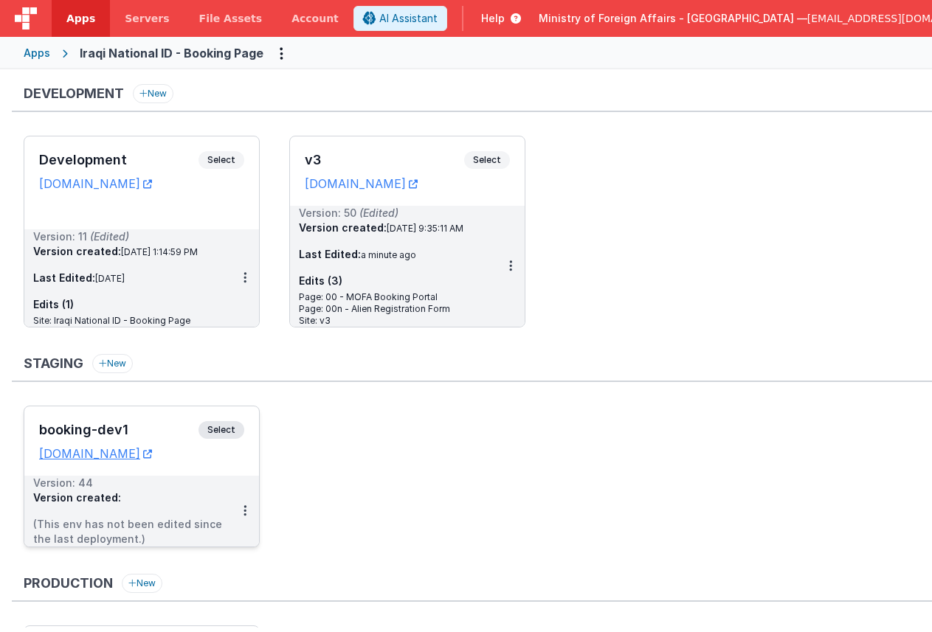
scroll to position [190, 0]
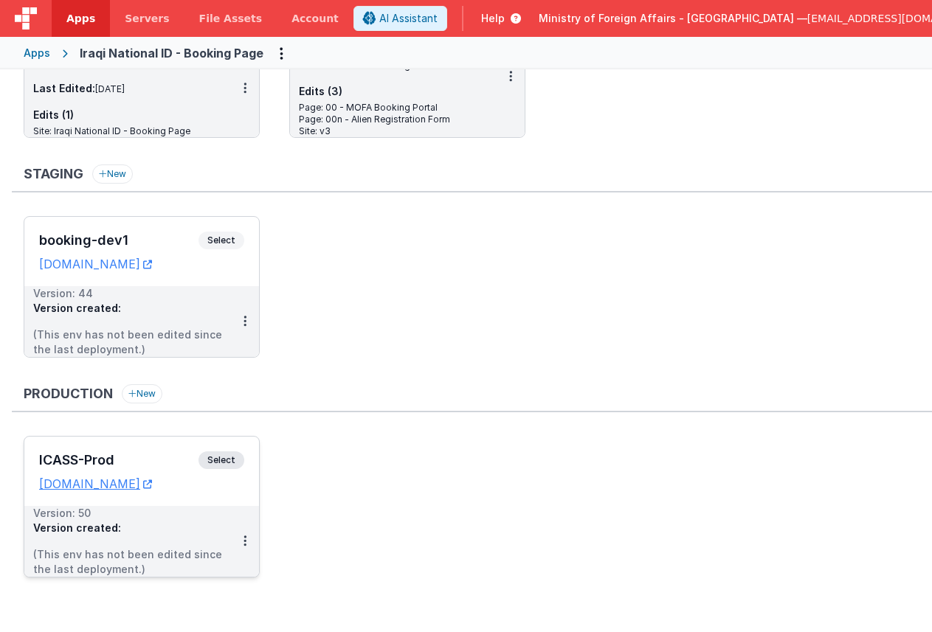
click at [224, 462] on span "Select" at bounding box center [221, 460] width 46 height 18
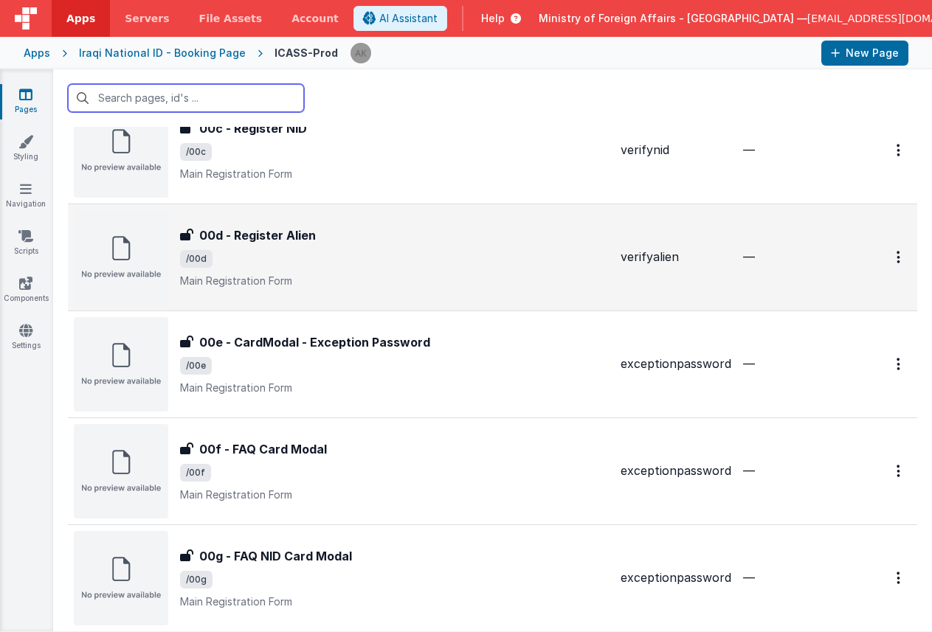
scroll to position [277, 0]
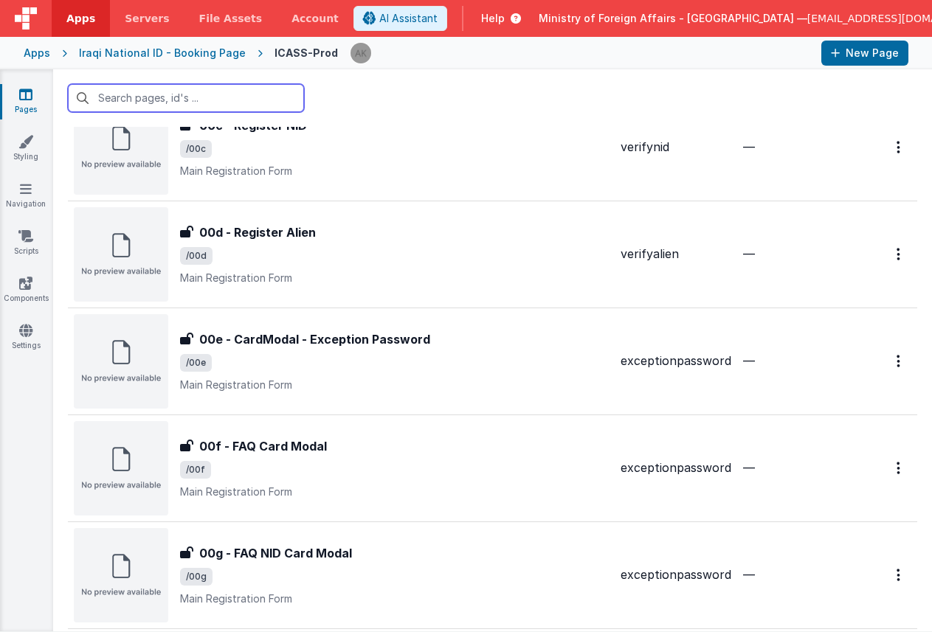
click at [202, 97] on input "text" at bounding box center [186, 98] width 236 height 28
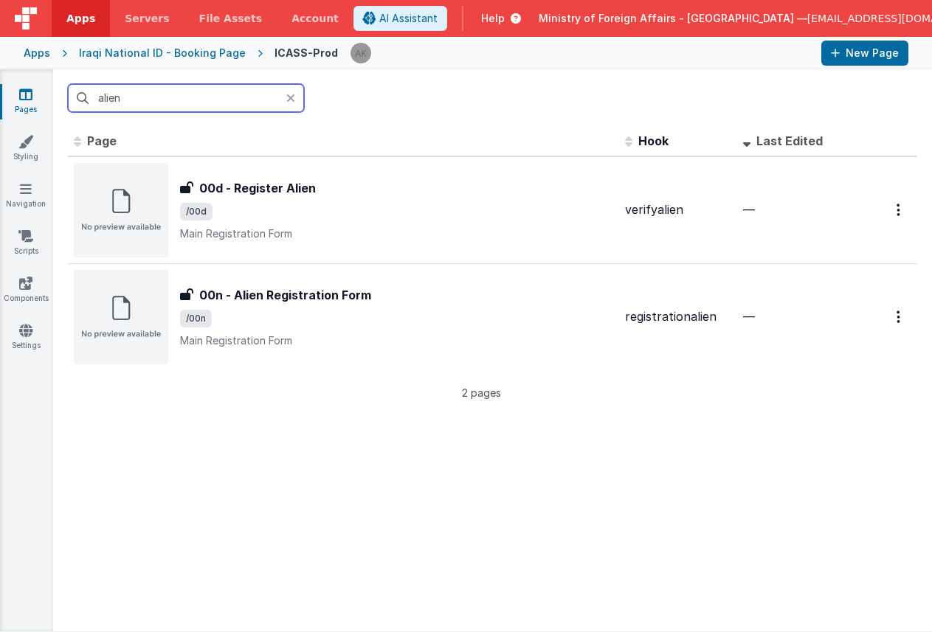
scroll to position [0, 0]
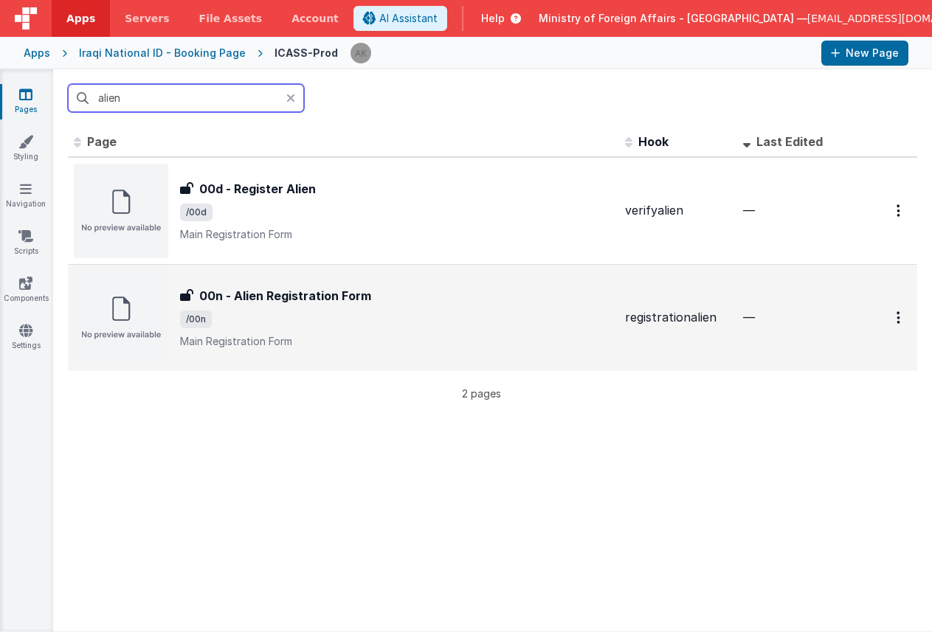
type input "alien"
click at [114, 308] on img at bounding box center [121, 318] width 94 height 94
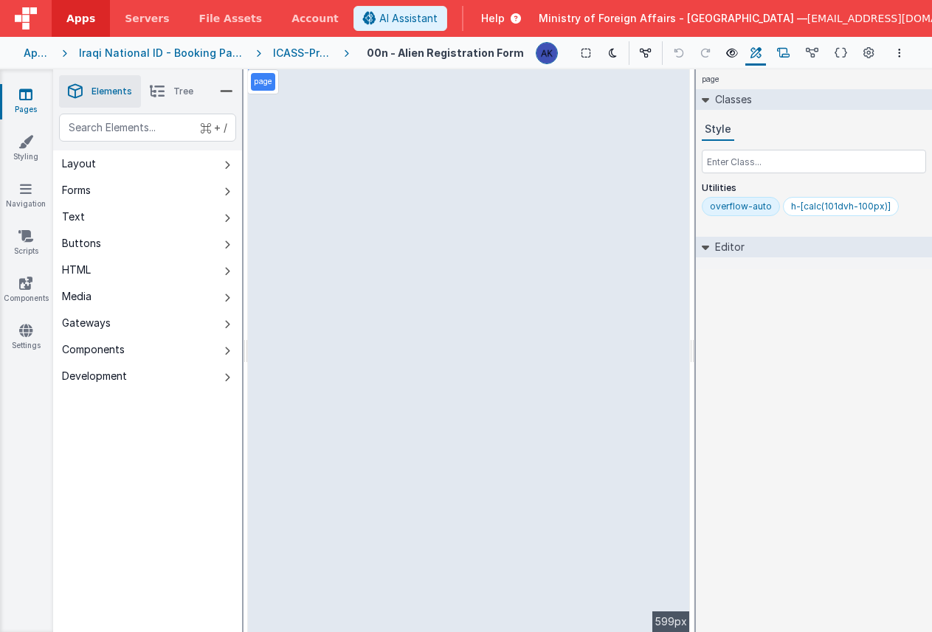
click at [784, 54] on icon at bounding box center [783, 53] width 13 height 15
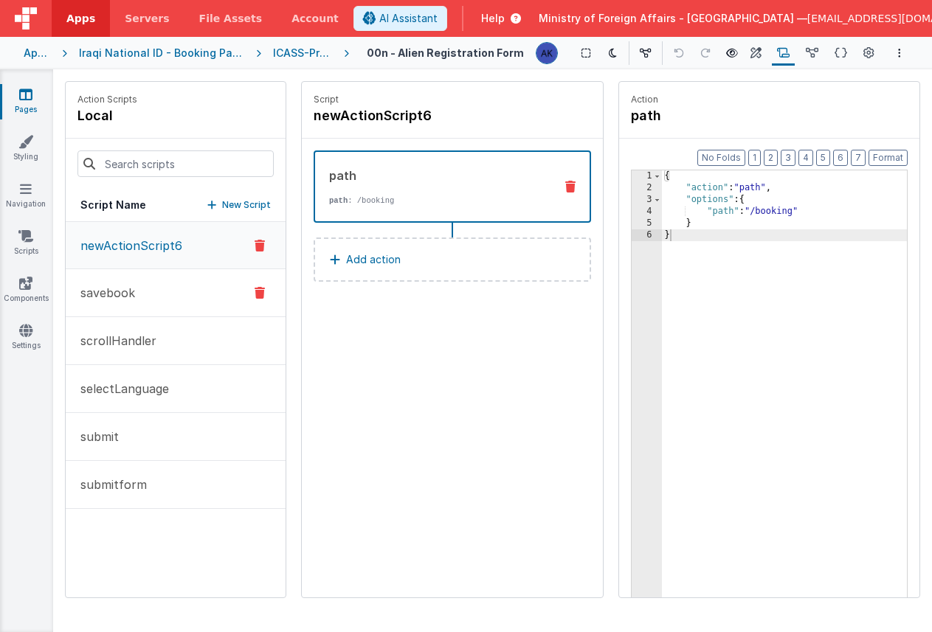
click at [153, 280] on button "savebook" at bounding box center [176, 293] width 220 height 48
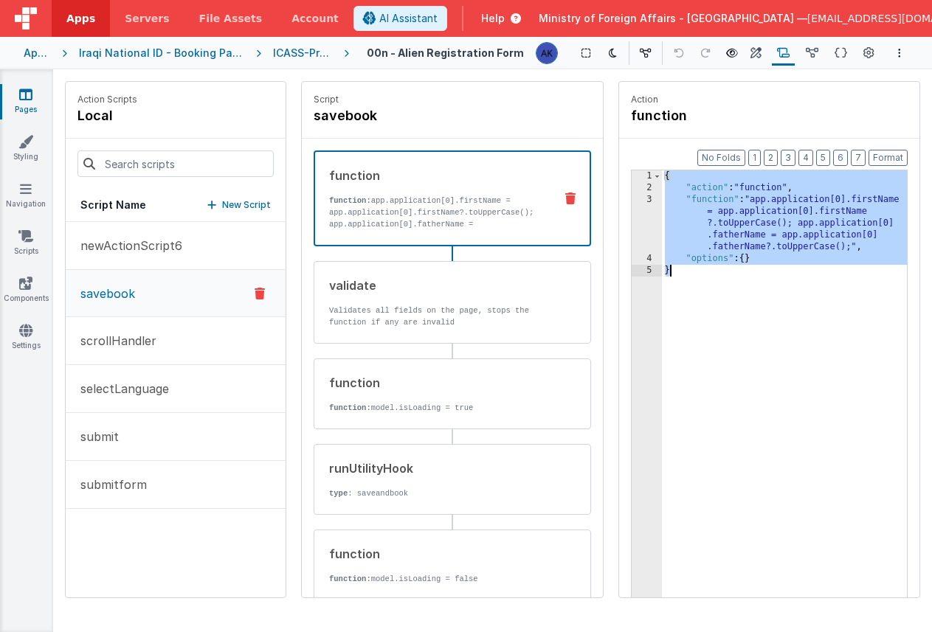
drag, startPoint x: 666, startPoint y: 177, endPoint x: 710, endPoint y: 271, distance: 104.3
click at [710, 271] on div "{ "action" : "function" , "function" : "app.application[0].firstName = app.appl…" at bounding box center [785, 418] width 246 height 496
